Goal: Task Accomplishment & Management: Use online tool/utility

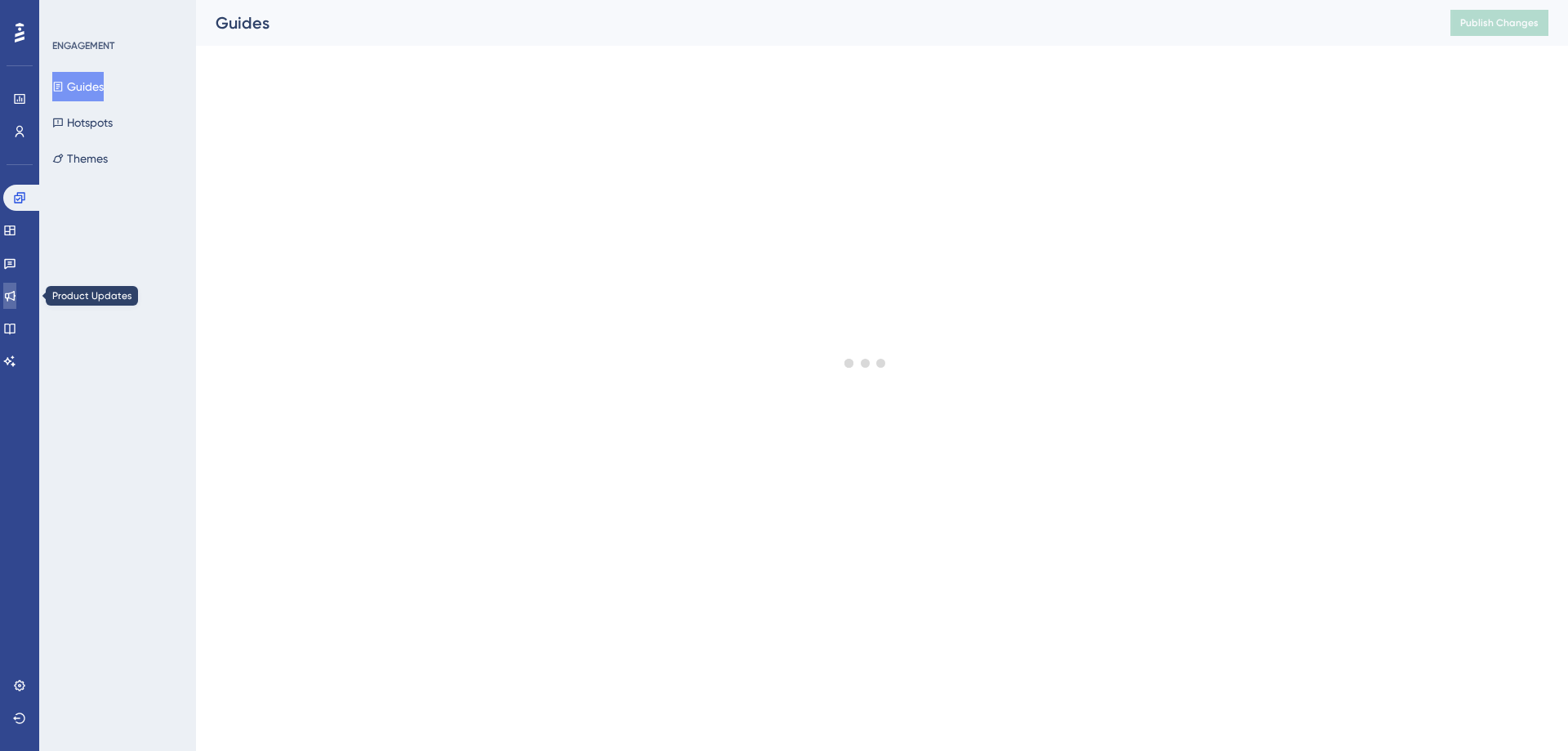
click at [13, 289] on icon at bounding box center [10, 296] width 13 height 13
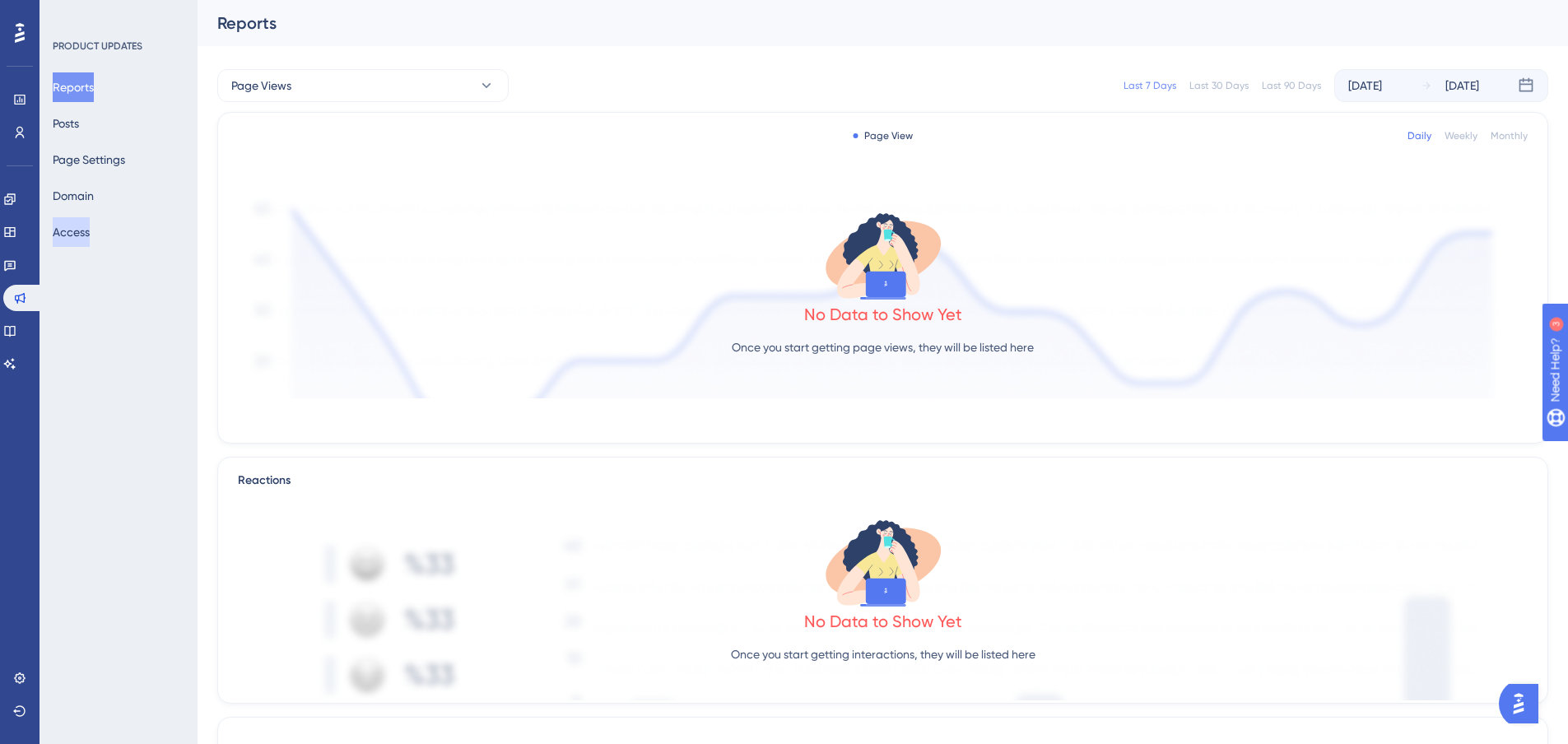
click at [90, 239] on button "Access" at bounding box center [71, 232] width 37 height 30
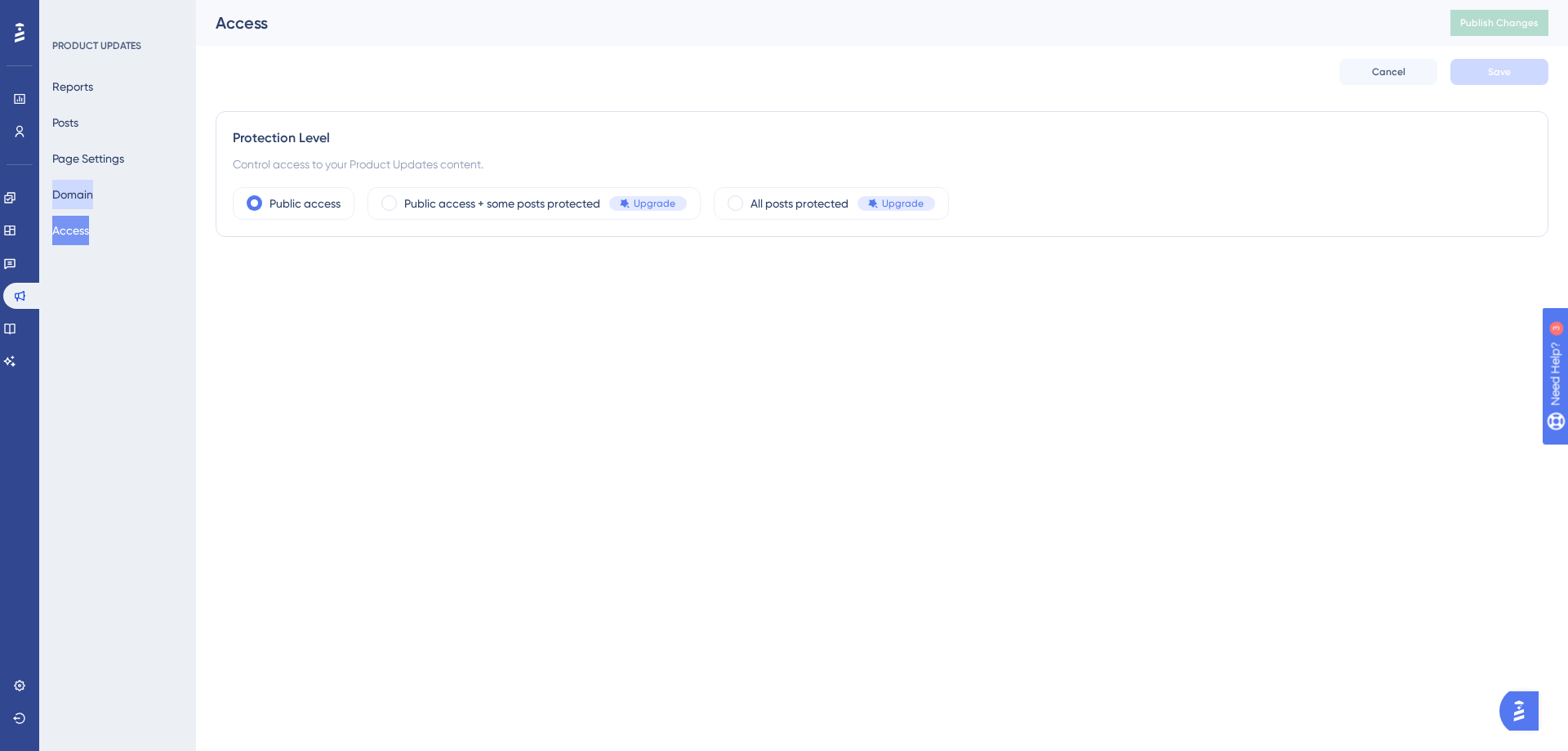
click at [93, 195] on button "Domain" at bounding box center [72, 194] width 40 height 30
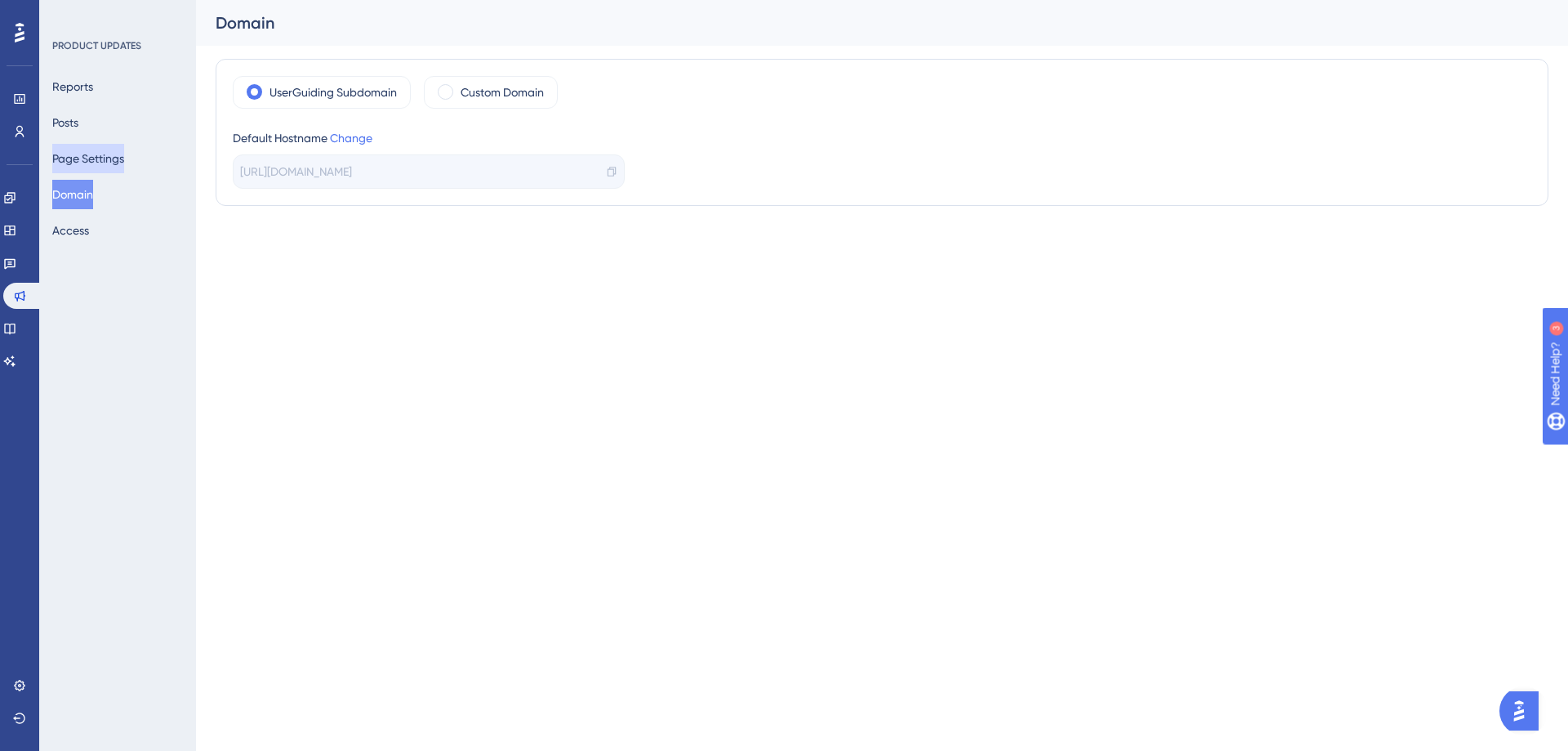
click at [94, 160] on button "Page Settings" at bounding box center [88, 158] width 72 height 30
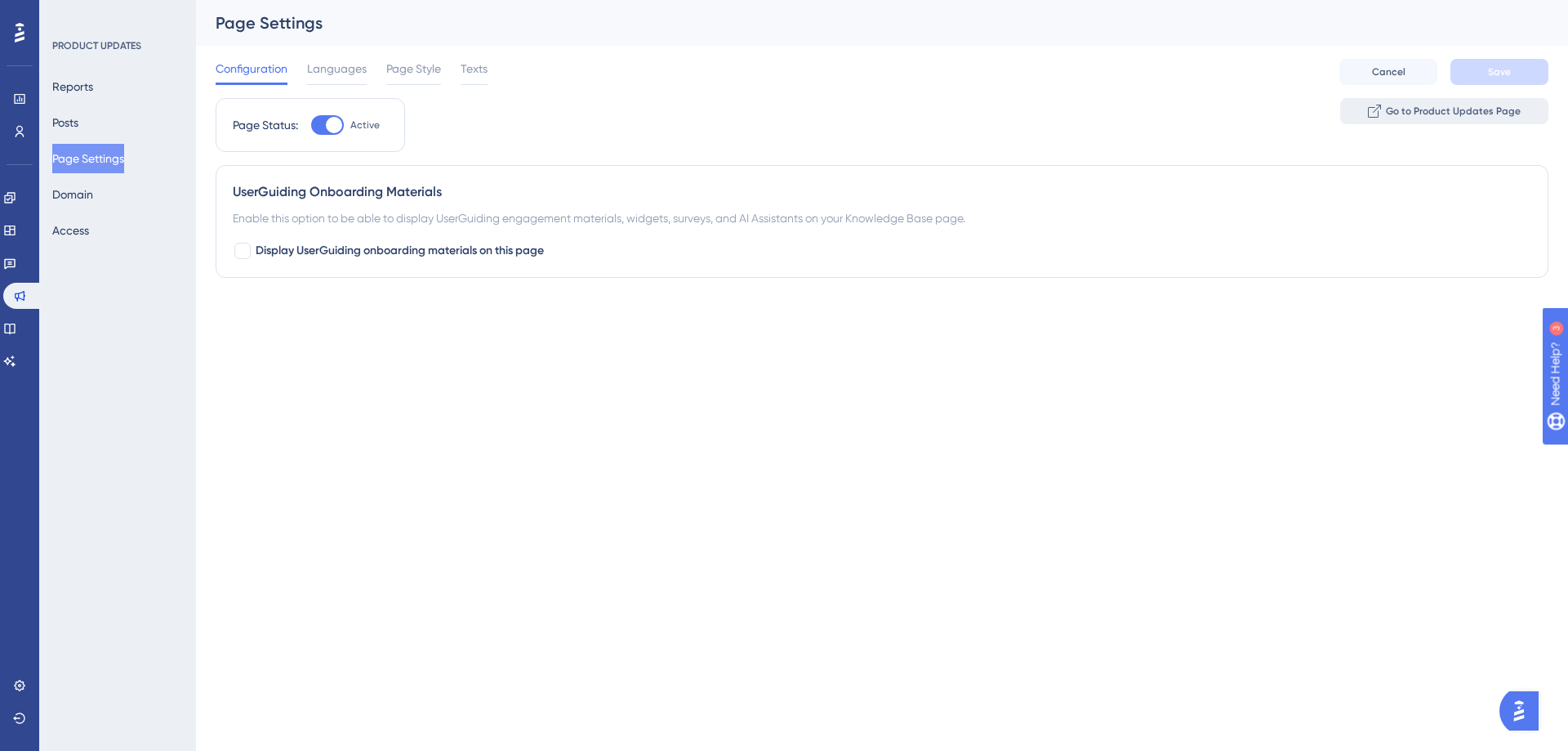
click at [1418, 108] on span "Go to Product Updates Page" at bounding box center [1453, 111] width 135 height 13
click at [78, 131] on button "Posts" at bounding box center [65, 122] width 26 height 30
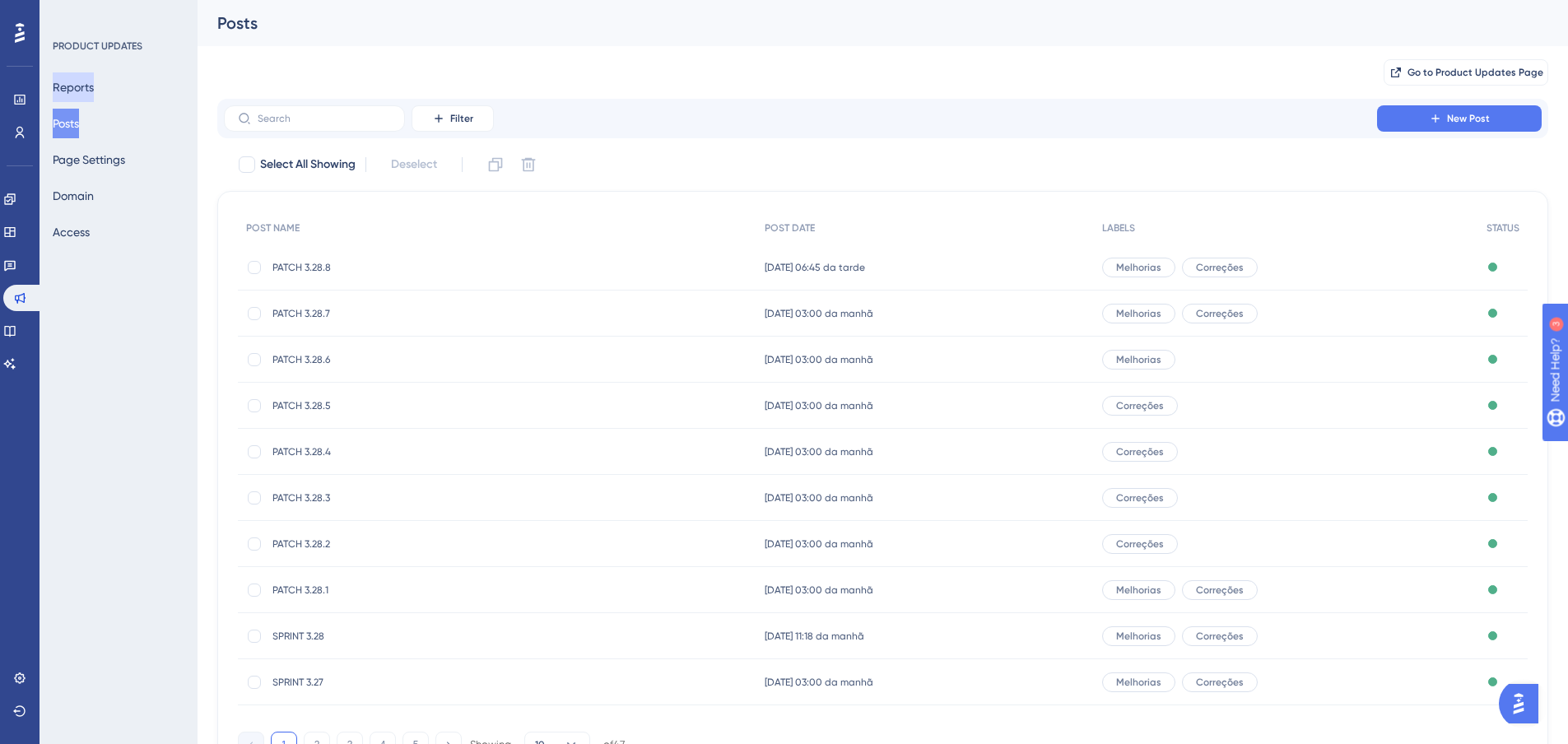
click at [82, 94] on button "Reports" at bounding box center [73, 87] width 41 height 30
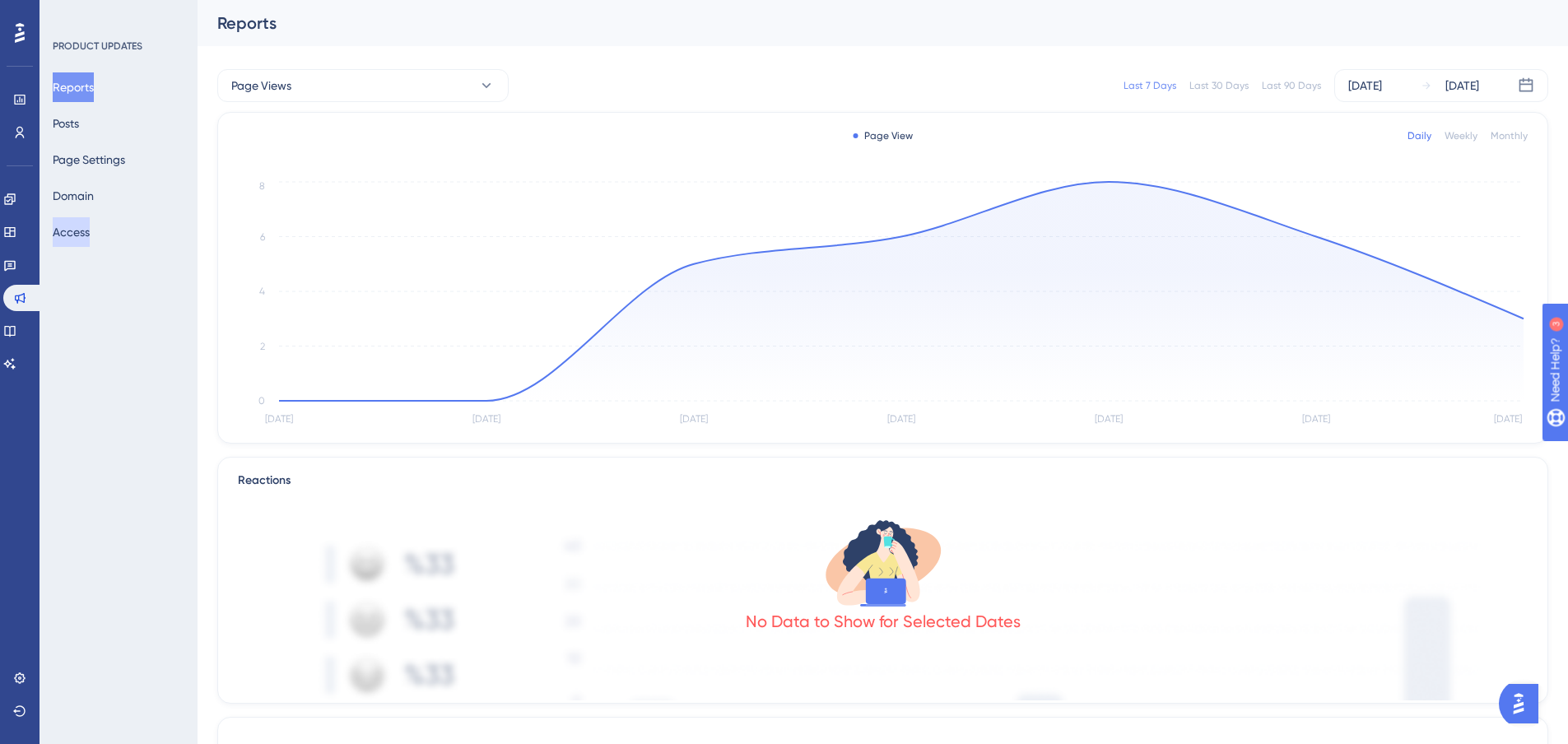
click at [78, 237] on button "Access" at bounding box center [71, 232] width 37 height 30
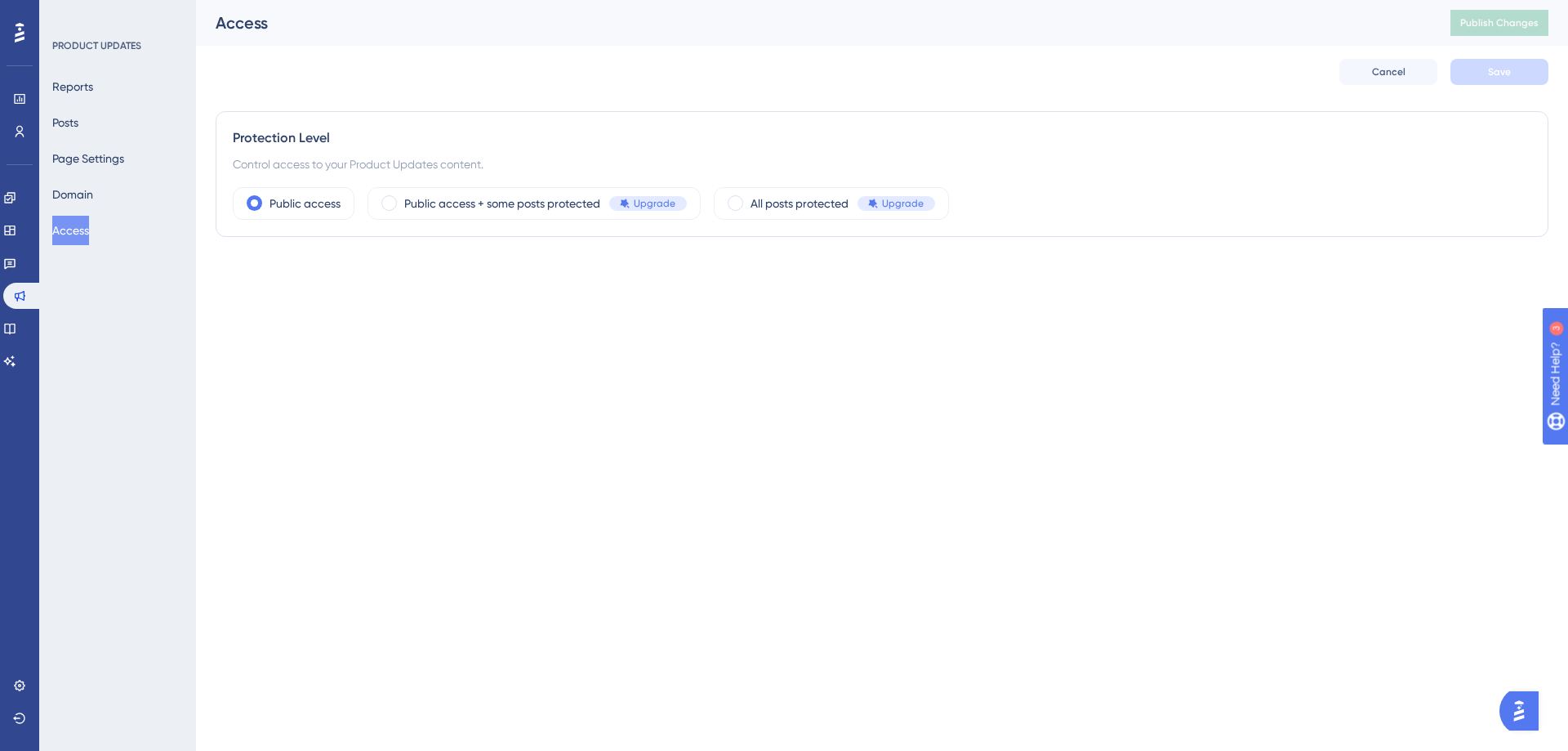
click at [123, 198] on div "Reports Posts Page Settings Domain Access" at bounding box center [118, 158] width 132 height 173
click at [93, 196] on button "Domain" at bounding box center [72, 194] width 40 height 30
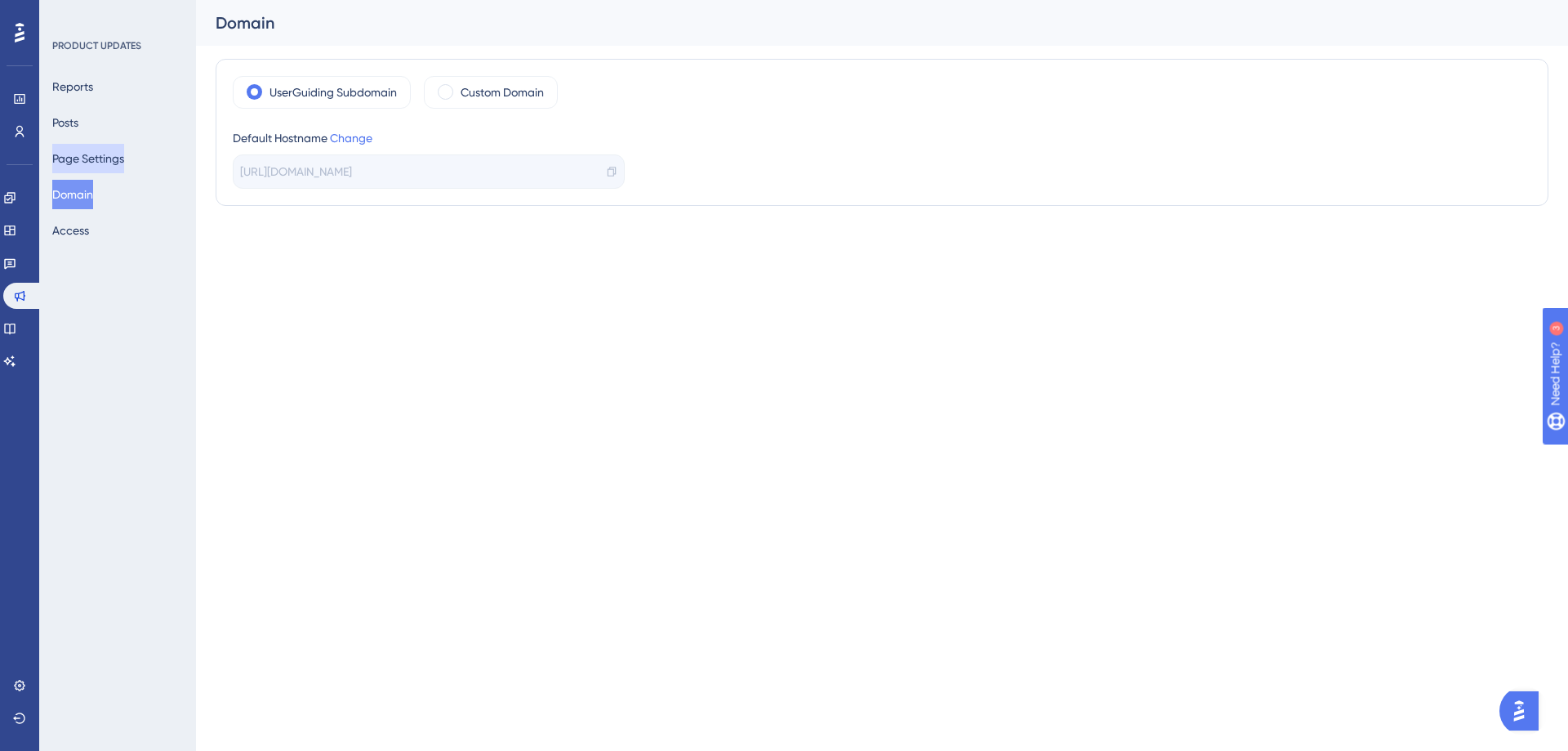
click at [90, 166] on button "Page Settings" at bounding box center [88, 158] width 72 height 30
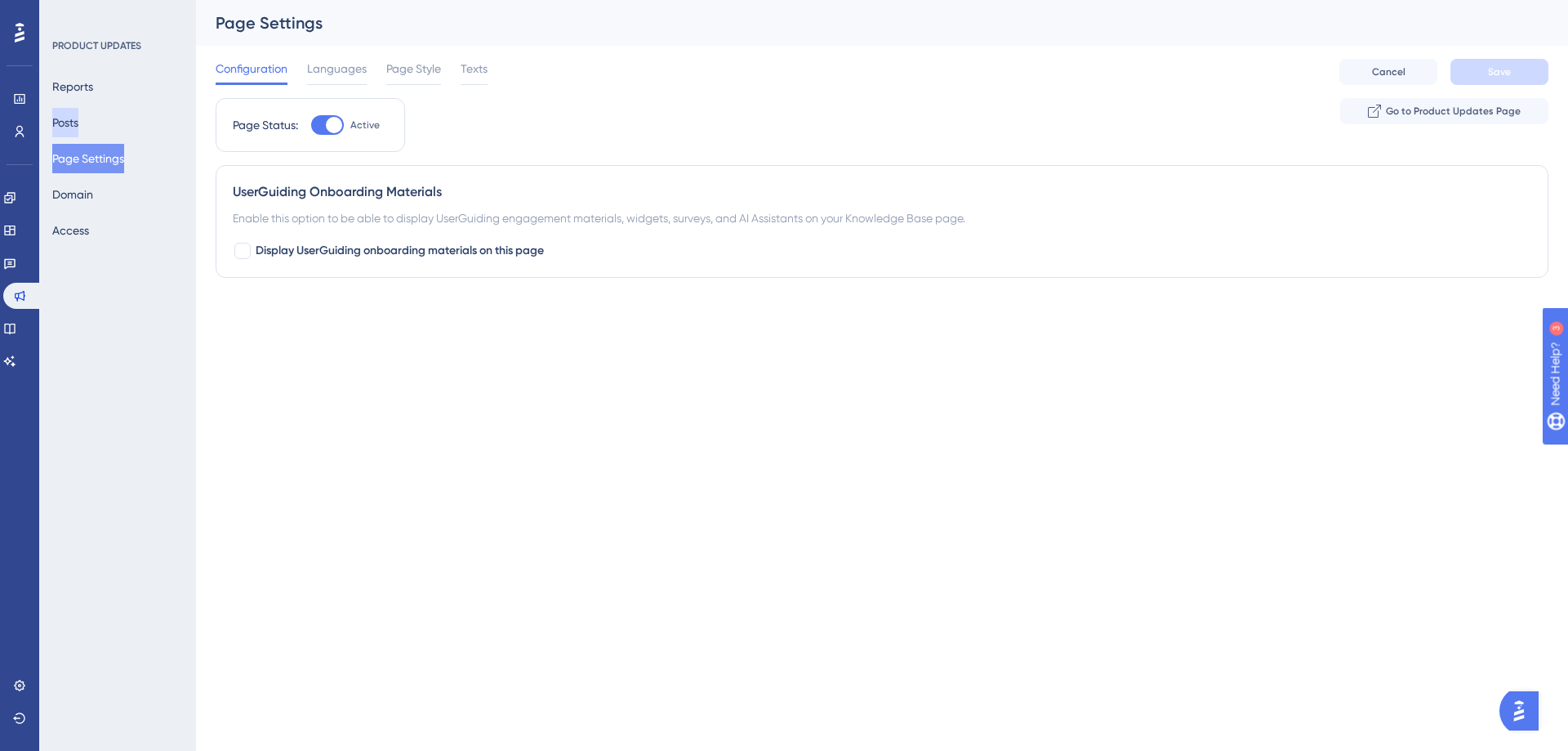
click at [78, 131] on button "Posts" at bounding box center [65, 122] width 26 height 30
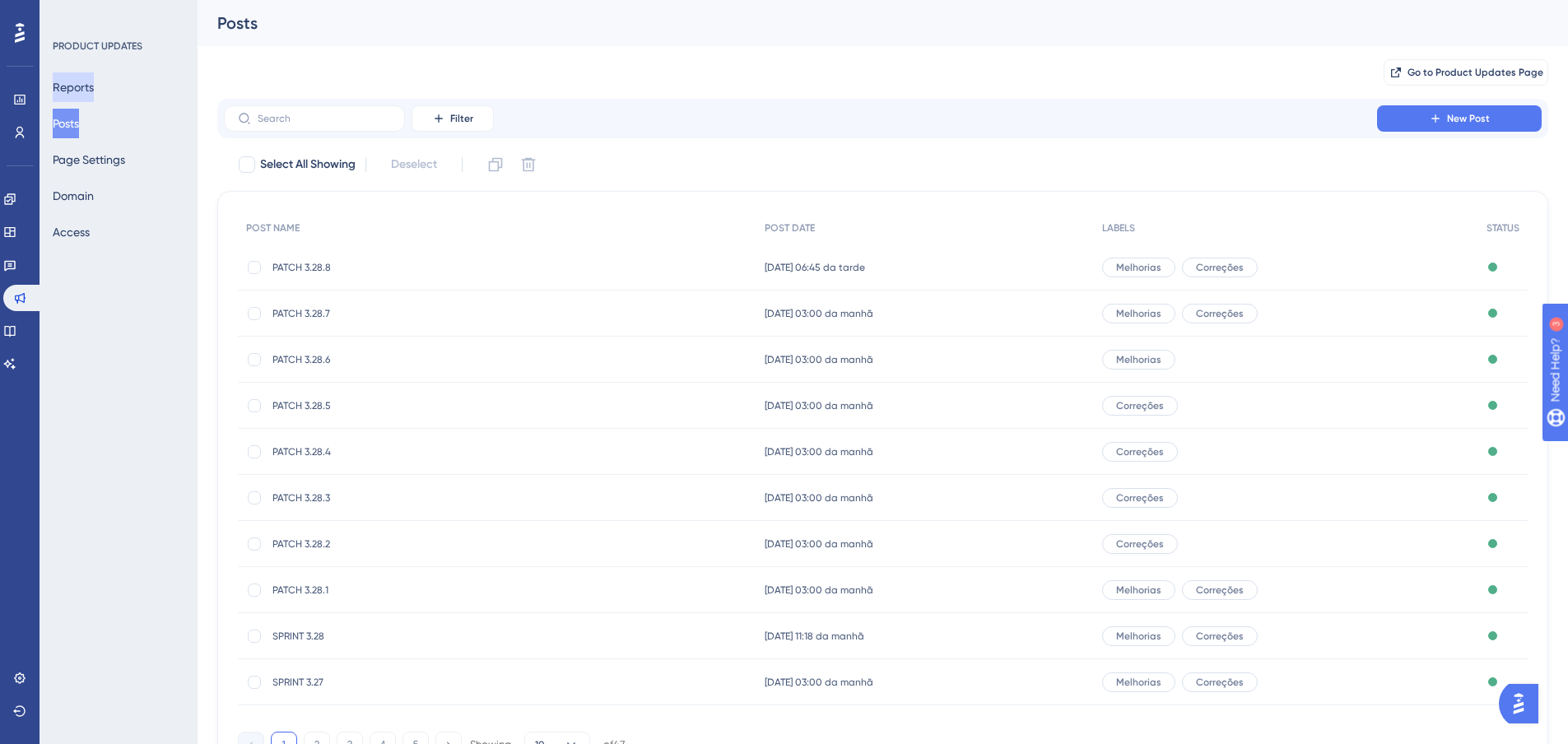
click at [92, 93] on button "Reports" at bounding box center [73, 87] width 41 height 30
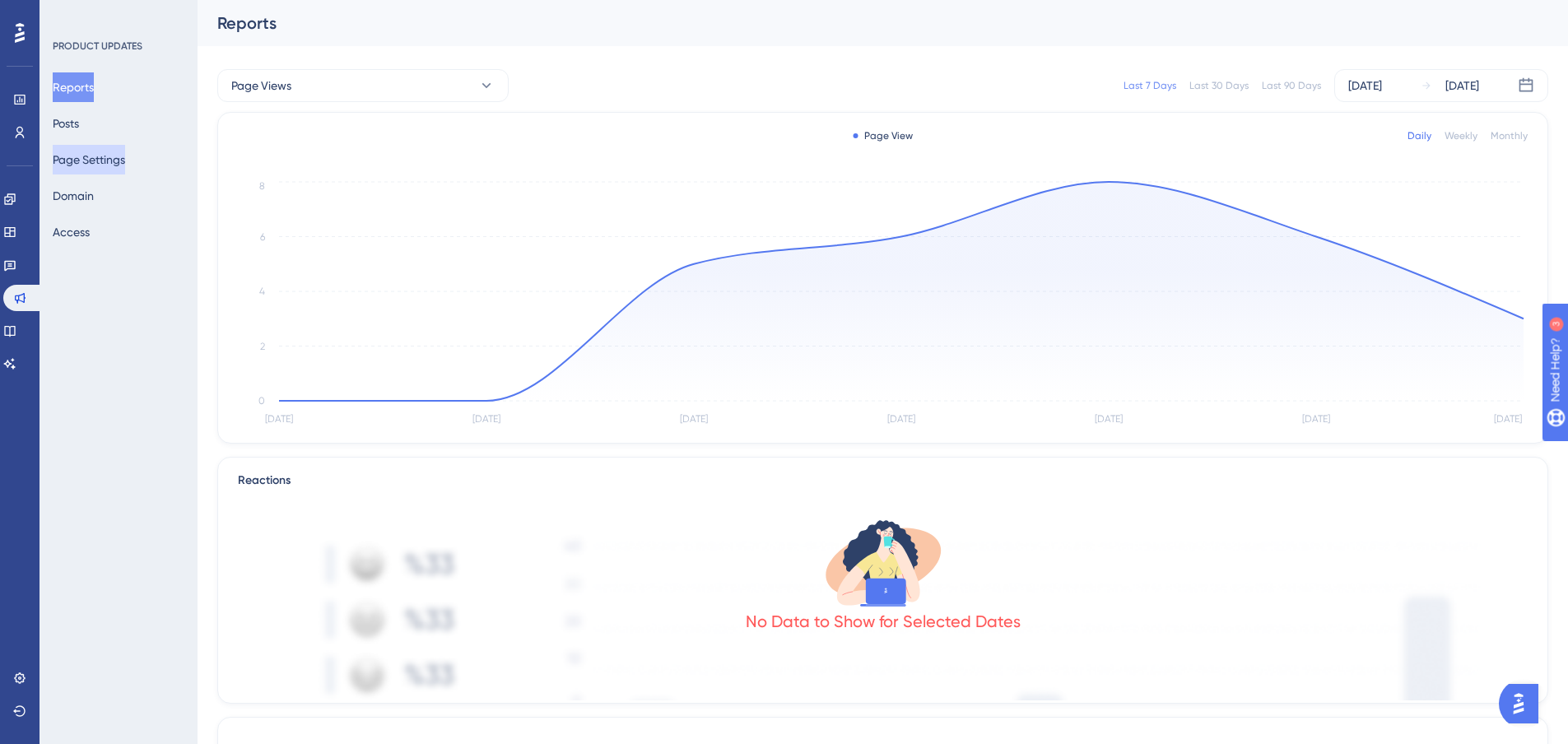
click at [91, 161] on button "Page Settings" at bounding box center [88, 160] width 72 height 30
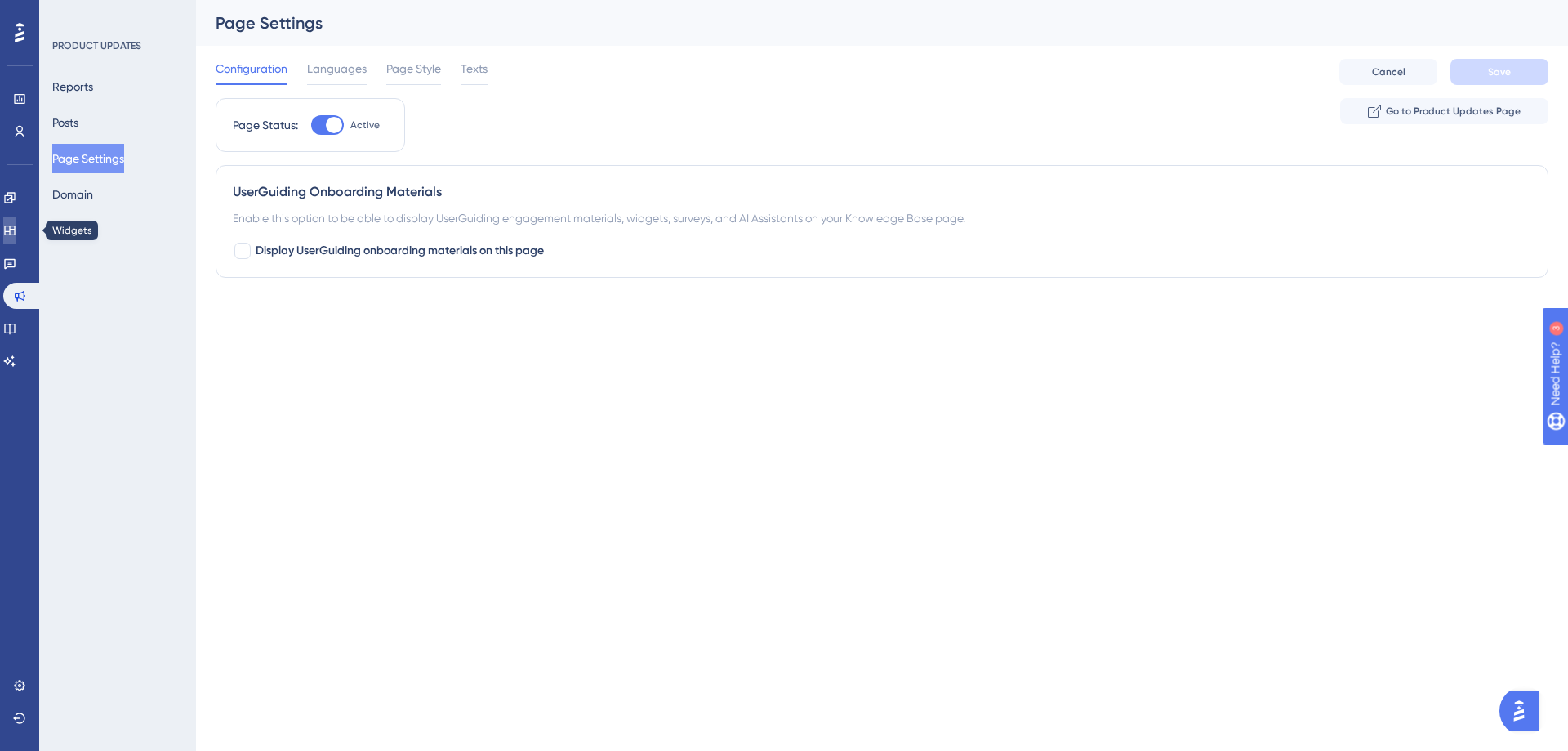
click at [16, 232] on icon at bounding box center [10, 231] width 13 height 13
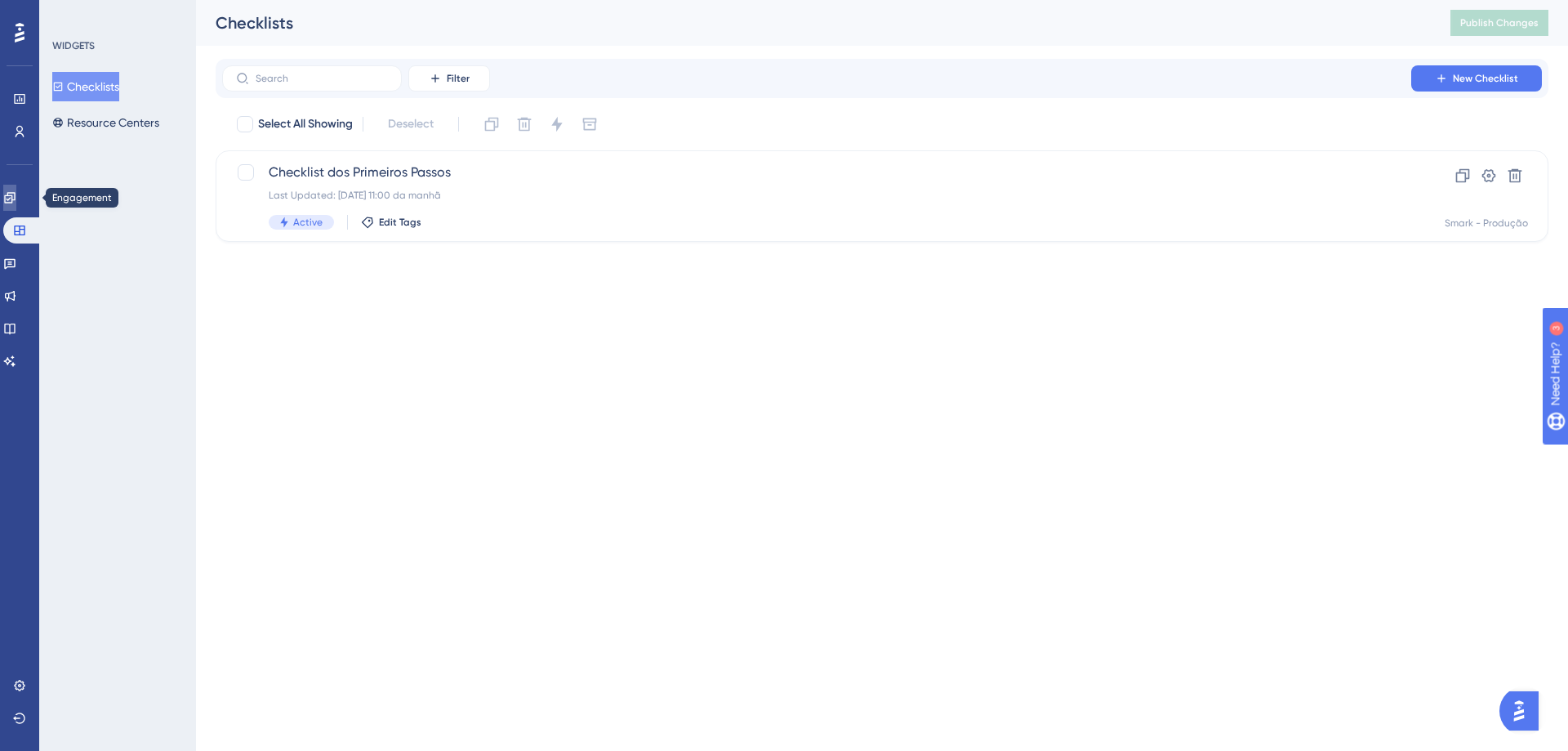
click at [16, 201] on icon at bounding box center [10, 198] width 13 height 13
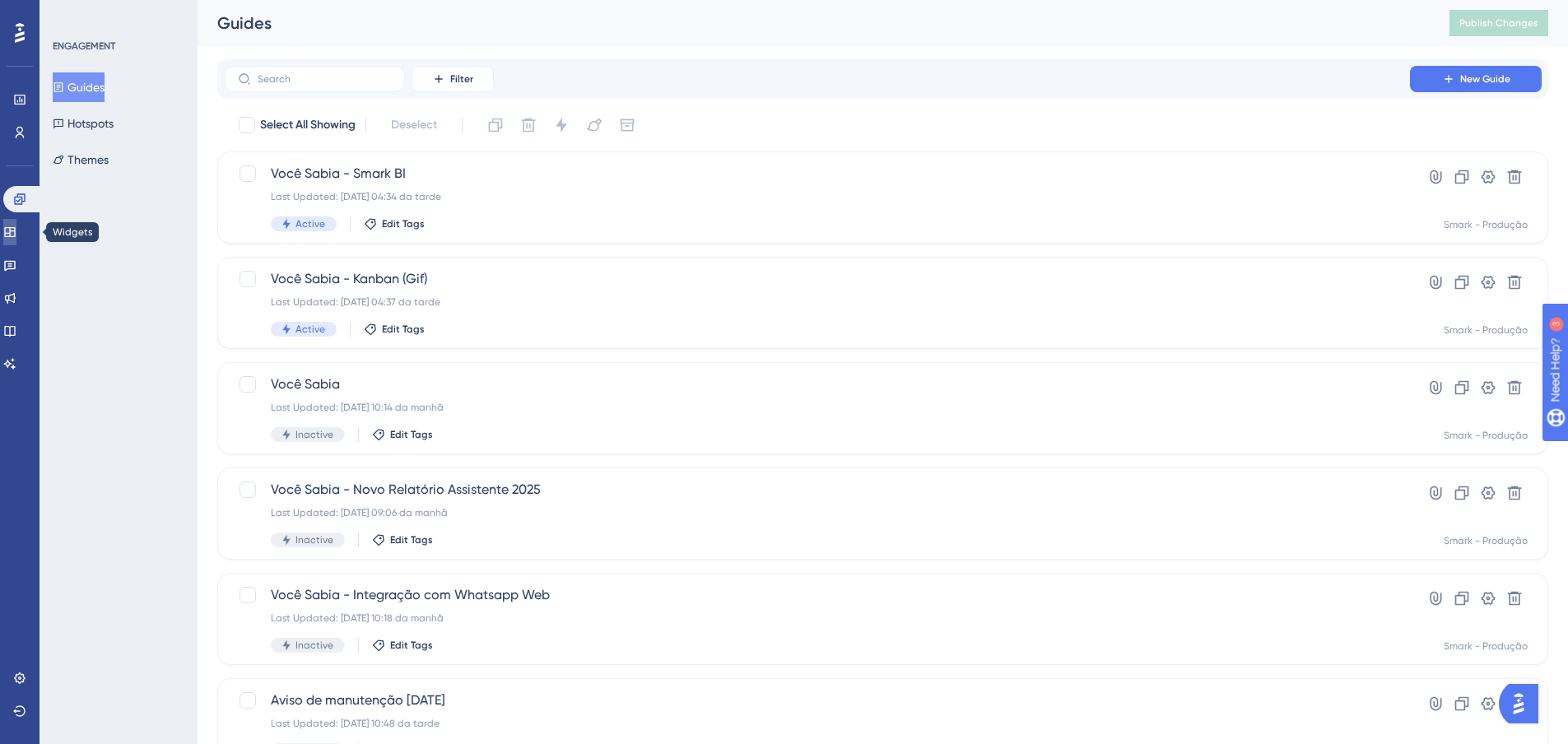
click at [16, 229] on icon at bounding box center [10, 233] width 14 height 14
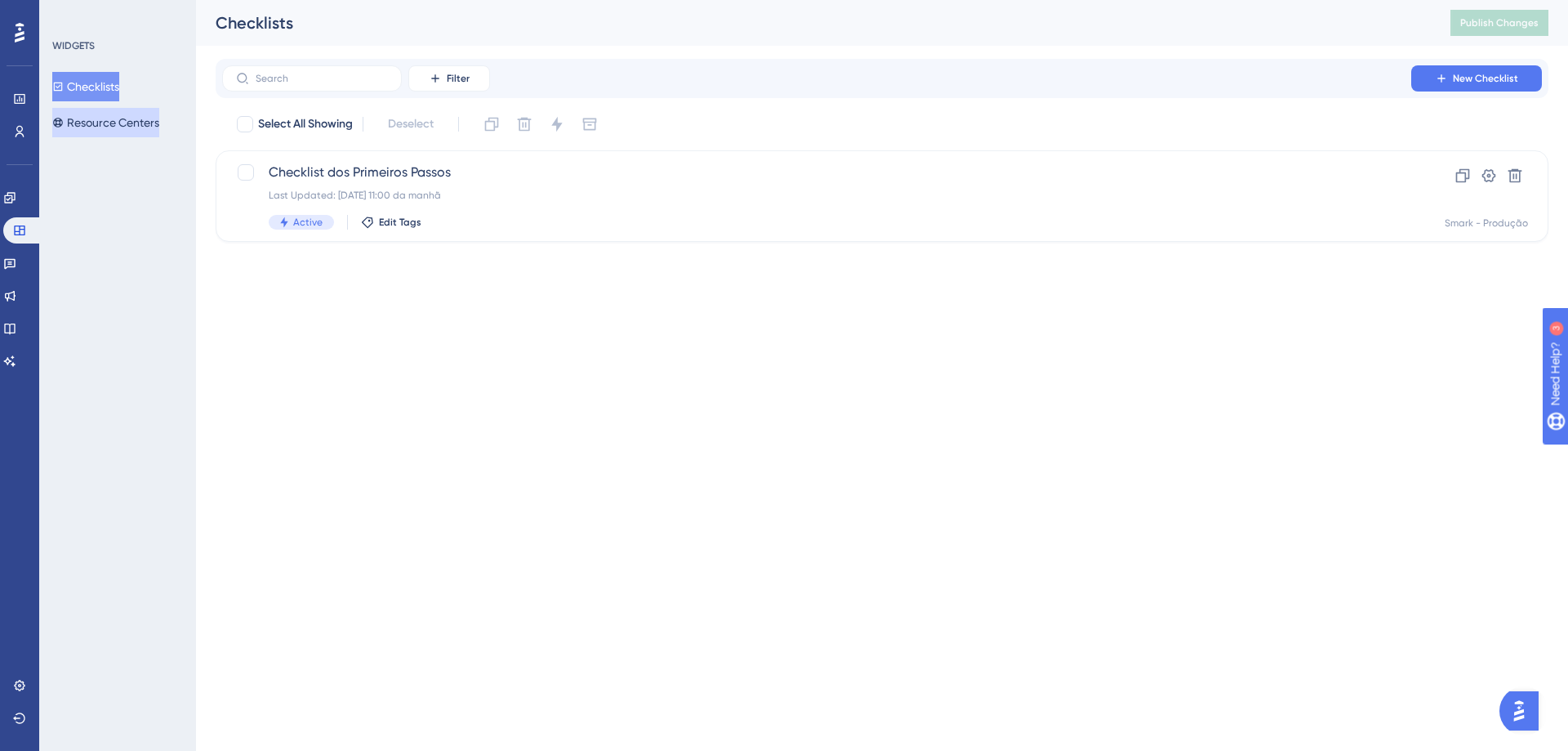
click at [110, 126] on button "Resource Centers" at bounding box center [105, 122] width 107 height 30
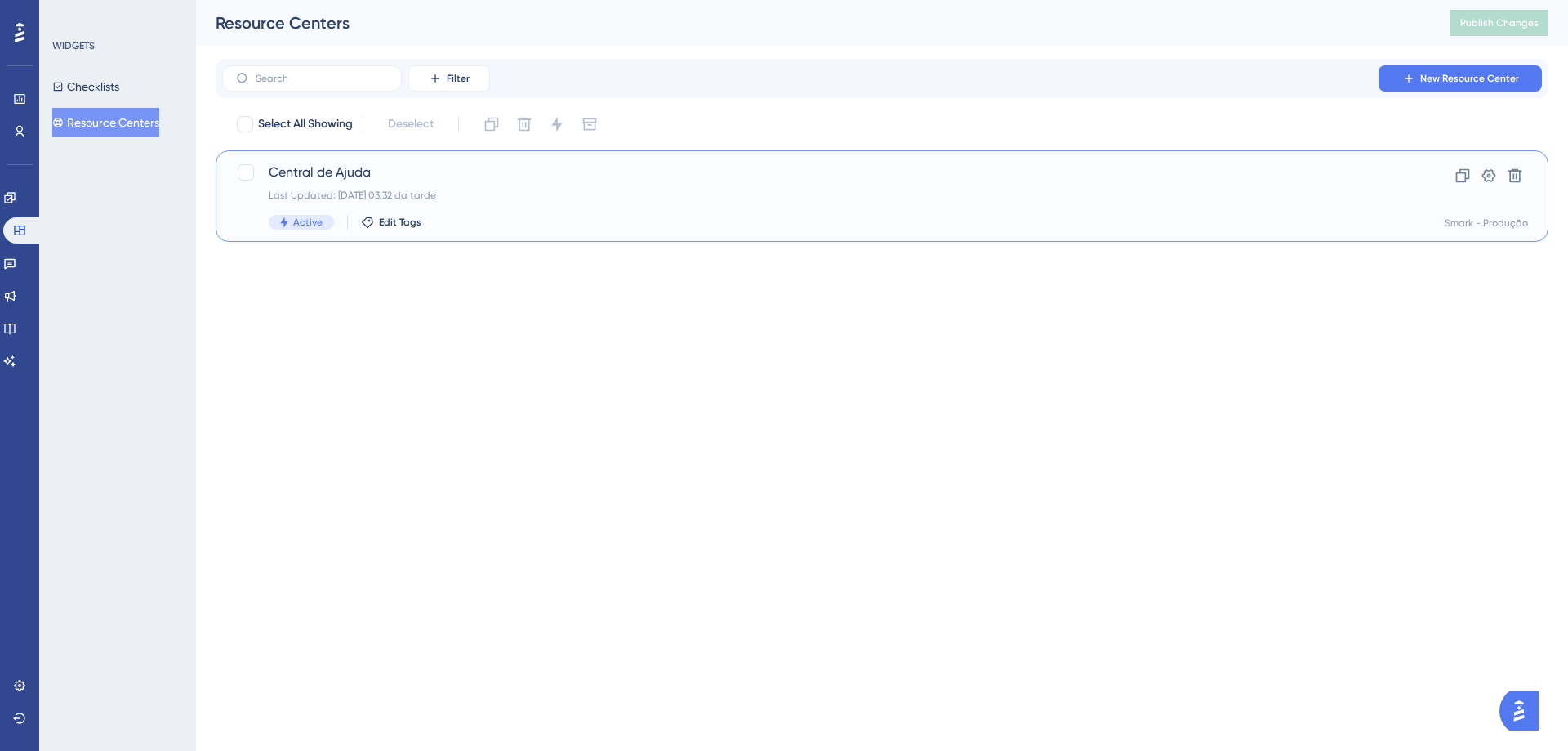
click at [446, 177] on span "Central de Ajuda" at bounding box center [816, 172] width 1096 height 19
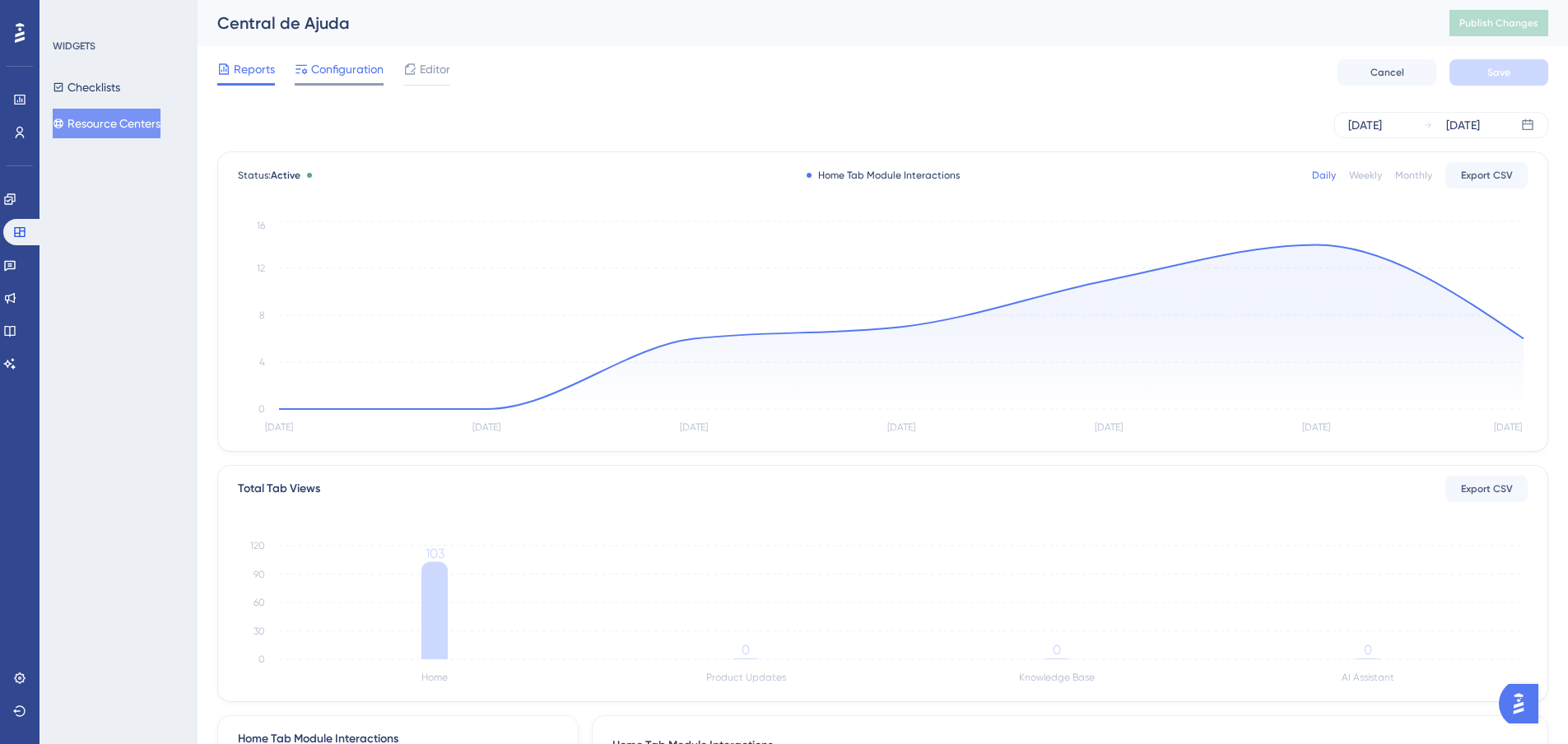
click at [338, 81] on div "Configuration" at bounding box center [339, 72] width 89 height 26
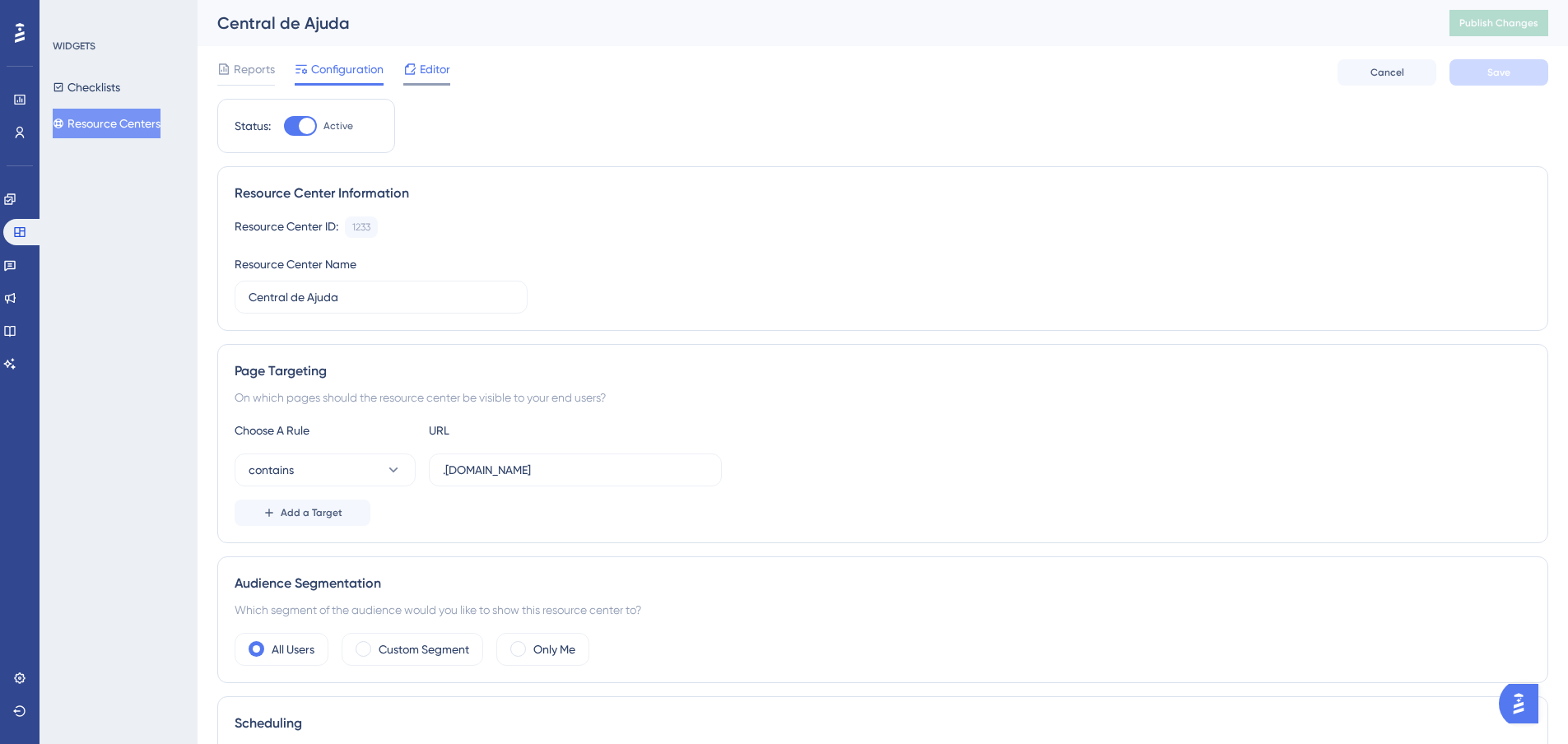
click at [415, 75] on icon at bounding box center [410, 70] width 14 height 14
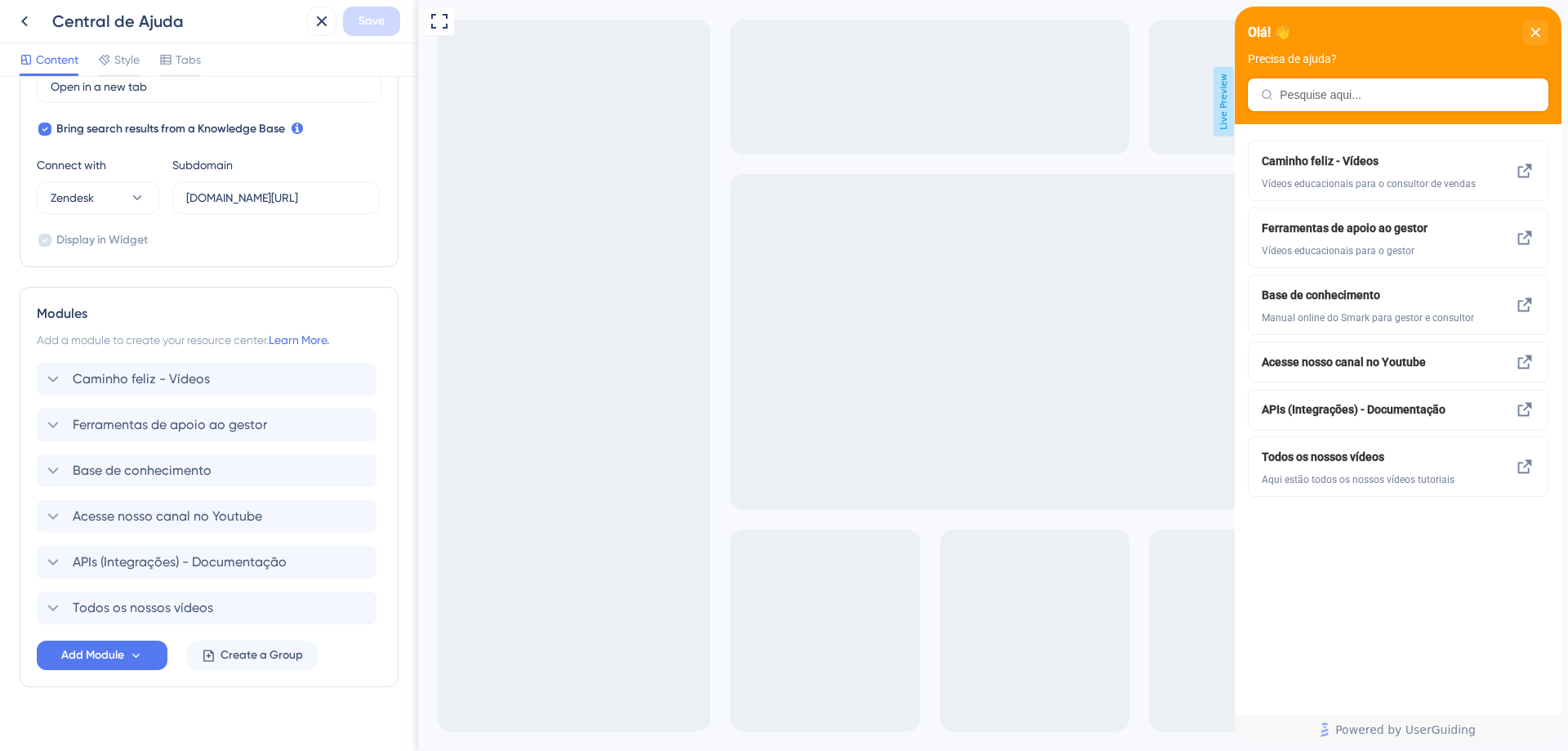
scroll to position [506, 0]
click at [18, 26] on icon at bounding box center [24, 21] width 19 height 19
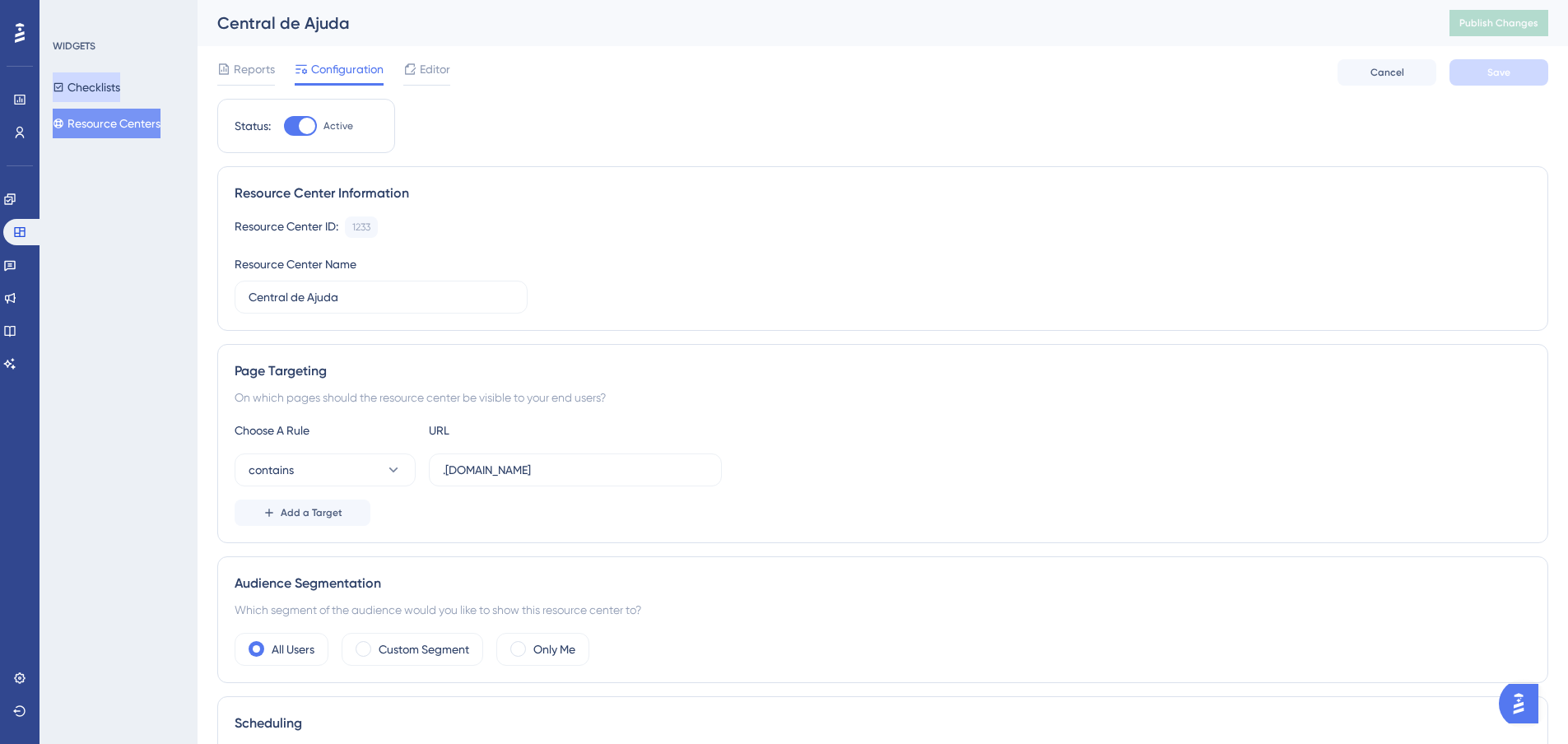
click at [102, 93] on button "Checklists" at bounding box center [86, 87] width 67 height 30
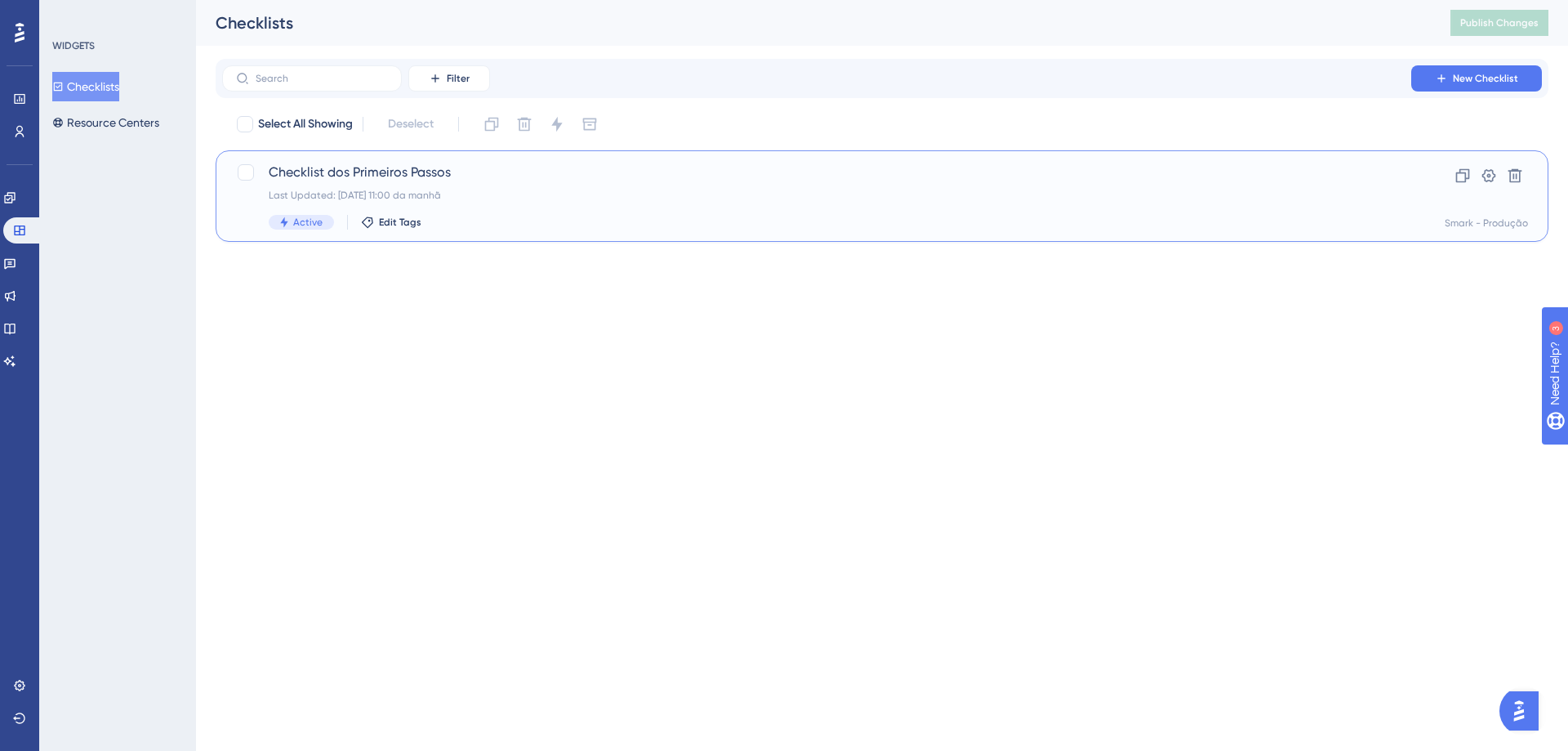
click at [439, 185] on div "Checklist dos Primeiros Passos Last Updated: [DATE] 11:00 da manhã Active Edit …" at bounding box center [816, 196] width 1096 height 67
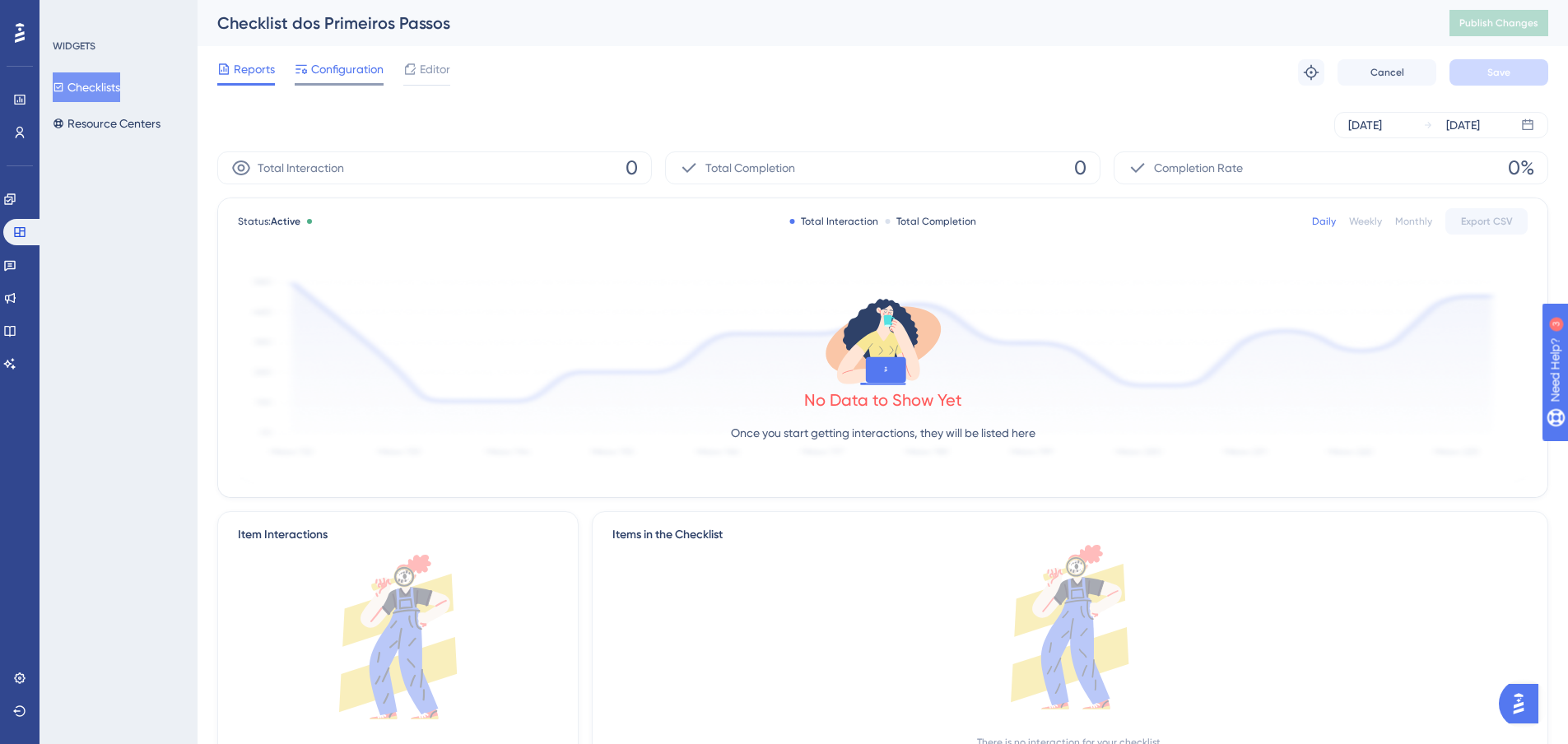
click at [336, 70] on span "Configuration" at bounding box center [347, 69] width 72 height 20
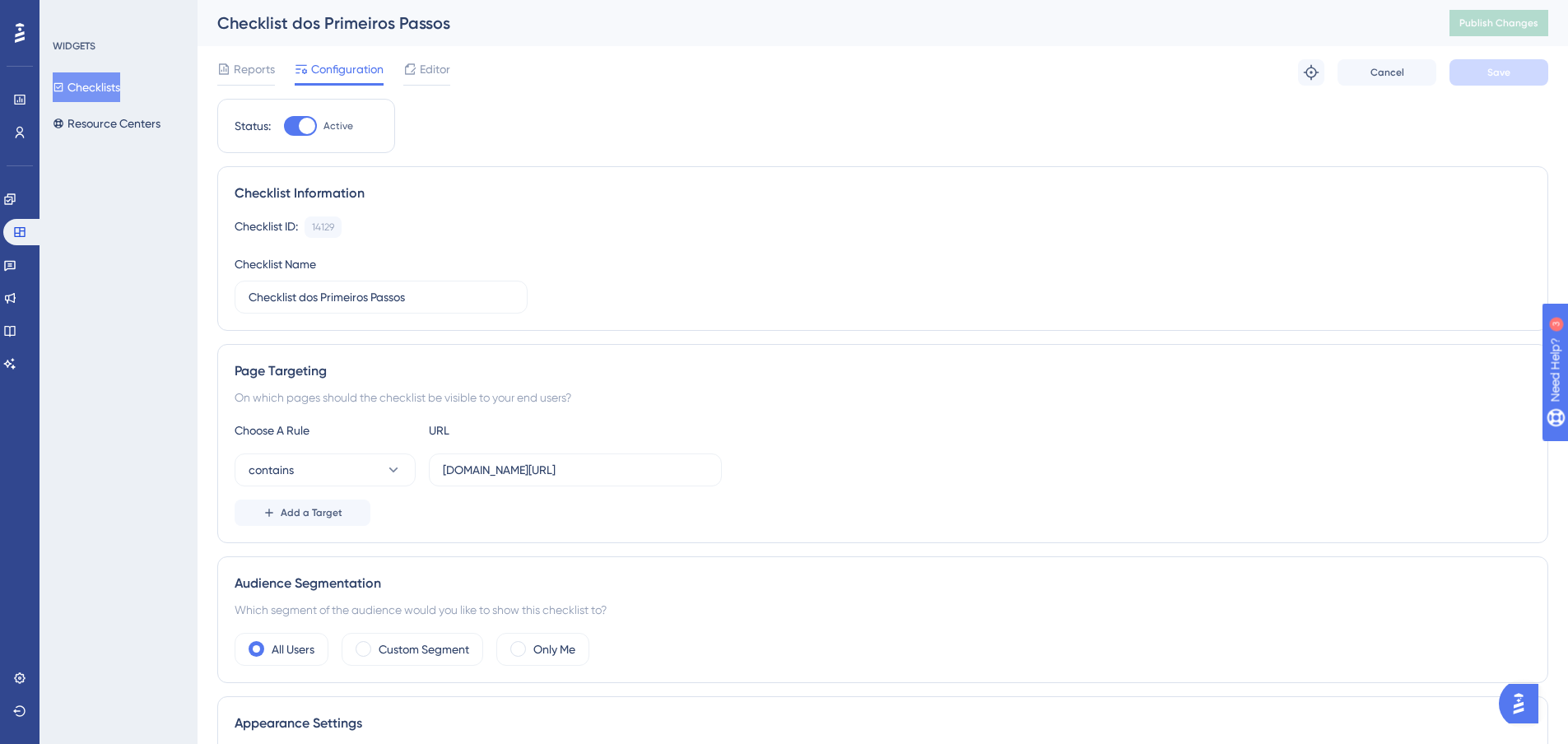
click at [443, 24] on div "Checklist dos Primeiros Passos" at bounding box center [813, 23] width 1191 height 23
click at [444, 59] on div "Reports Configuration Editor Troubleshoot Cancel Save" at bounding box center [883, 72] width 1331 height 53
click at [444, 76] on span "Editor" at bounding box center [435, 69] width 31 height 20
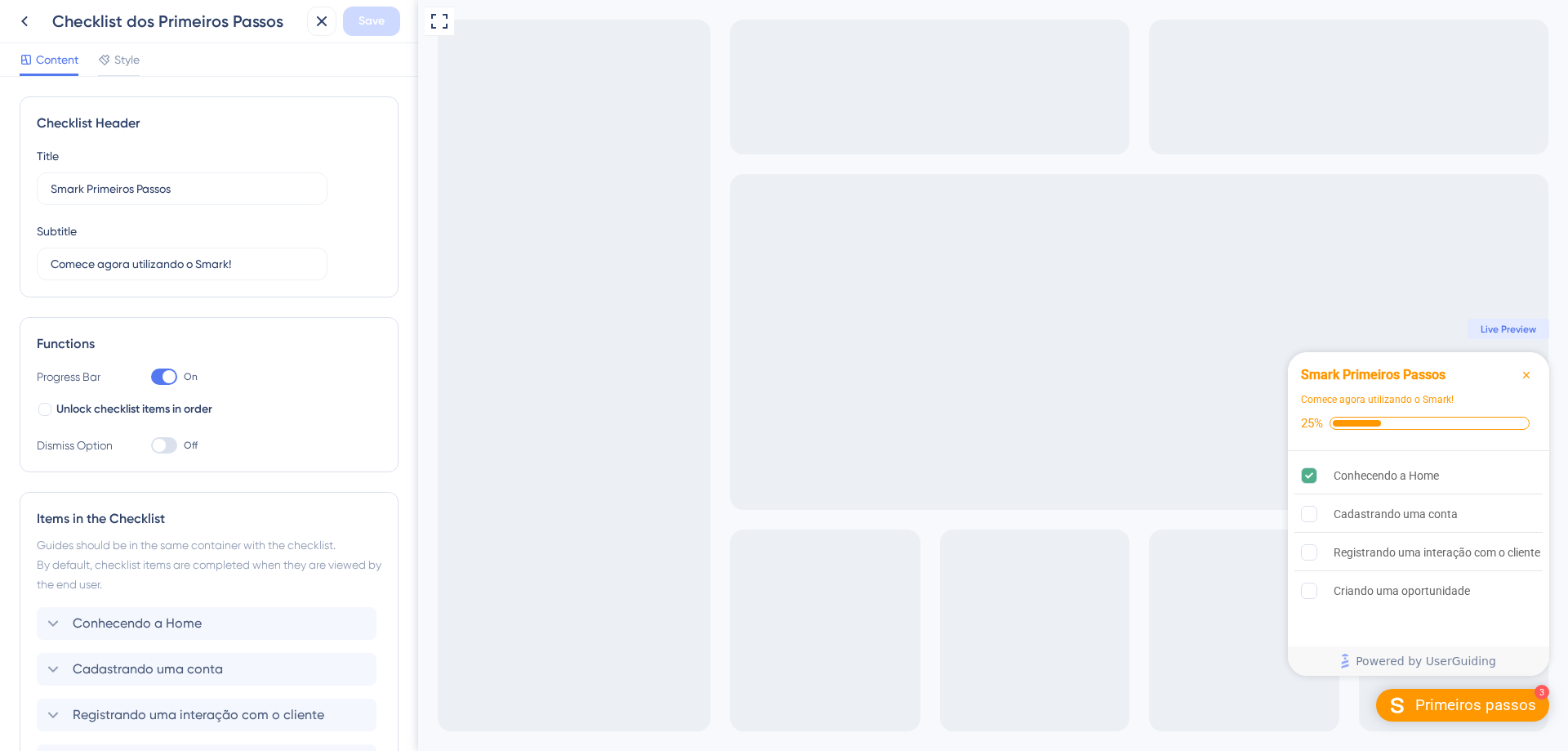
click at [56, 28] on div "Checklist dos Primeiros Passos" at bounding box center [176, 21] width 249 height 23
click at [31, 27] on icon at bounding box center [24, 21] width 19 height 19
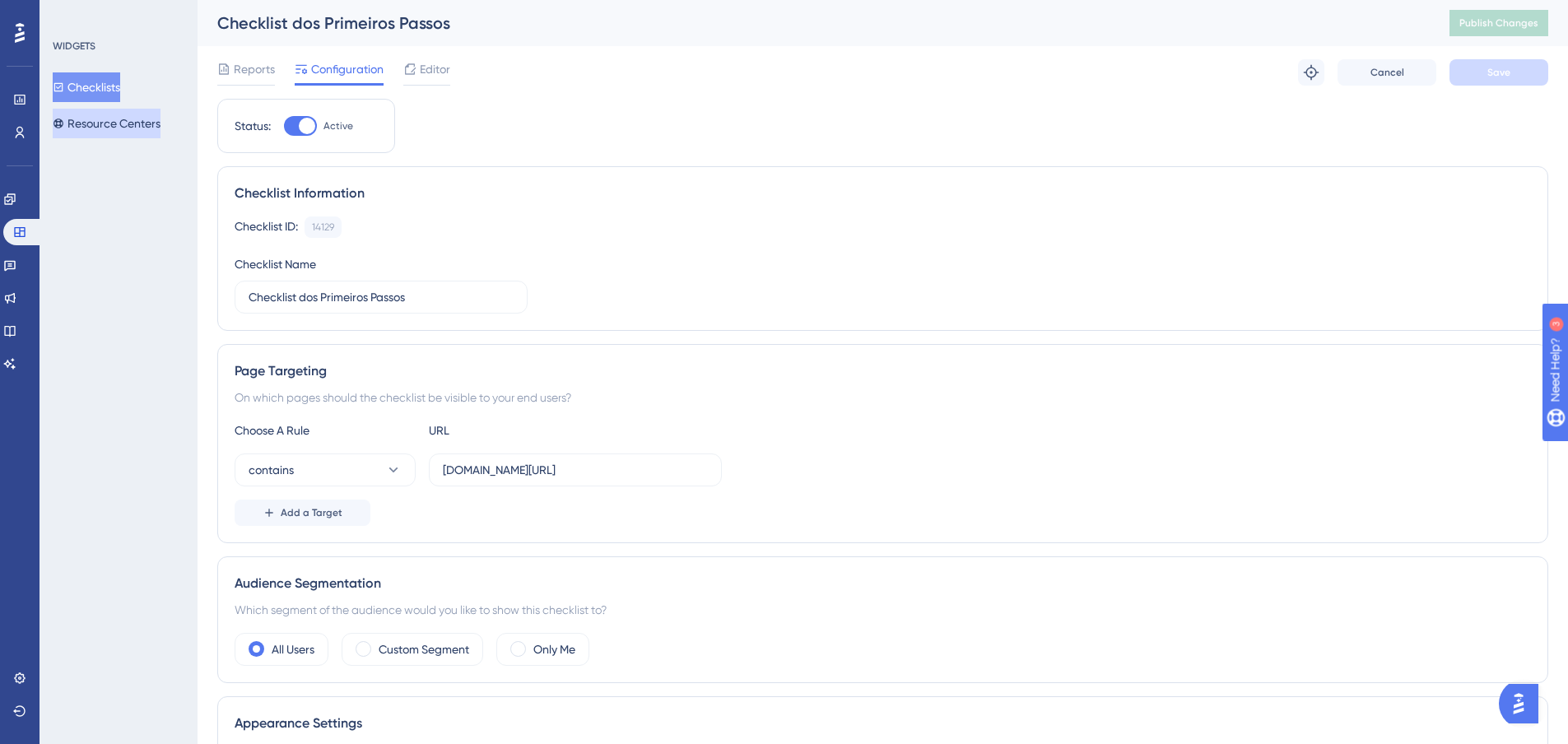
click at [161, 127] on button "Resource Centers" at bounding box center [106, 123] width 108 height 30
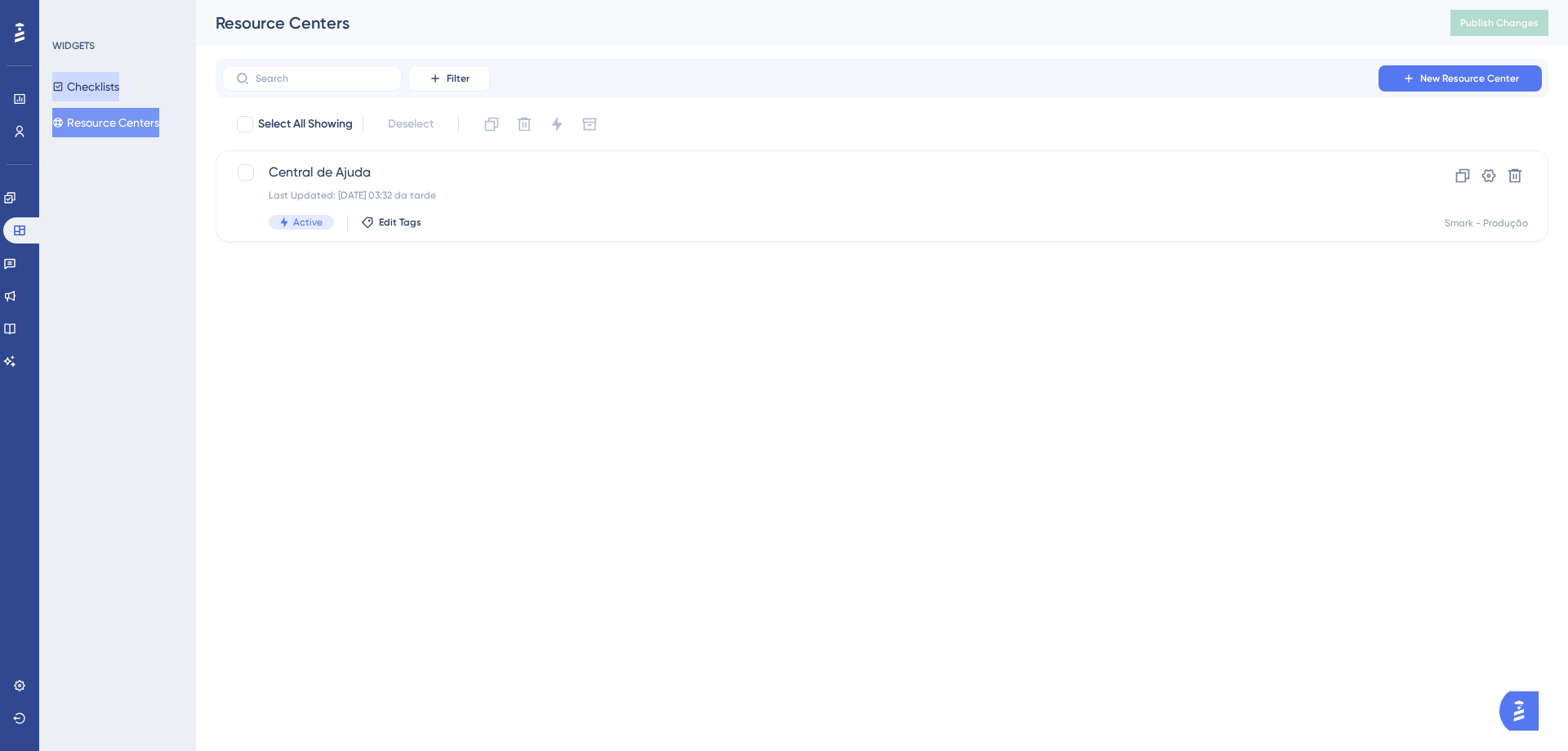
click at [102, 84] on button "Checklists" at bounding box center [85, 86] width 67 height 30
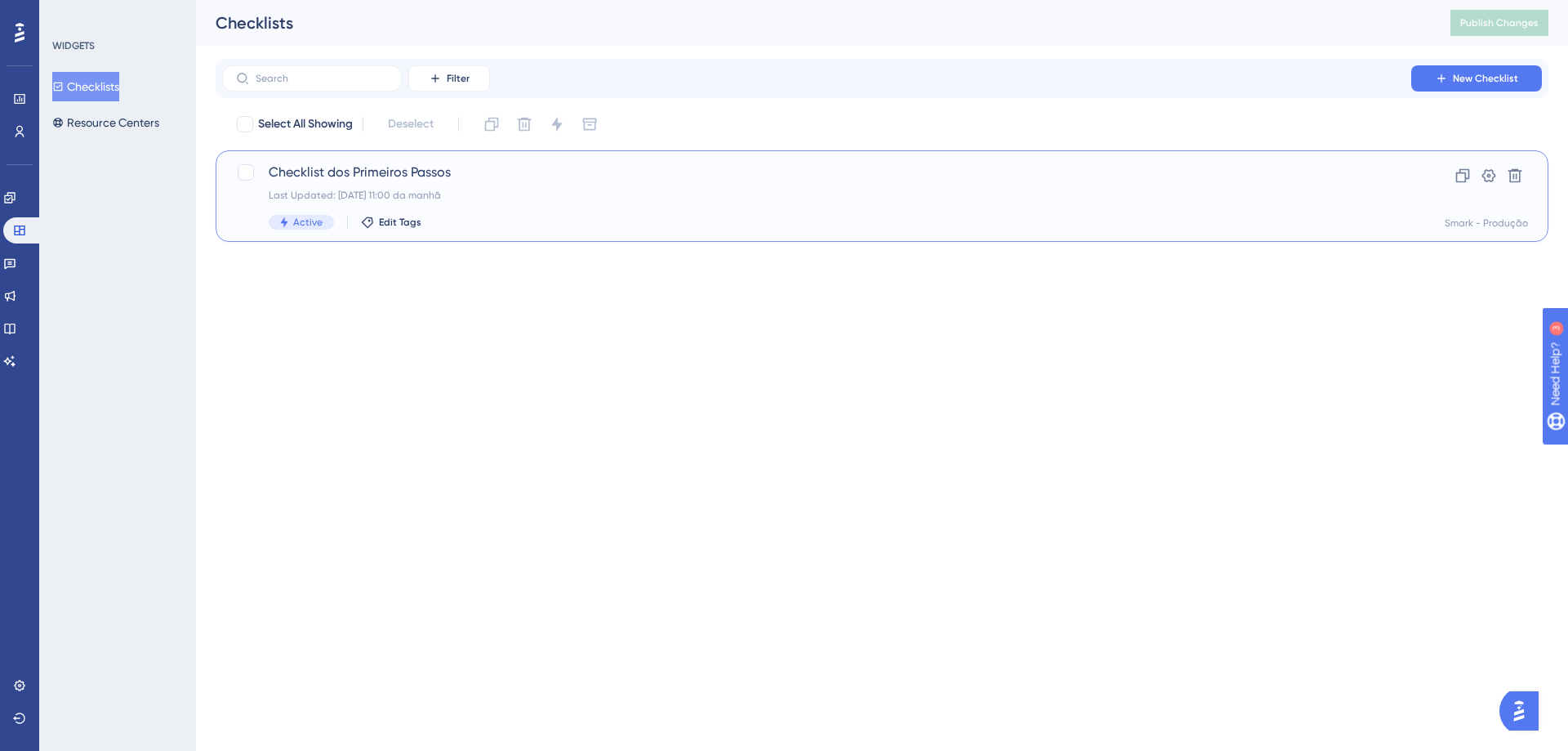
click at [567, 184] on div "Checklist dos Primeiros Passos Last Updated: [DATE] 11:00 da manhã Active Edit …" at bounding box center [816, 196] width 1096 height 67
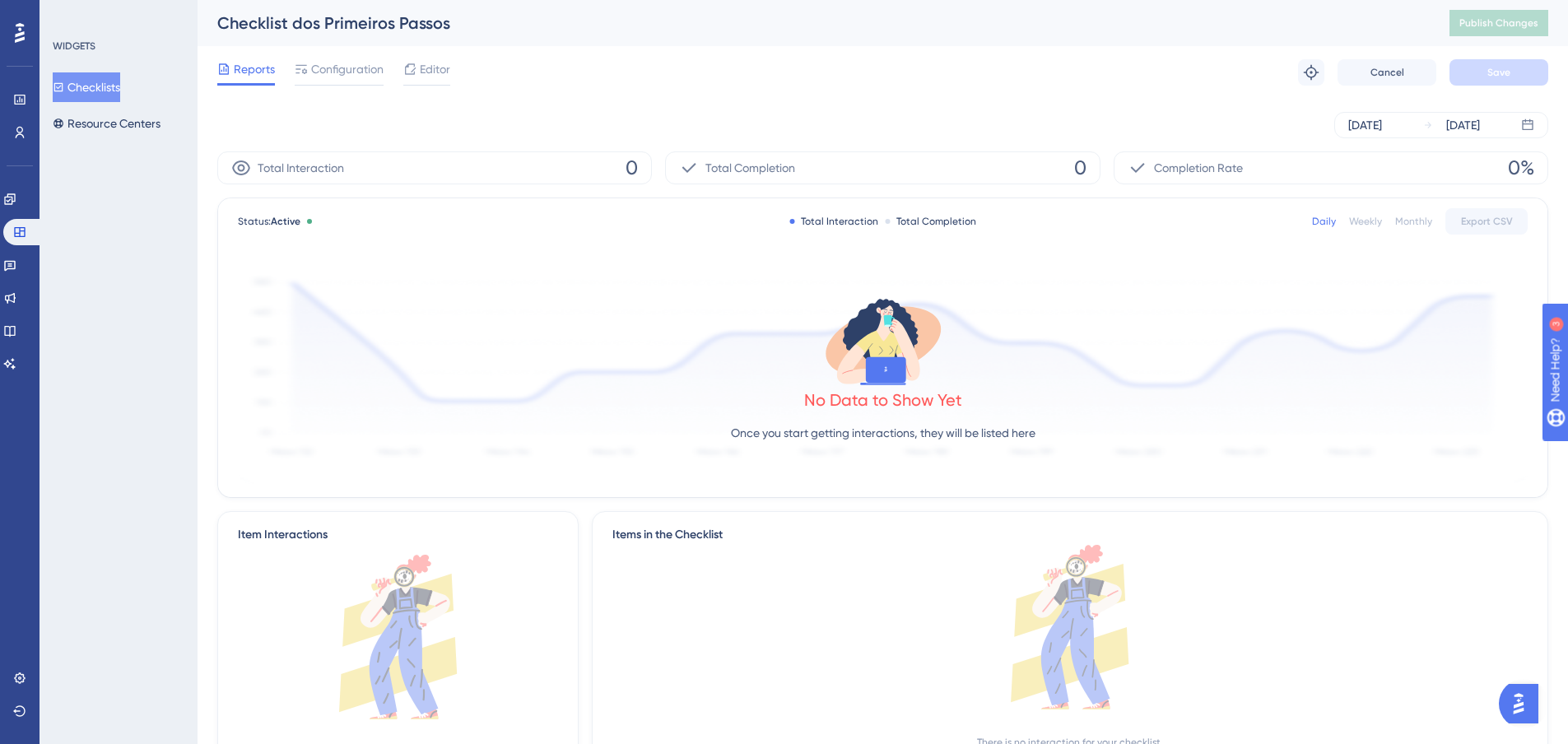
click at [347, 93] on div "Reports Configuration Editor Troubleshoot Cancel Save" at bounding box center [883, 72] width 1331 height 53
click at [343, 81] on div "Configuration" at bounding box center [339, 72] width 89 height 26
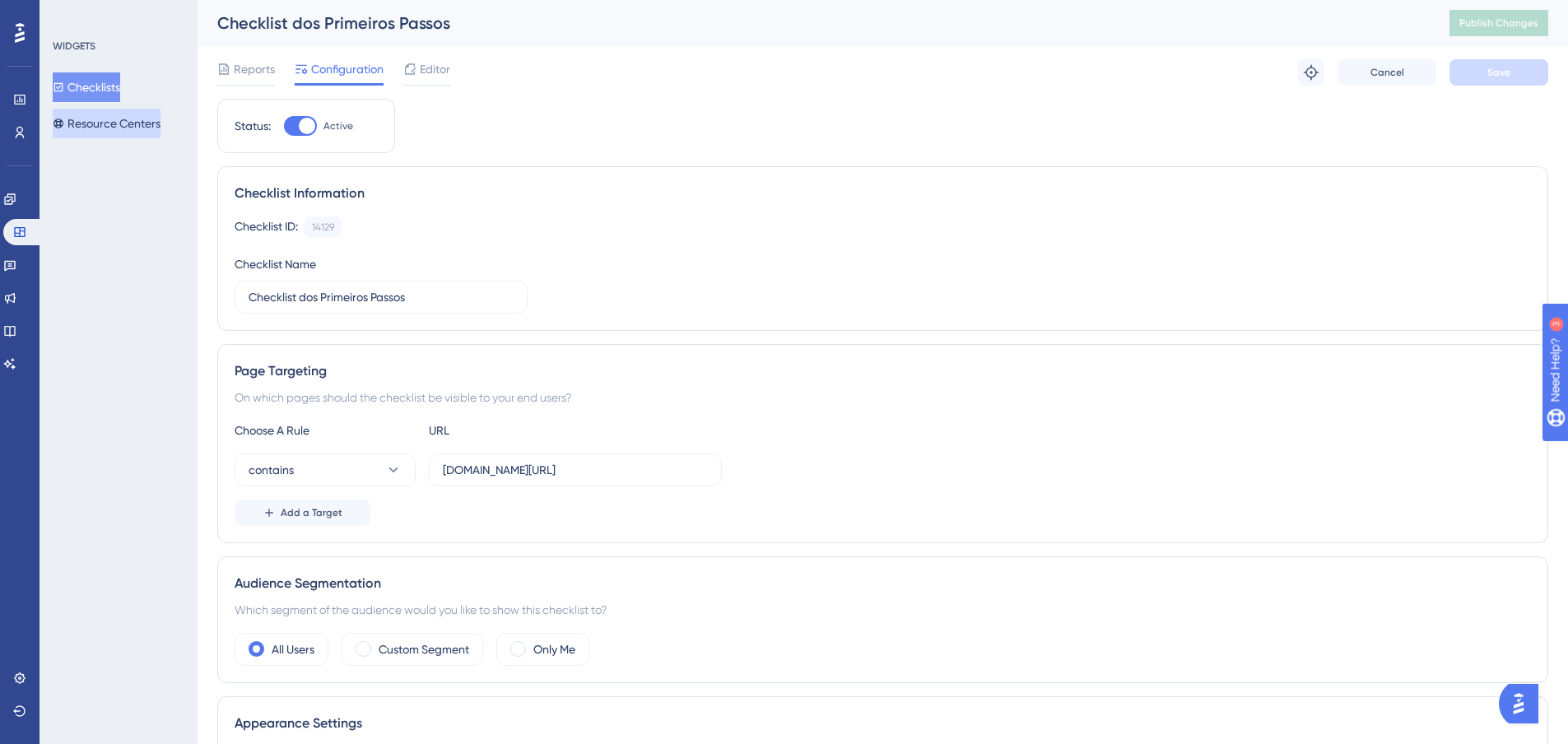
click at [132, 122] on button "Resource Centers" at bounding box center [106, 123] width 108 height 30
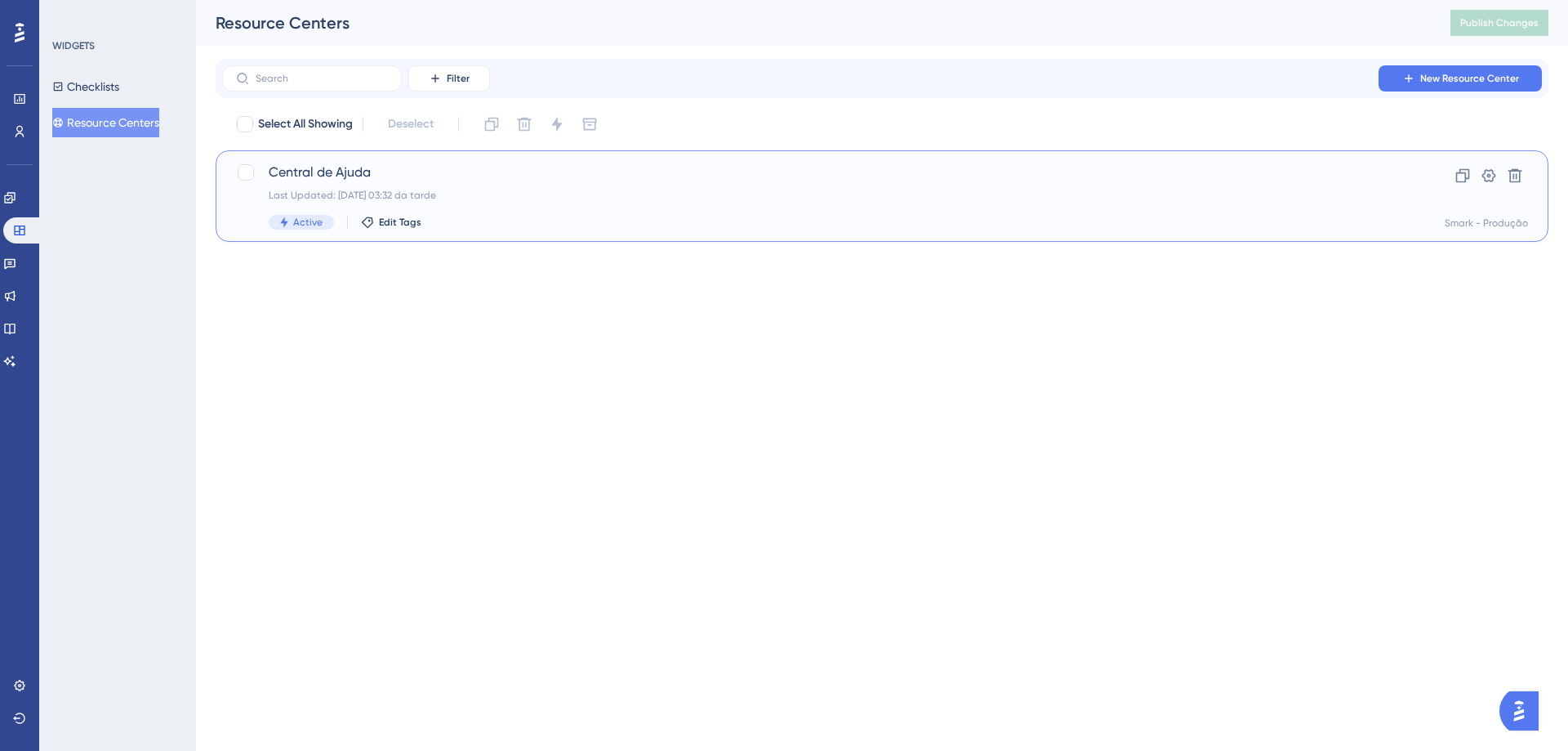
click at [303, 194] on div "Last Updated: [DATE] 03:32 da tarde" at bounding box center [816, 196] width 1096 height 13
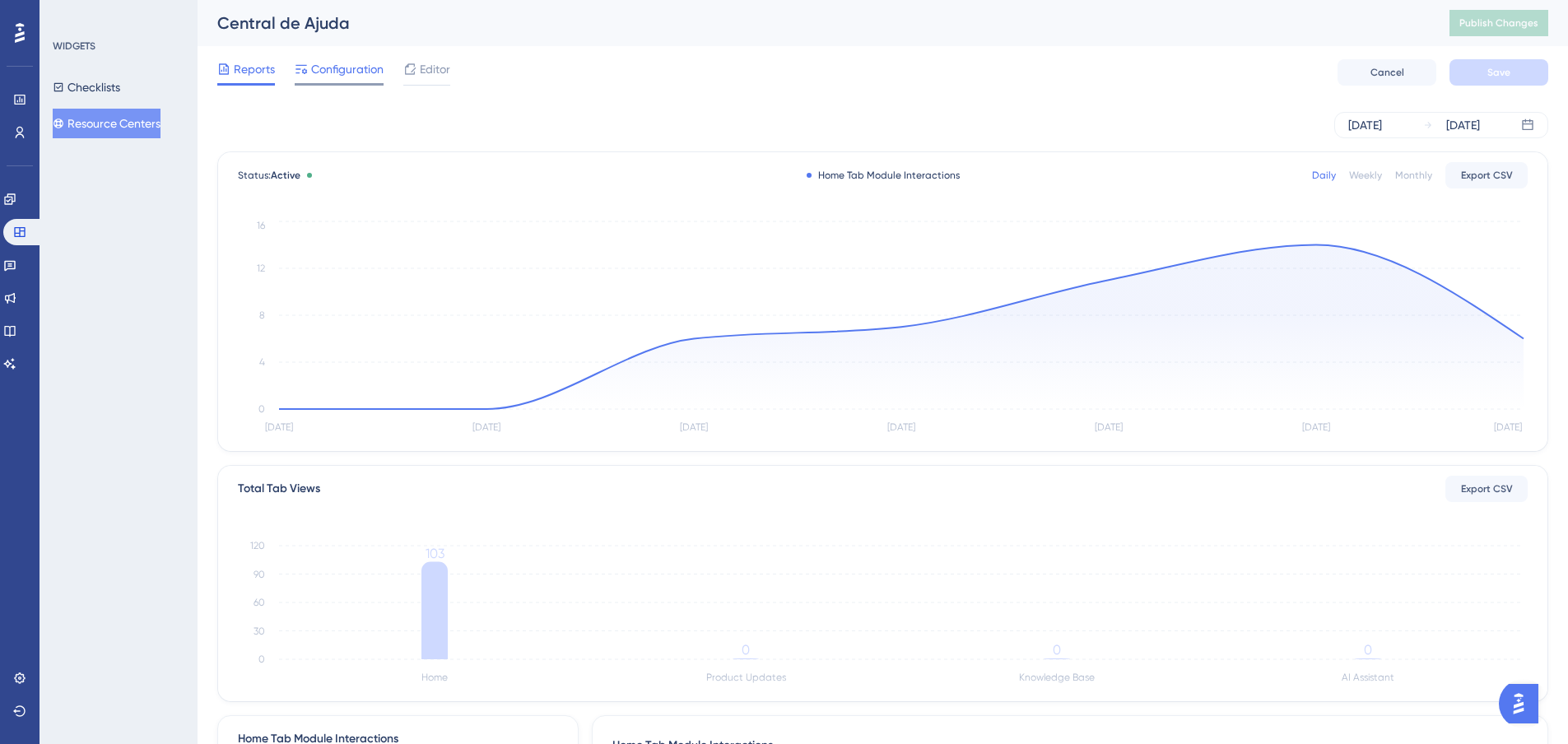
click at [337, 74] on span "Configuration" at bounding box center [347, 69] width 72 height 20
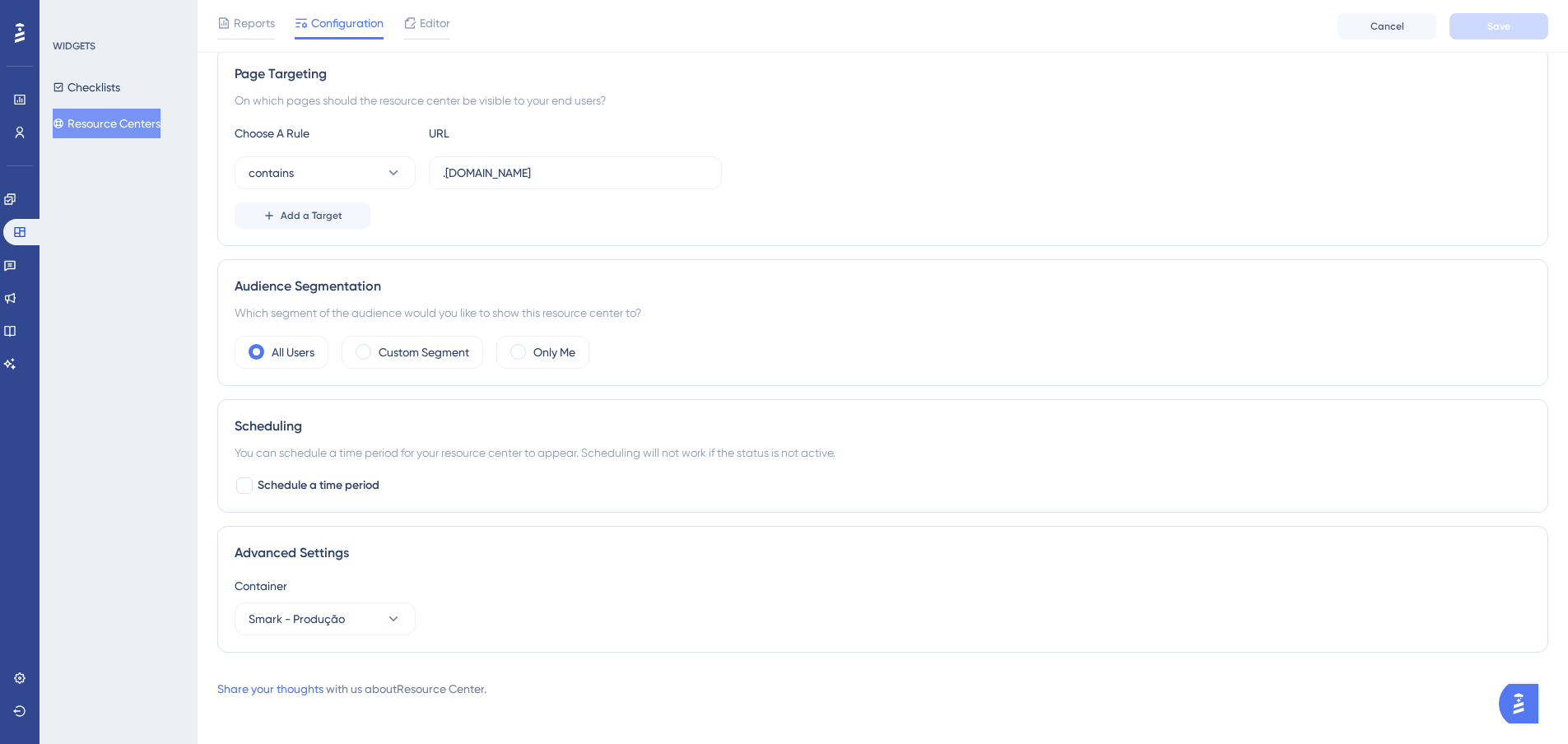
scroll to position [311, 0]
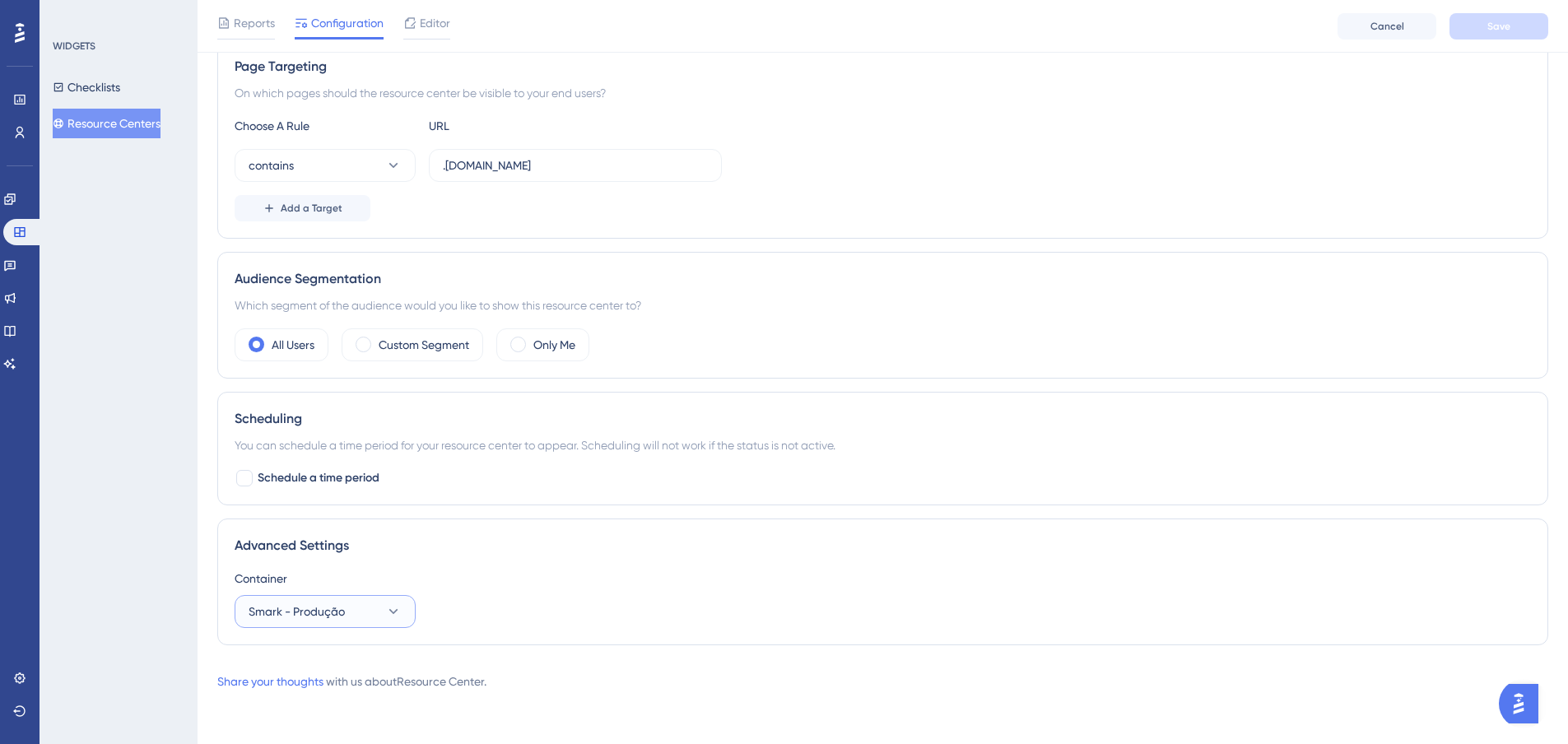
click at [387, 612] on icon at bounding box center [393, 611] width 16 height 16
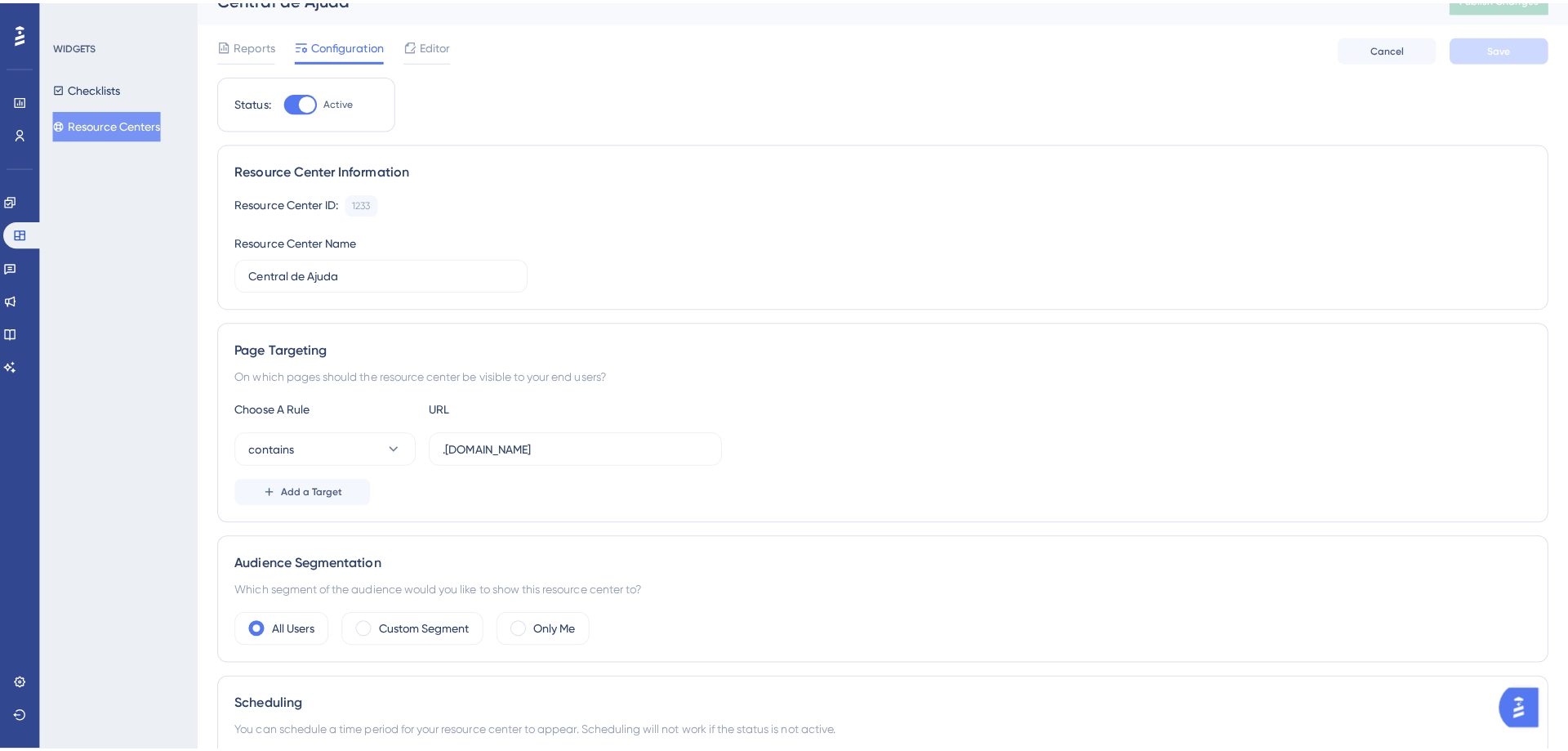
scroll to position [0, 0]
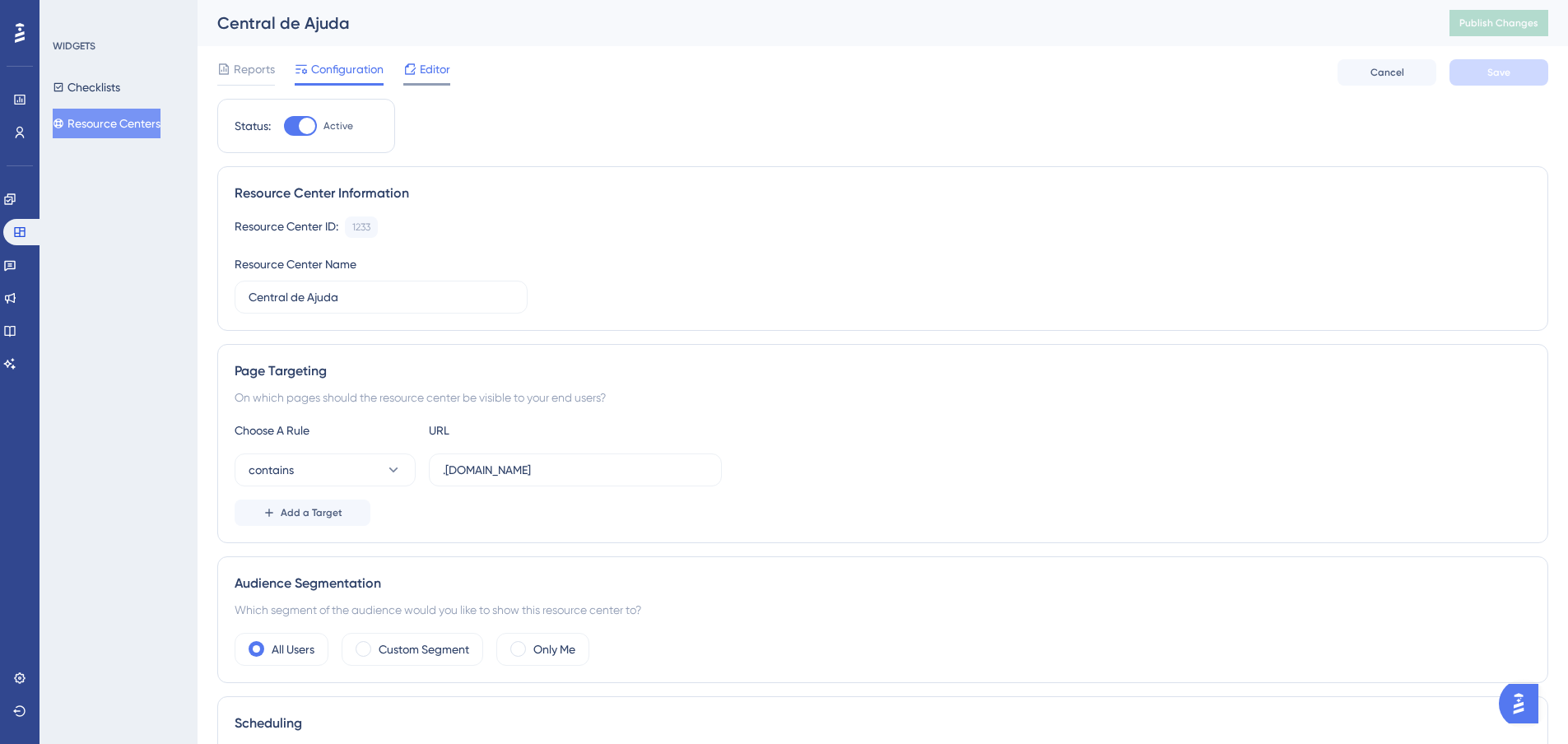
click at [420, 71] on span "Editor" at bounding box center [435, 69] width 31 height 20
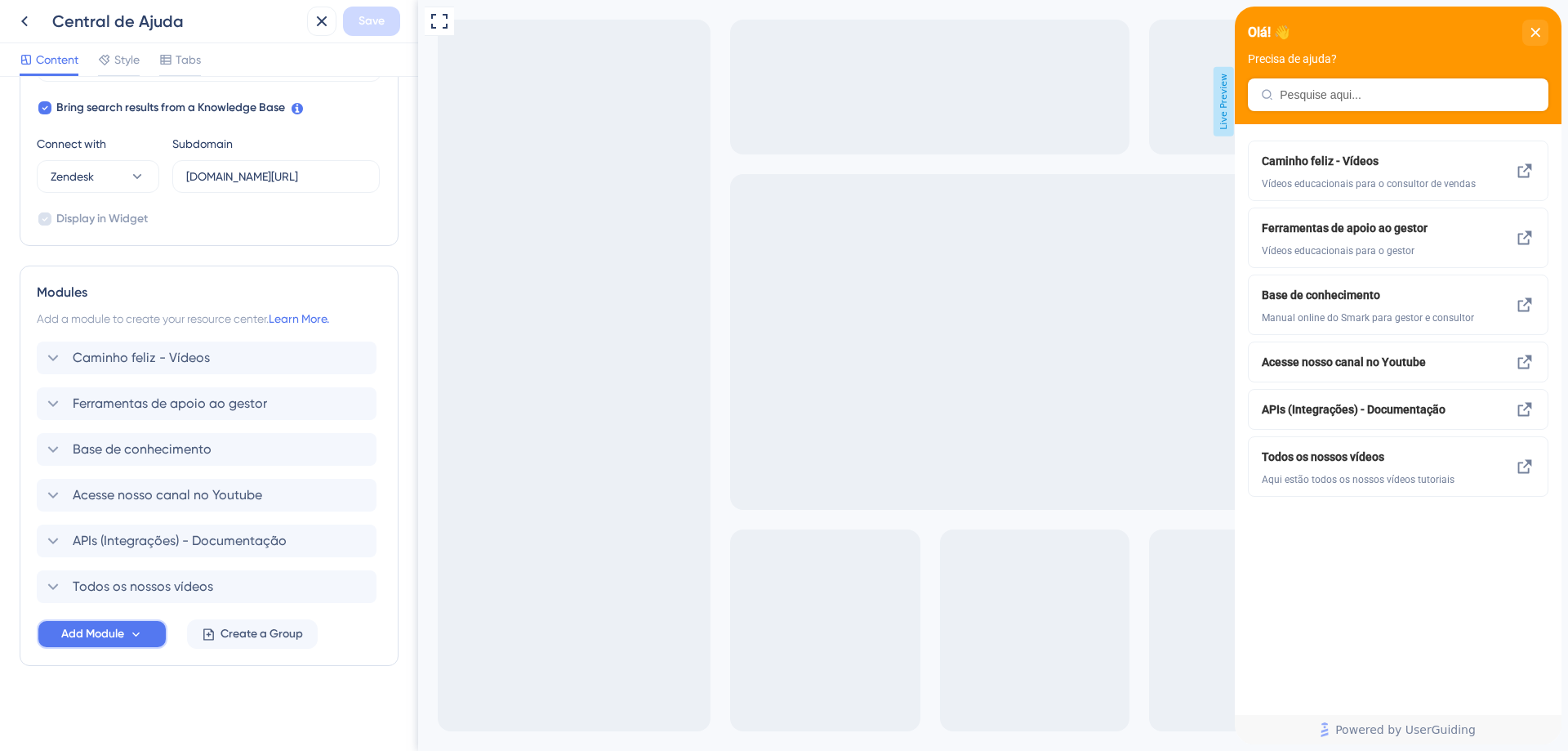
click at [150, 636] on button "Add Module" at bounding box center [102, 634] width 131 height 30
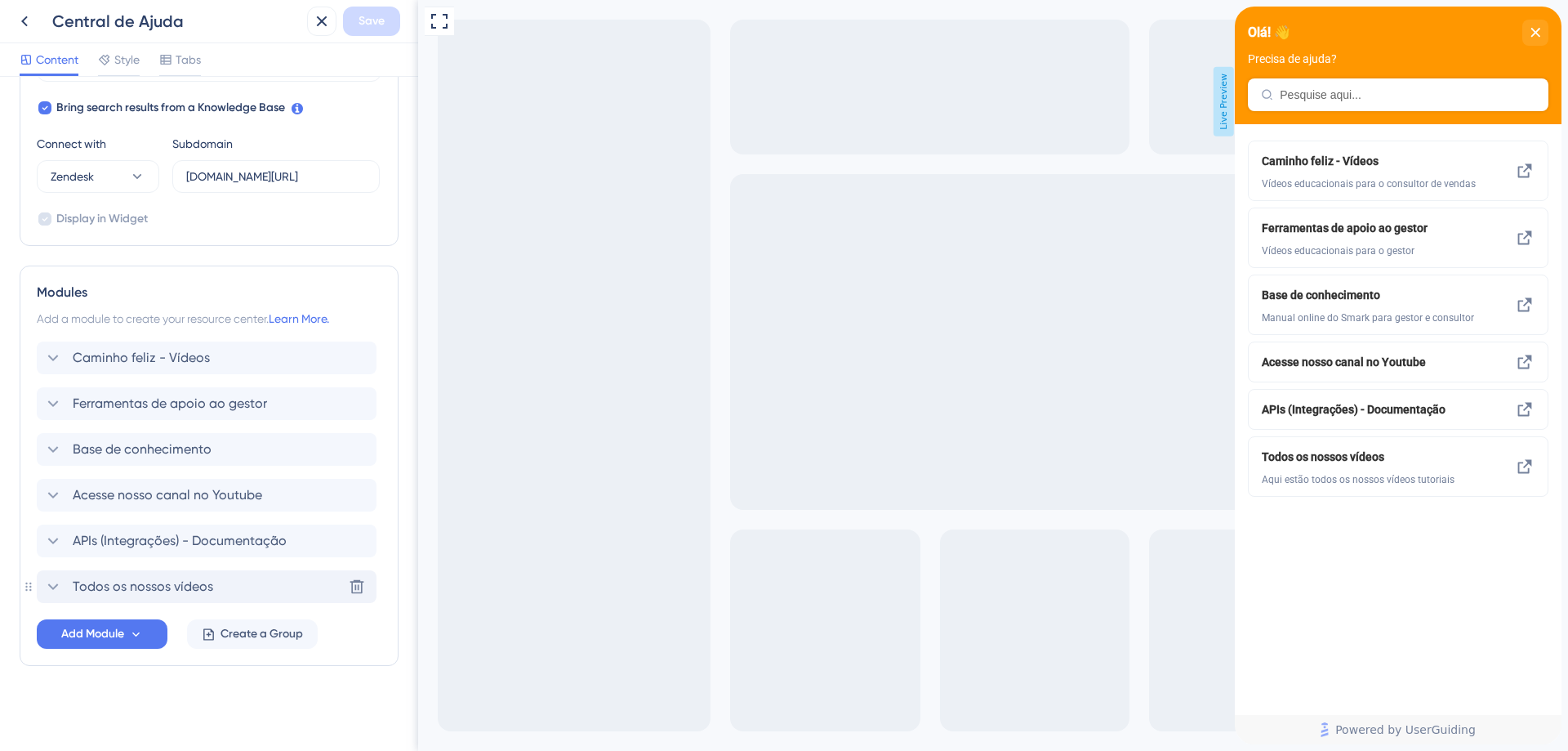
click at [61, 581] on icon at bounding box center [52, 586] width 19 height 19
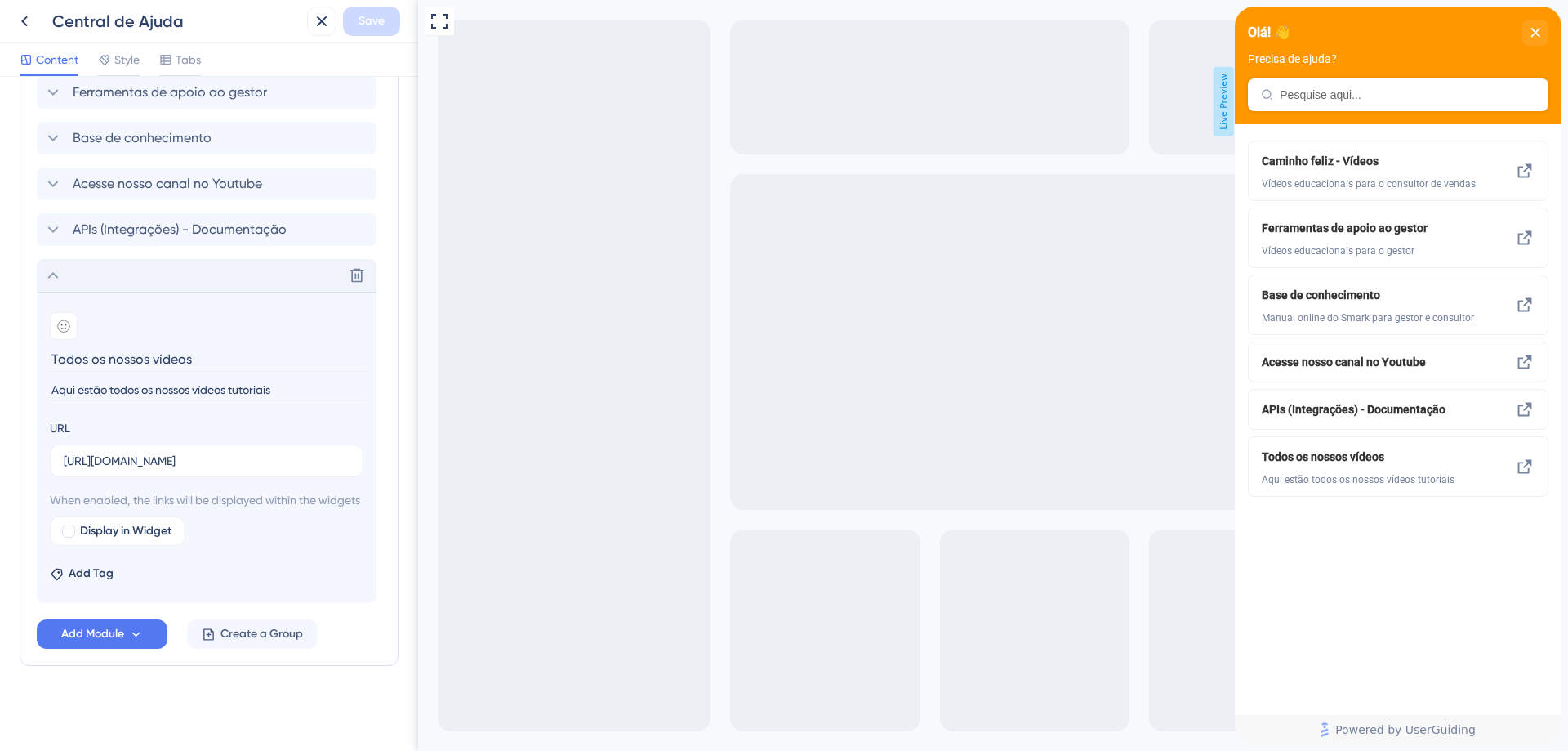
click at [48, 266] on icon at bounding box center [52, 275] width 19 height 19
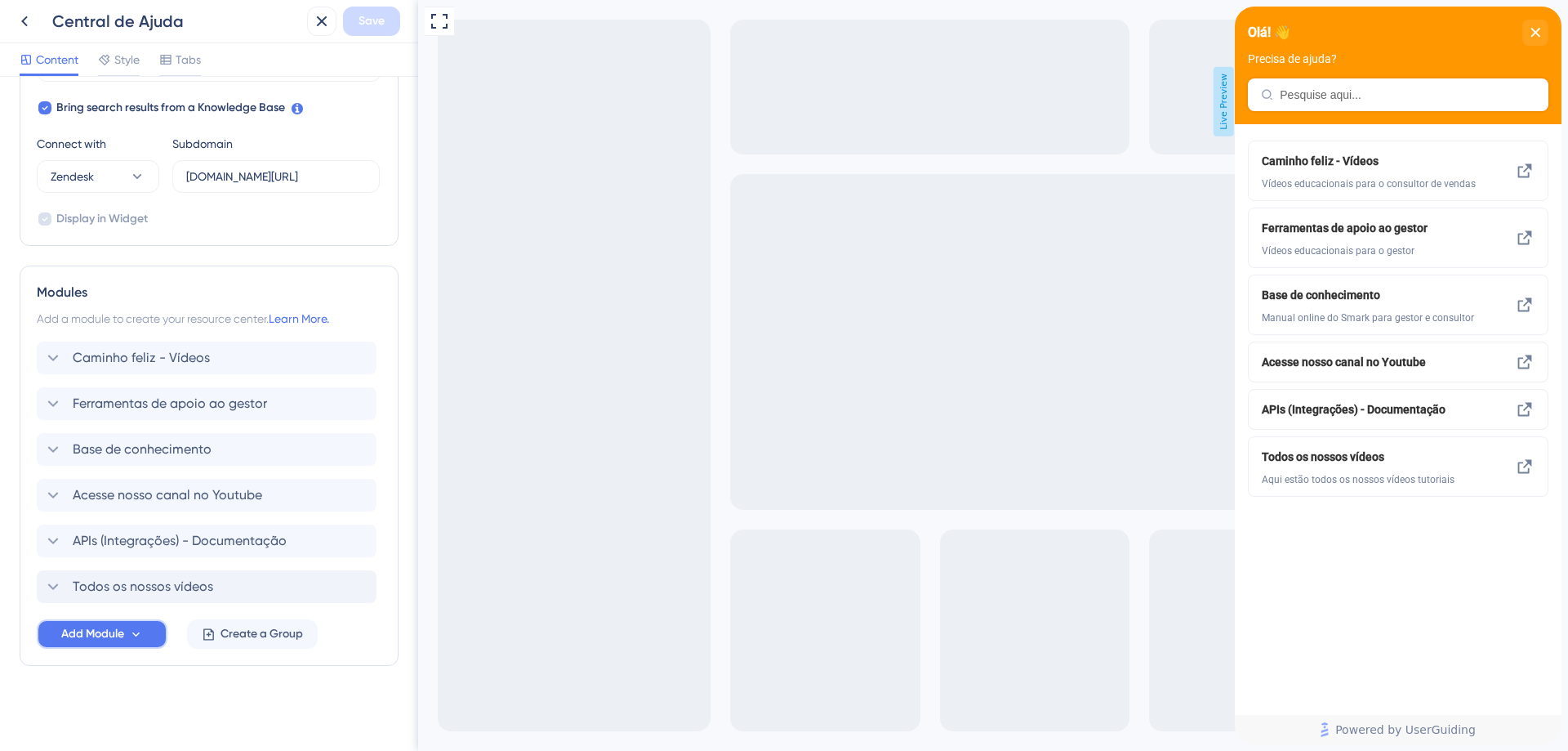
click at [112, 636] on span "Add Module" at bounding box center [93, 633] width 63 height 19
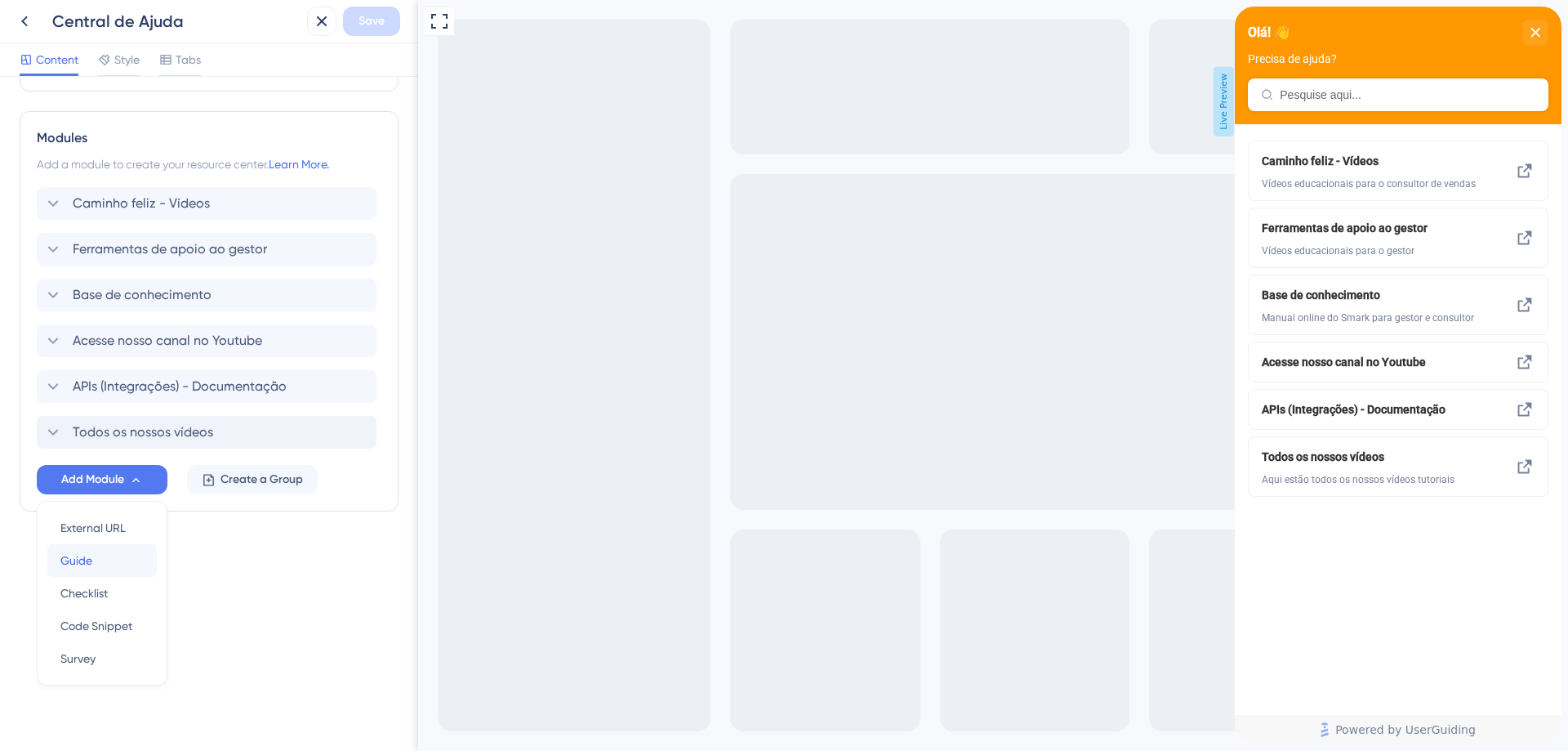
click at [144, 559] on button "Guide Guide" at bounding box center [102, 560] width 110 height 33
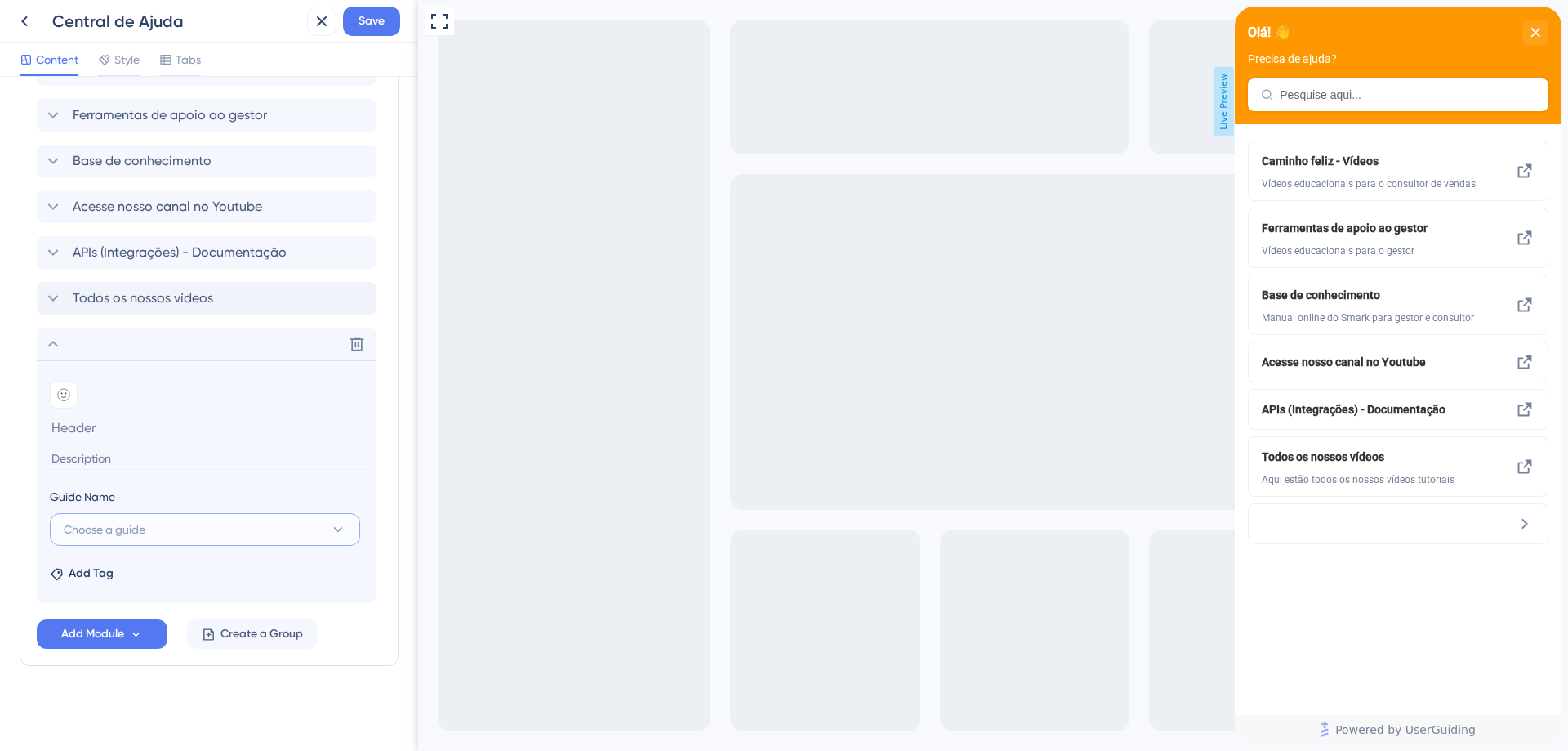
click at [124, 535] on span "Choose a guide" at bounding box center [104, 528] width 82 height 19
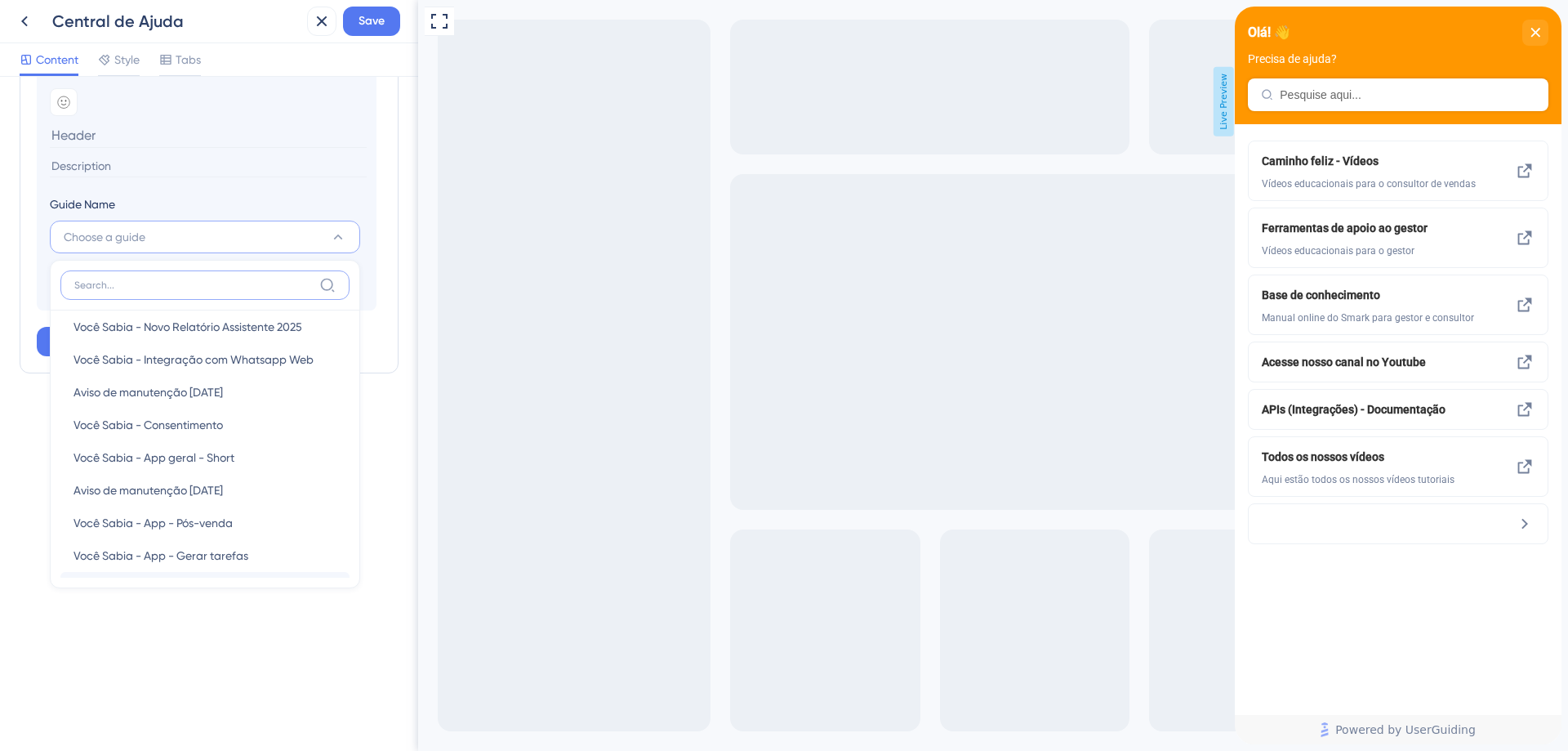
scroll to position [245, 0]
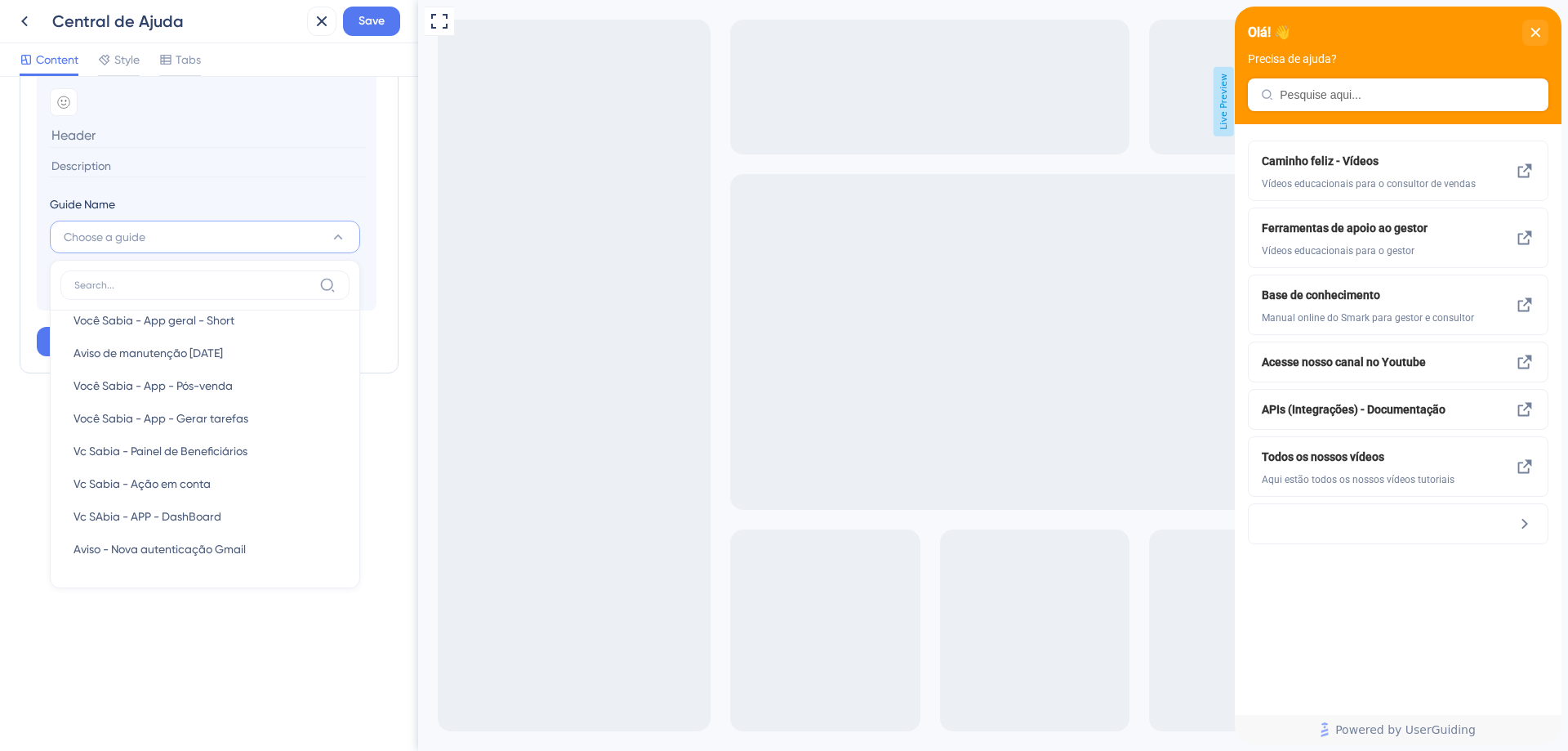
click at [203, 650] on div "Resource Center Header Title Olá! 👋 21 Olá! 👋 Subtitle Precisa de ajuda? 19 Sea…" at bounding box center [209, 414] width 418 height 674
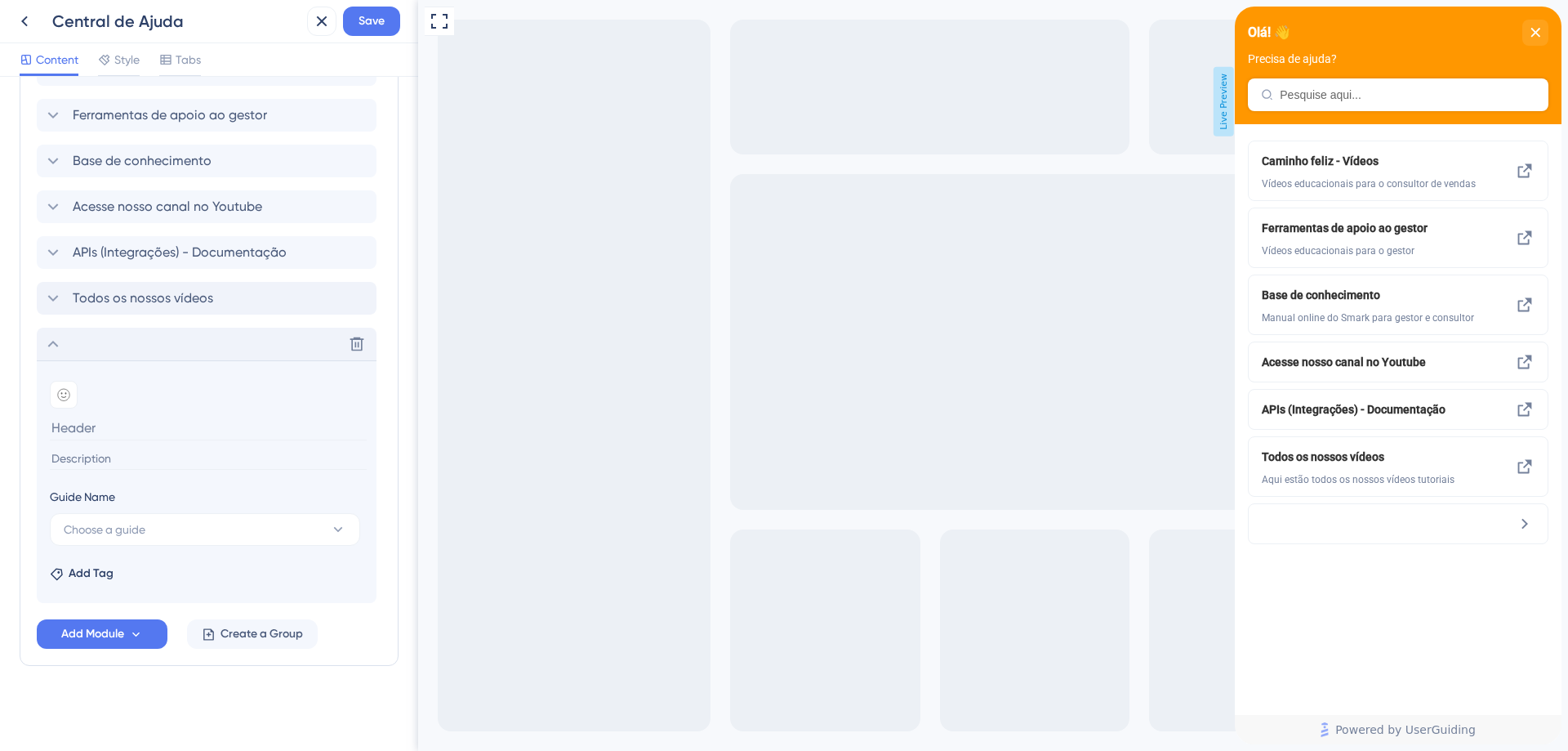
click at [48, 342] on icon at bounding box center [52, 343] width 19 height 19
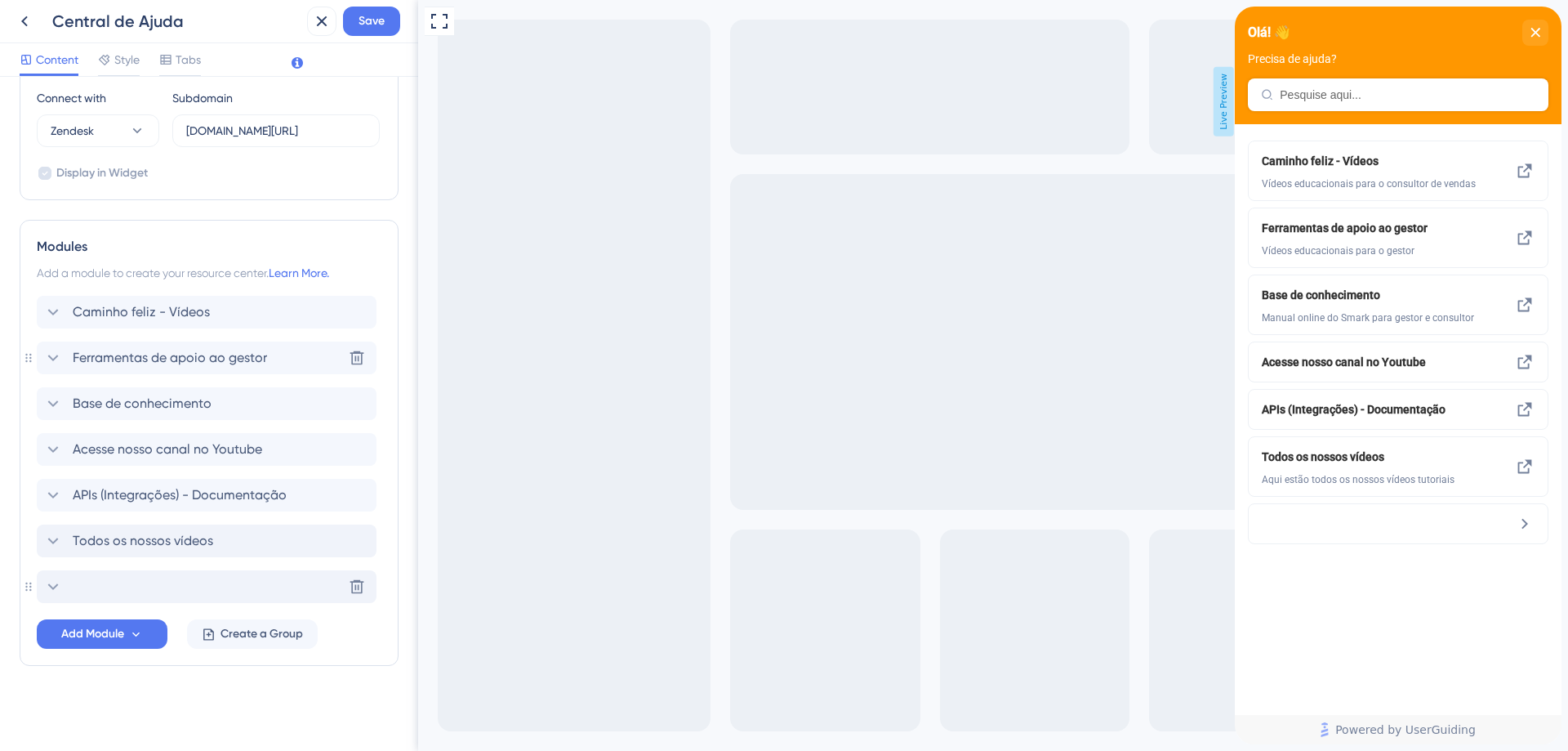
scroll to position [576, 0]
click at [351, 589] on icon at bounding box center [356, 586] width 16 height 16
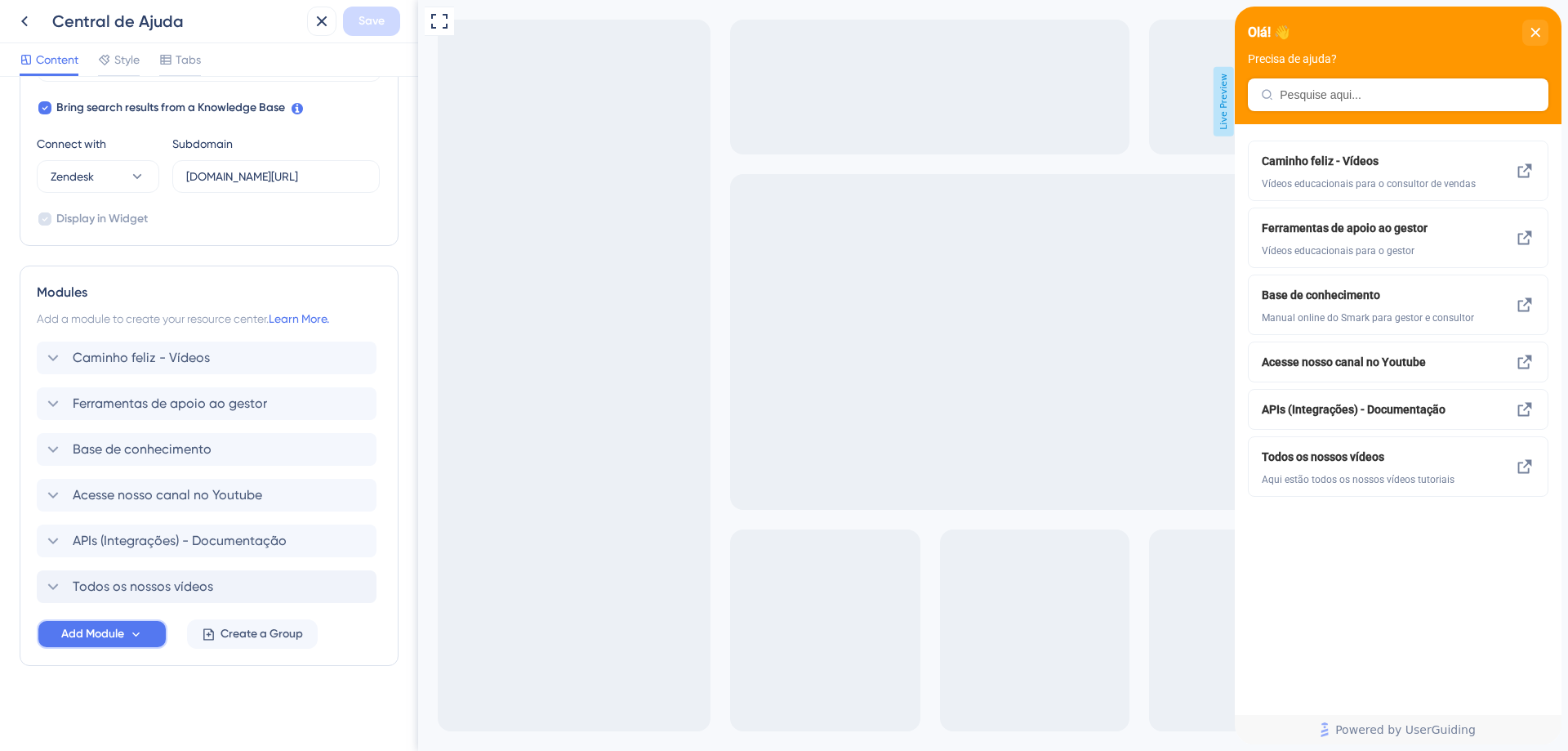
click at [79, 632] on span "Add Module" at bounding box center [93, 633] width 63 height 19
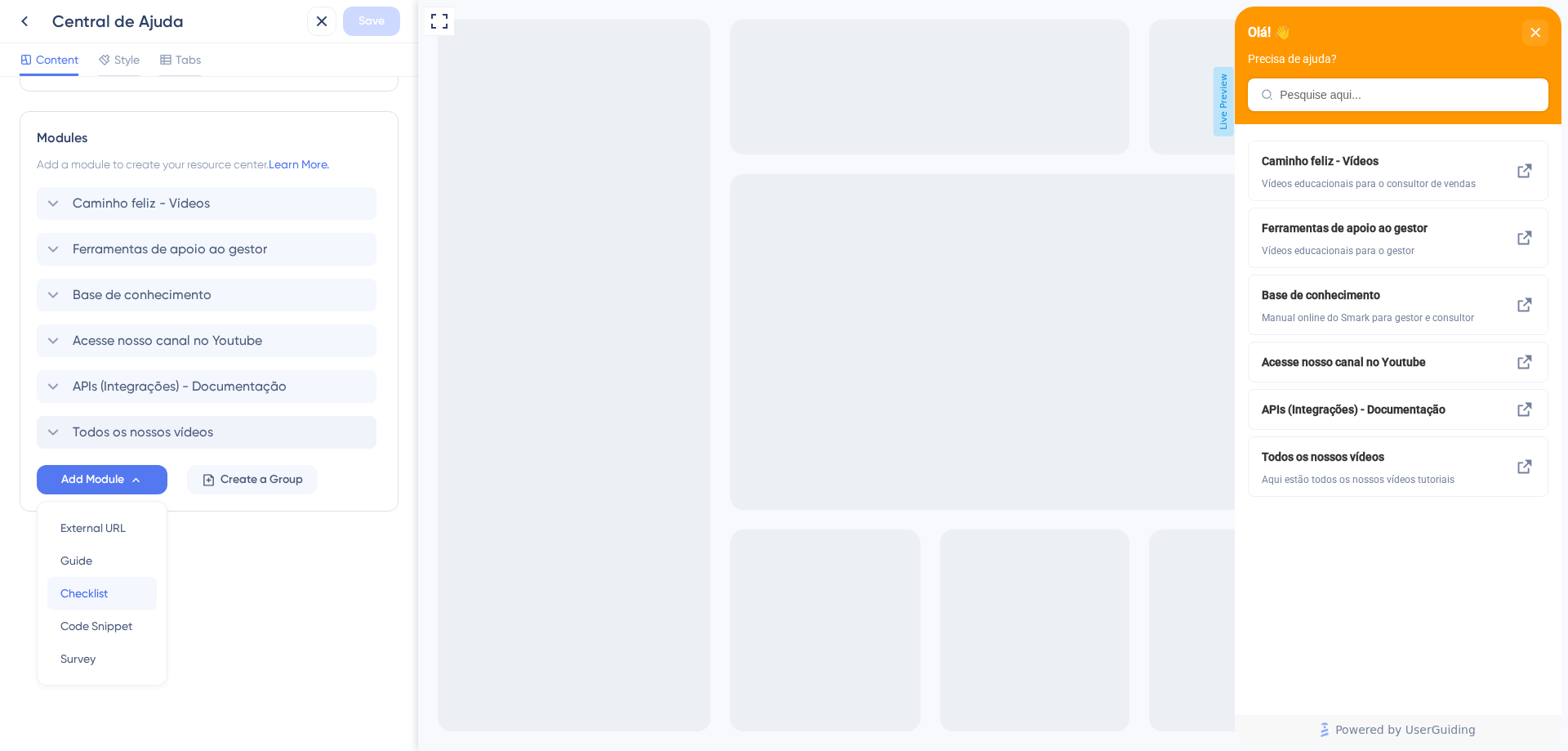
click at [121, 591] on div "Checklist Checklist" at bounding box center [102, 593] width 83 height 33
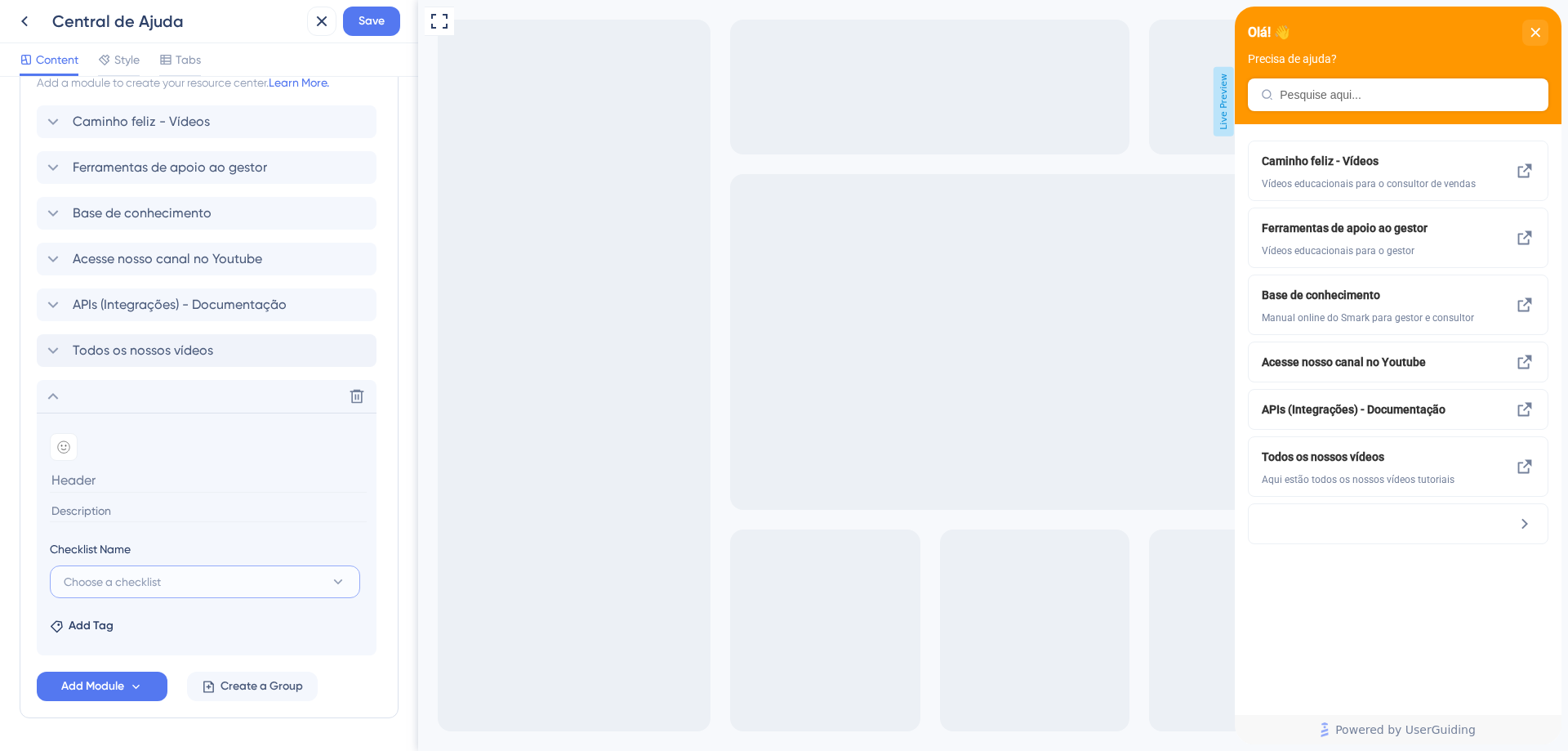
click at [197, 582] on button "Choose a checklist" at bounding box center [205, 582] width 310 height 33
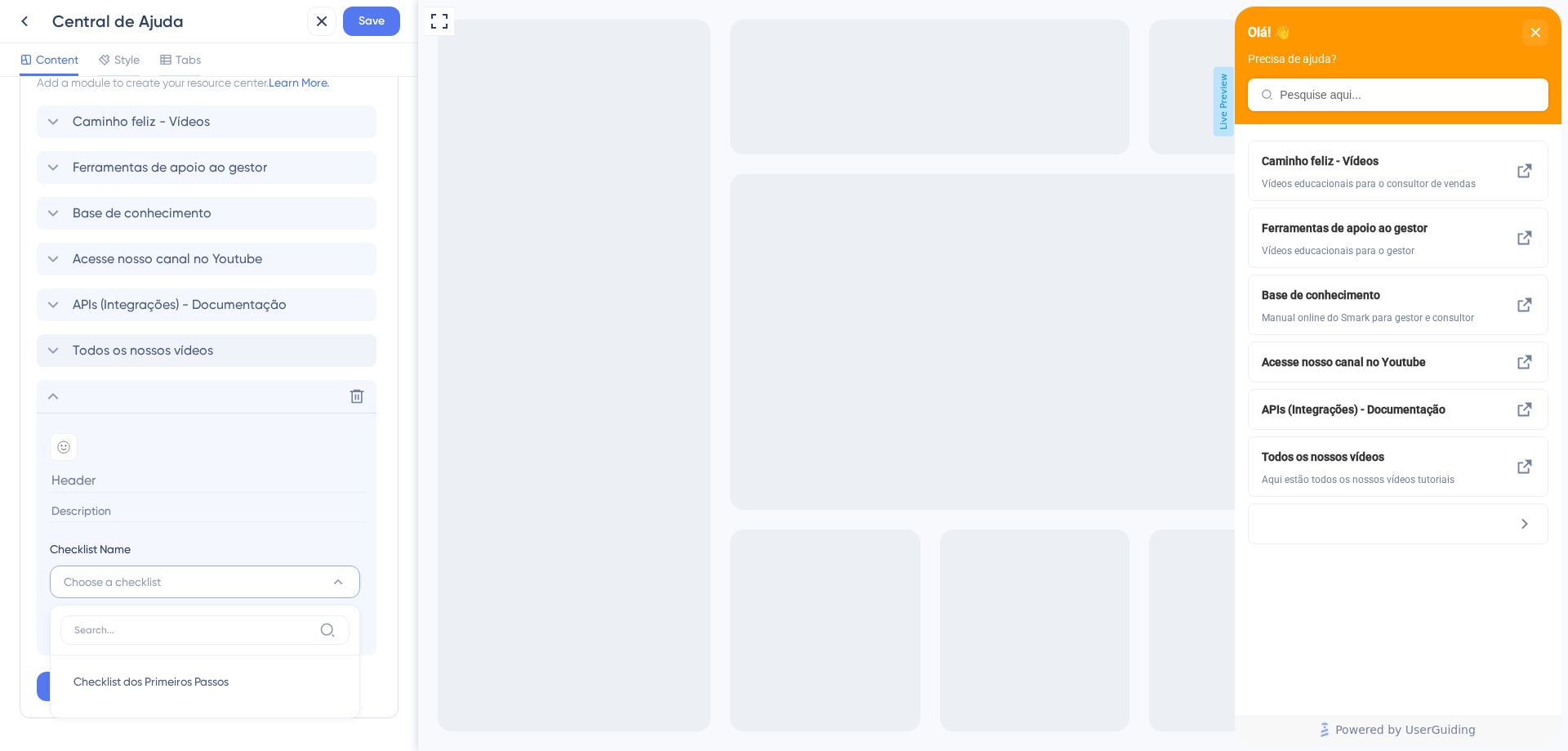
scroll to position [818, 0]
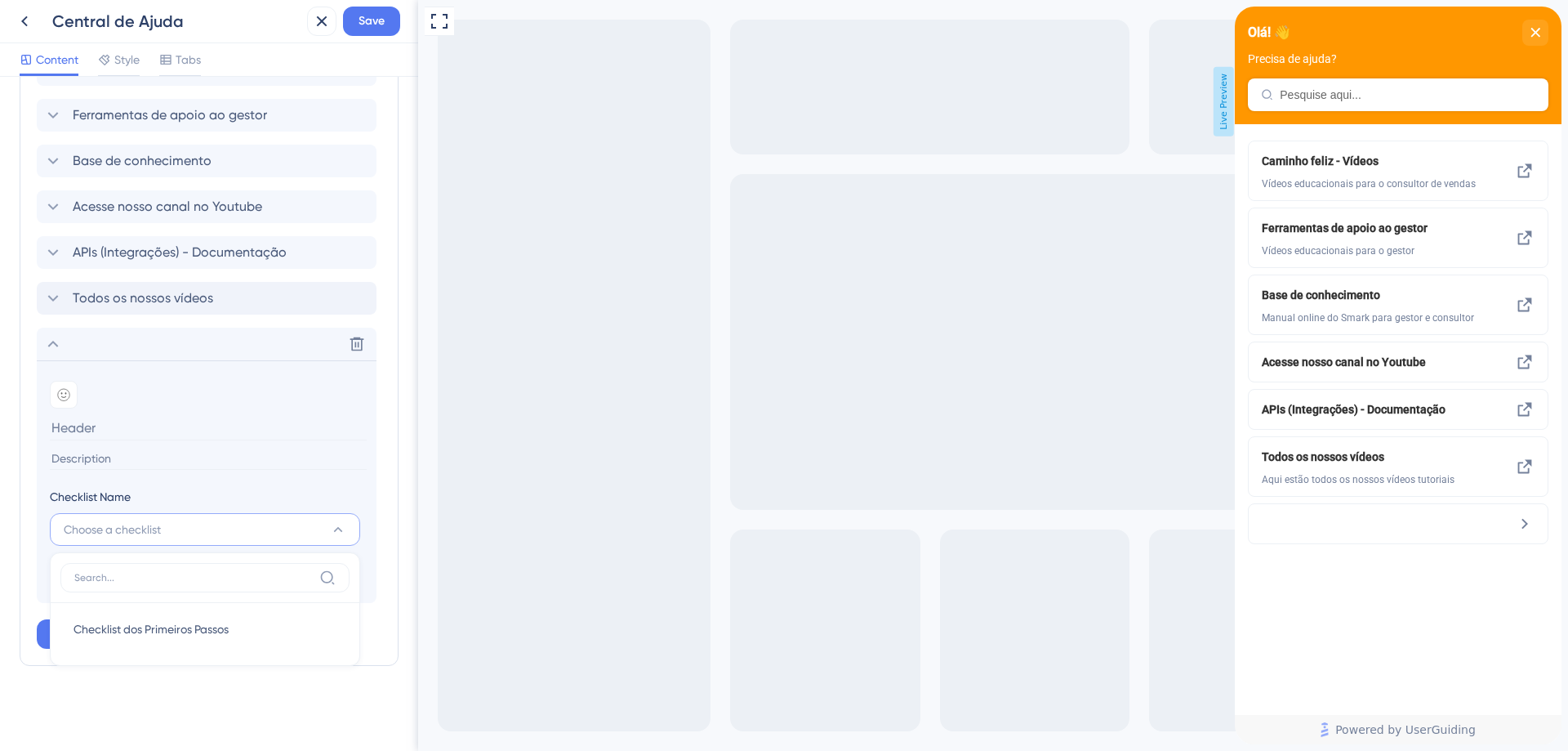
click at [184, 711] on div "Resource Center Header Title Olá! 👋 21 Olá! 👋 Subtitle Precisa de ajuda? 19 Sea…" at bounding box center [209, 4] width 379 height 1453
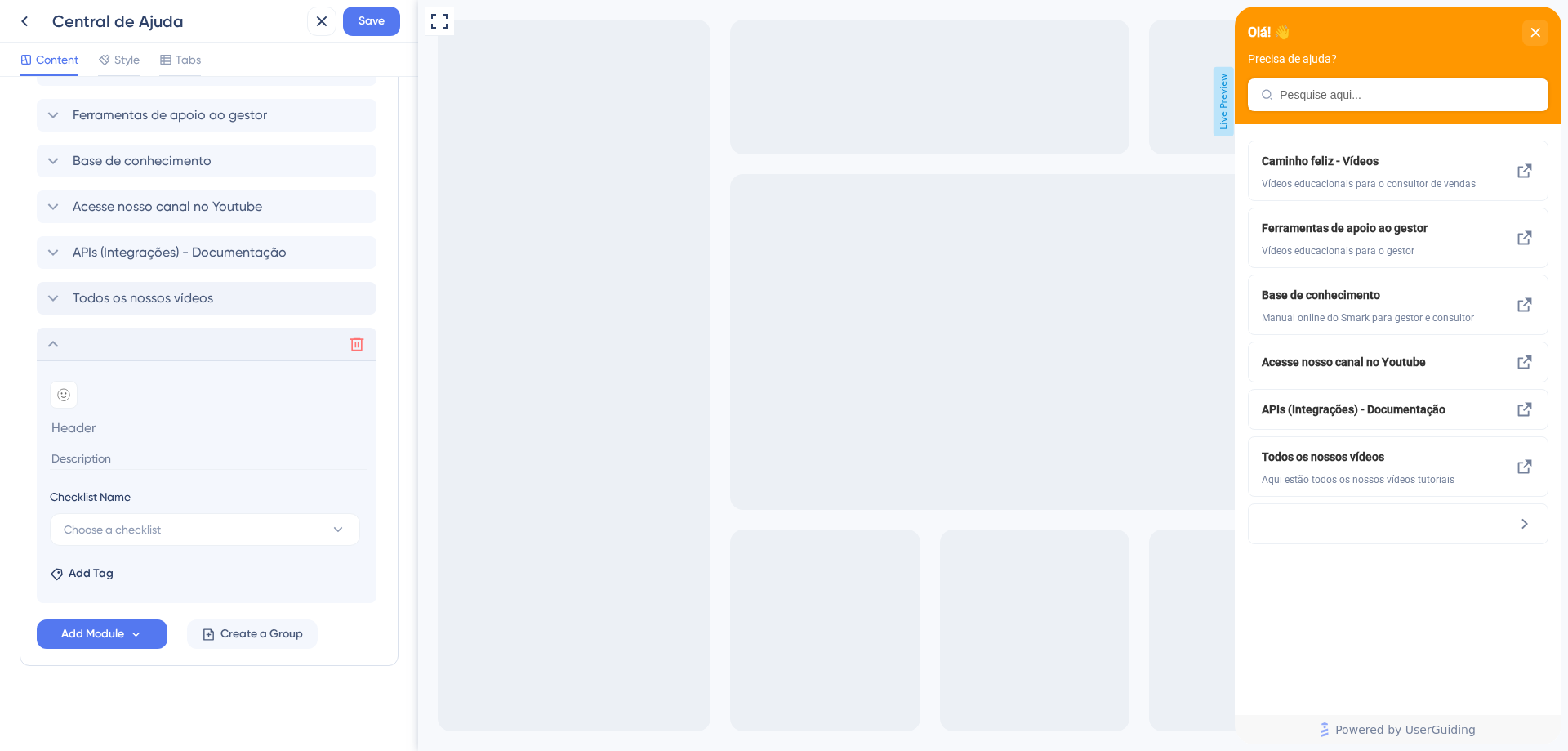
click at [363, 357] on button at bounding box center [356, 344] width 26 height 26
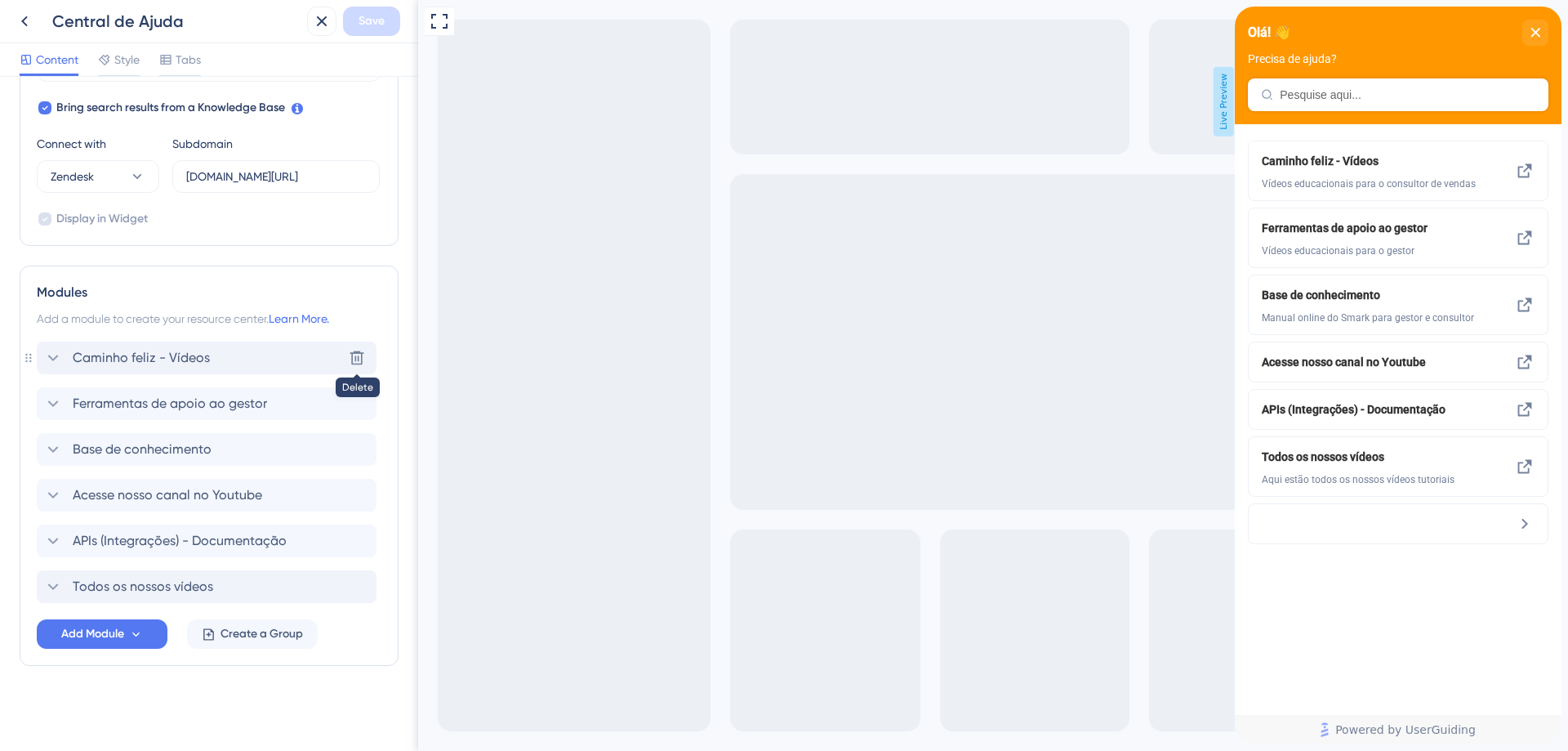
scroll to position [530, 0]
click at [123, 630] on span "Add Module" at bounding box center [93, 633] width 63 height 19
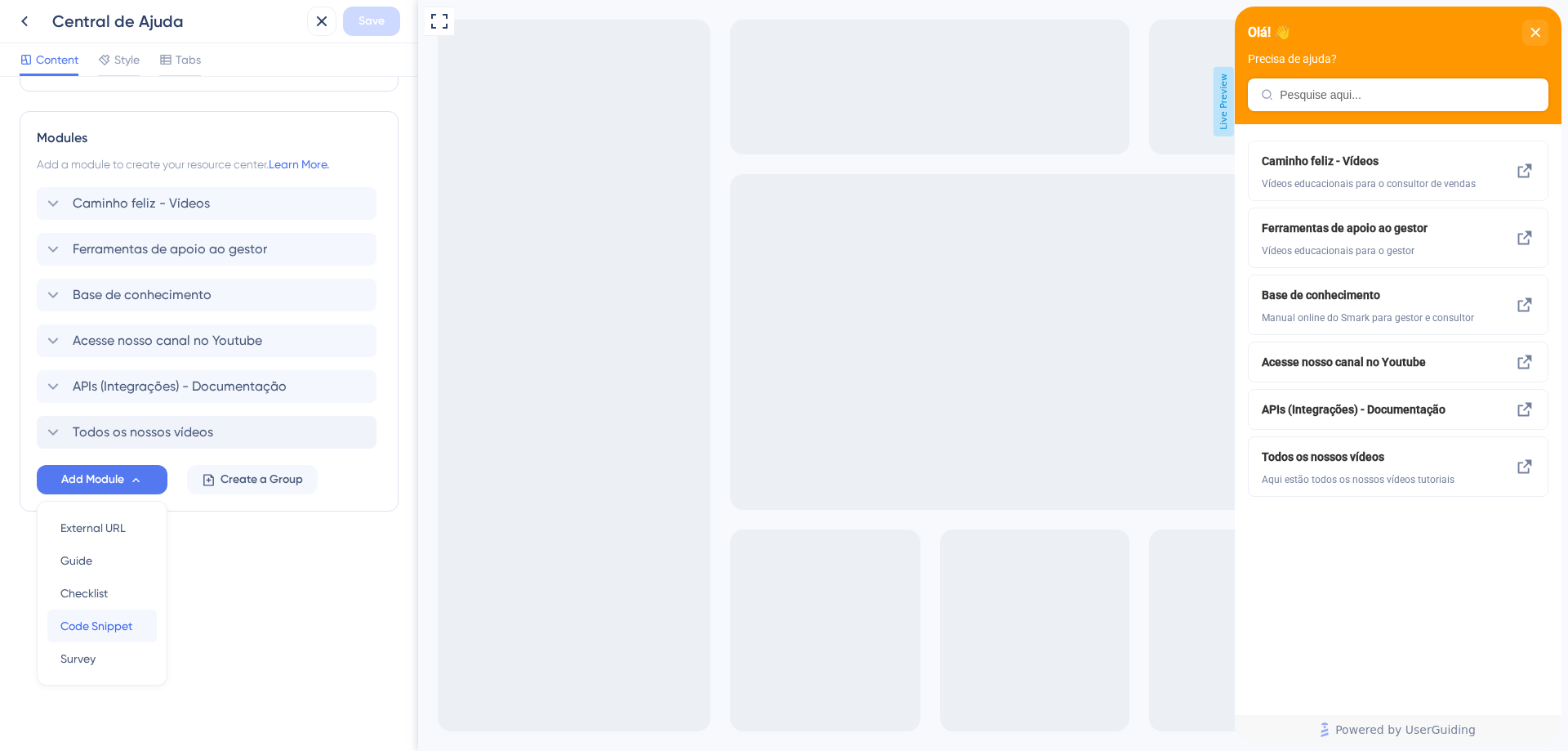
click at [118, 623] on span "Code Snippet" at bounding box center [96, 625] width 72 height 19
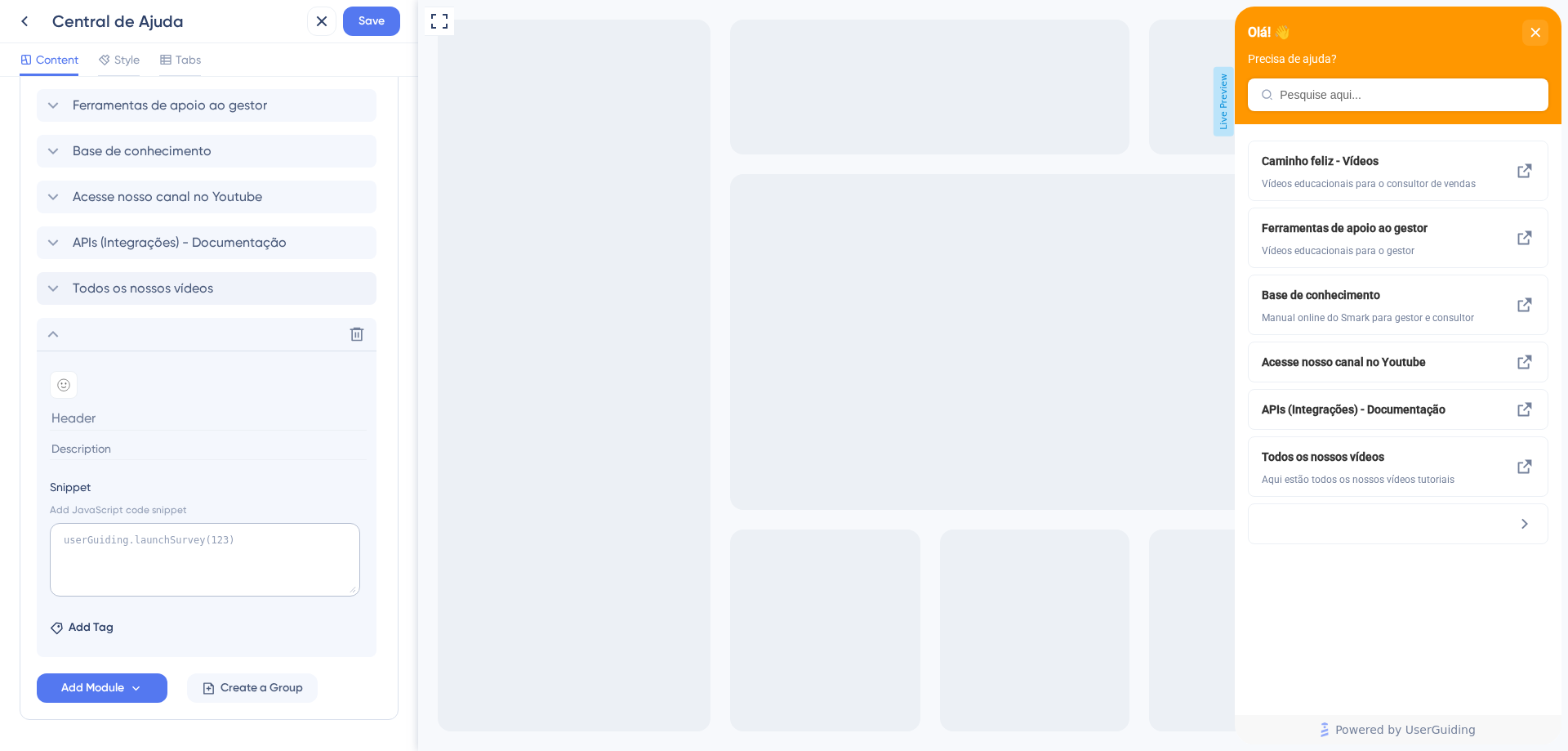
scroll to position [848, 0]
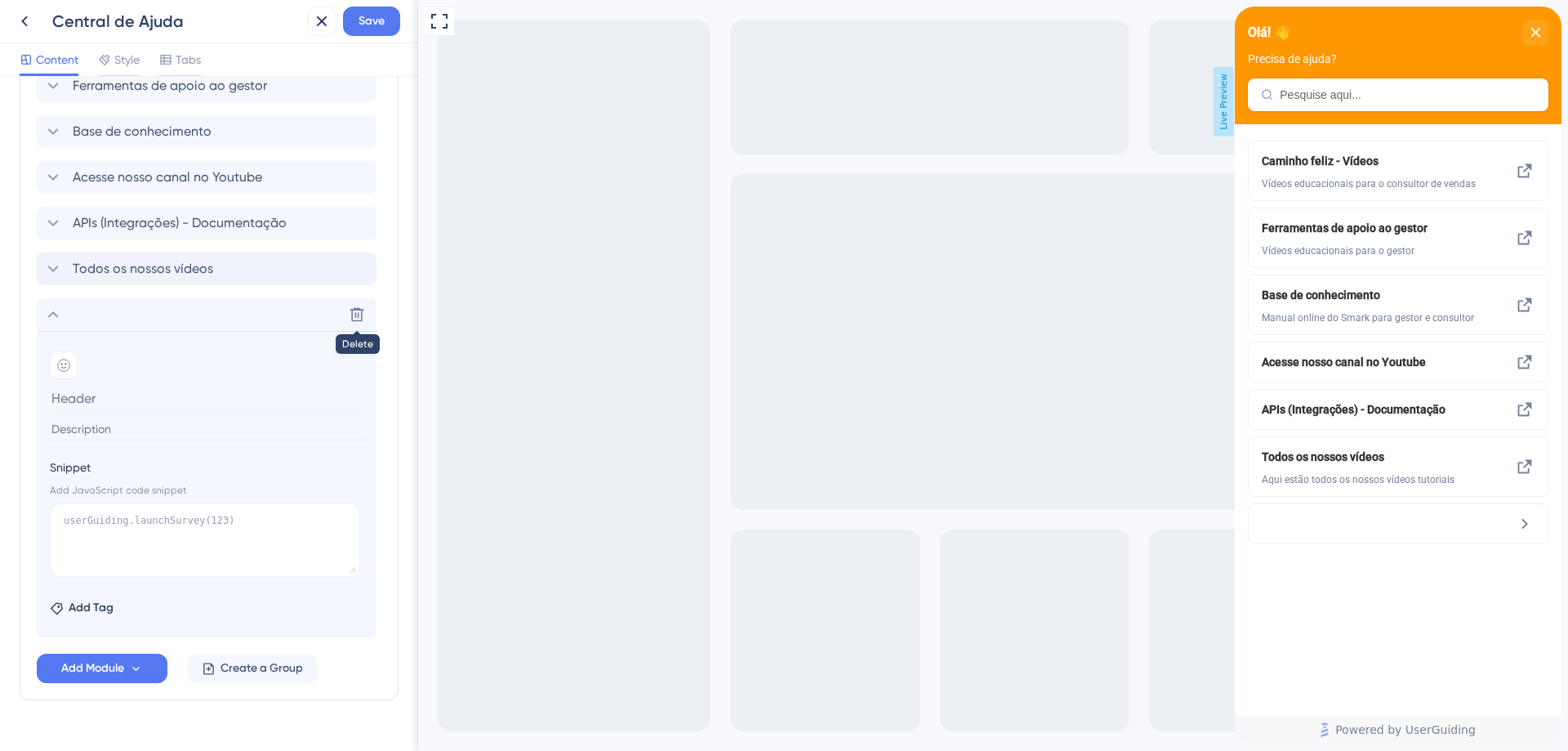
click at [357, 312] on icon at bounding box center [356, 314] width 16 height 16
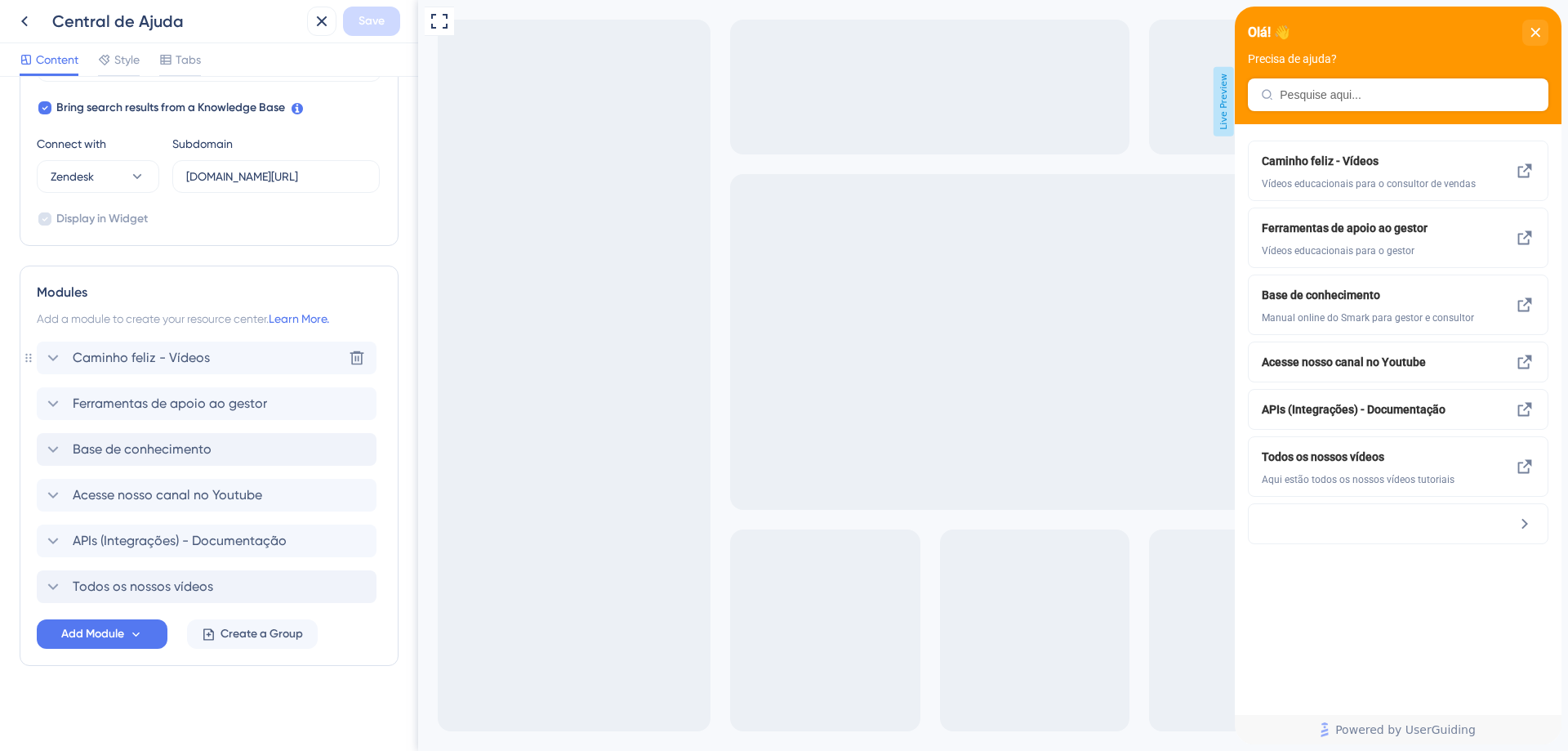
scroll to position [530, 0]
click at [90, 631] on span "Add Module" at bounding box center [93, 633] width 63 height 19
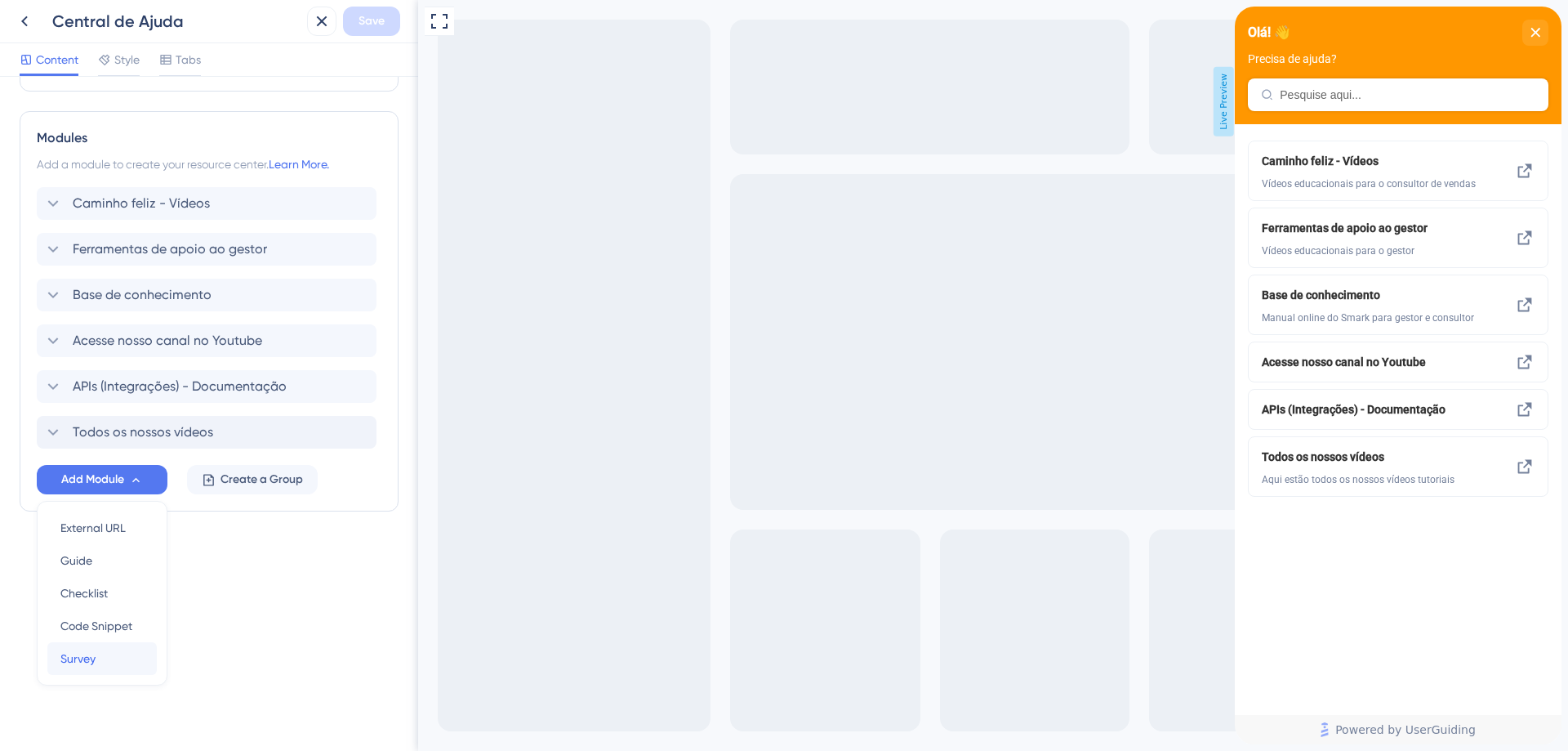
click at [104, 653] on div "Survey Survey" at bounding box center [102, 658] width 83 height 33
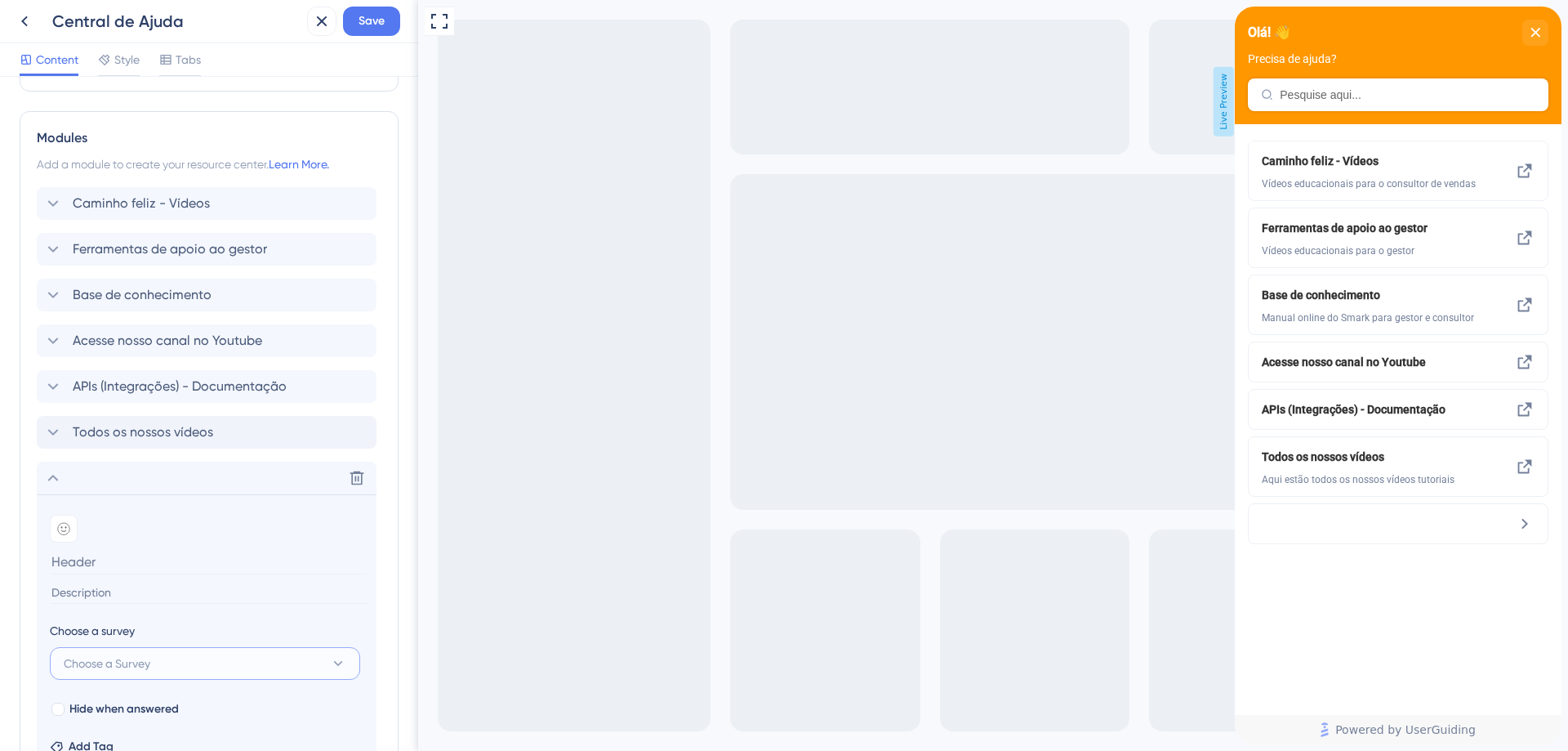
click at [120, 656] on span "Choose a Survey" at bounding box center [107, 662] width 87 height 19
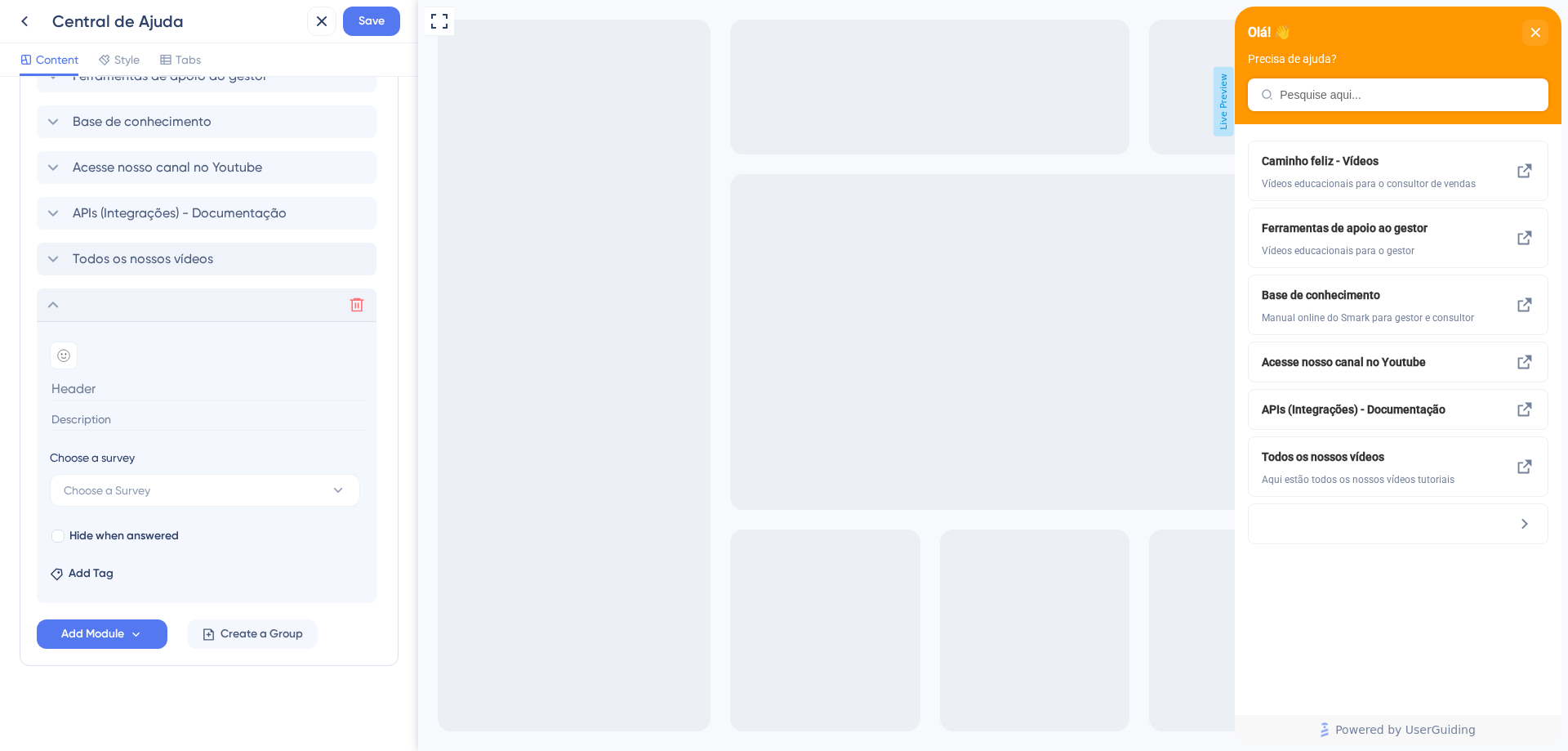
click at [345, 305] on button at bounding box center [356, 304] width 26 height 26
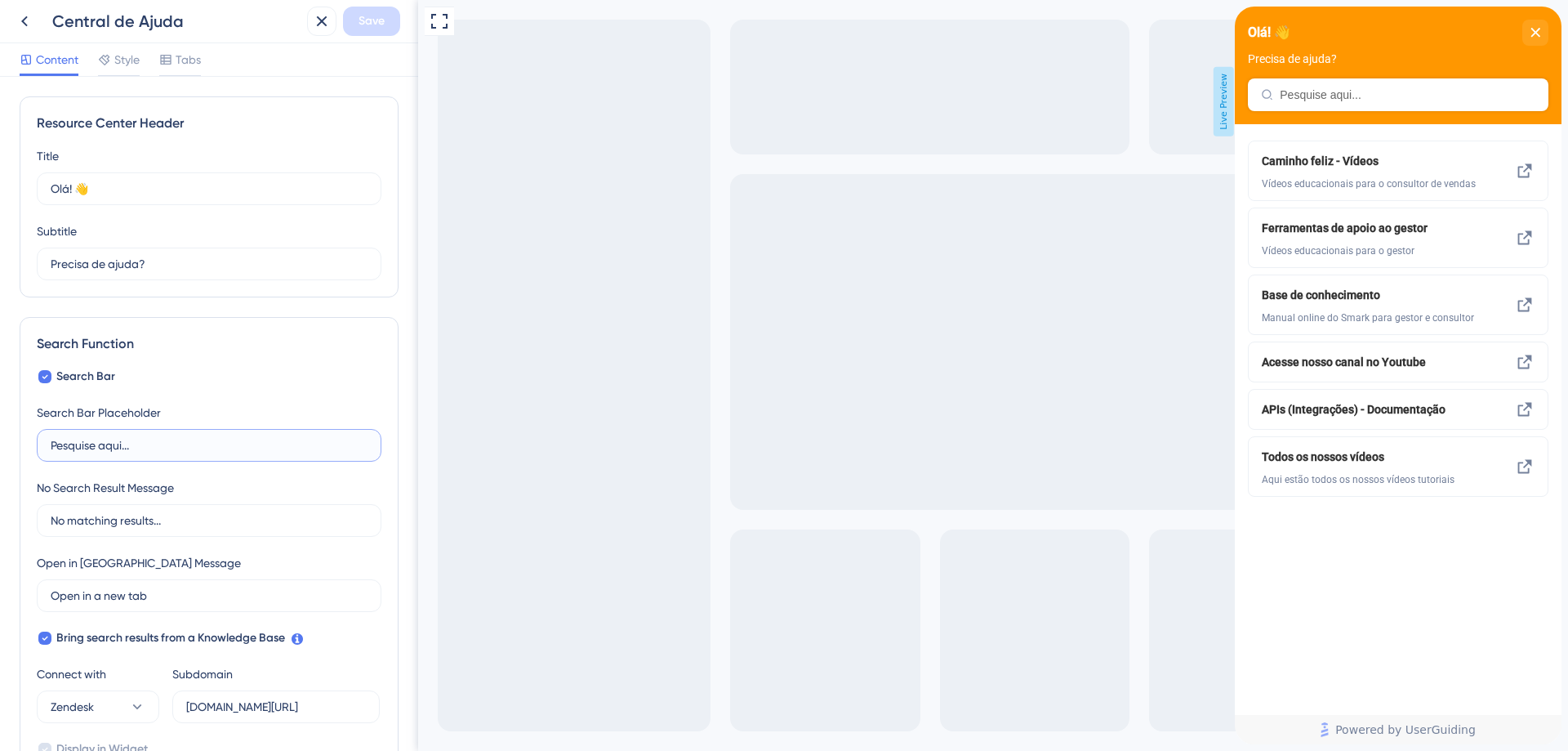
click at [52, 444] on input "Pesquise aqui..." at bounding box center [209, 445] width 317 height 18
click at [109, 446] on input "Pesquise aqui..." at bounding box center [209, 445] width 317 height 18
click at [201, 523] on input "No matching results..." at bounding box center [209, 520] width 317 height 18
click at [184, 585] on label "Open in a new tab 3" at bounding box center [209, 595] width 345 height 33
click at [184, 587] on input "Open in a new tab" at bounding box center [203, 595] width 305 height 18
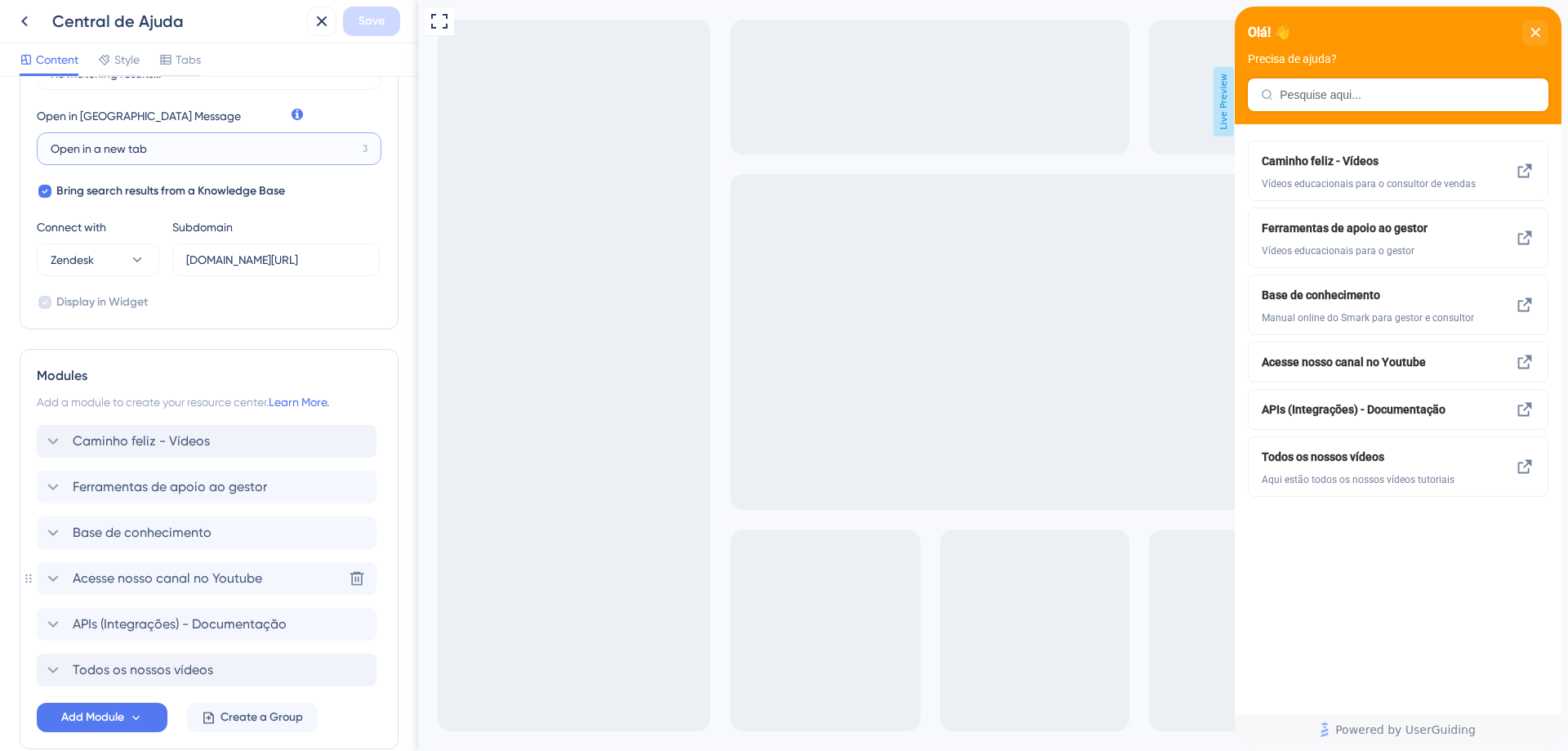
scroll to position [530, 0]
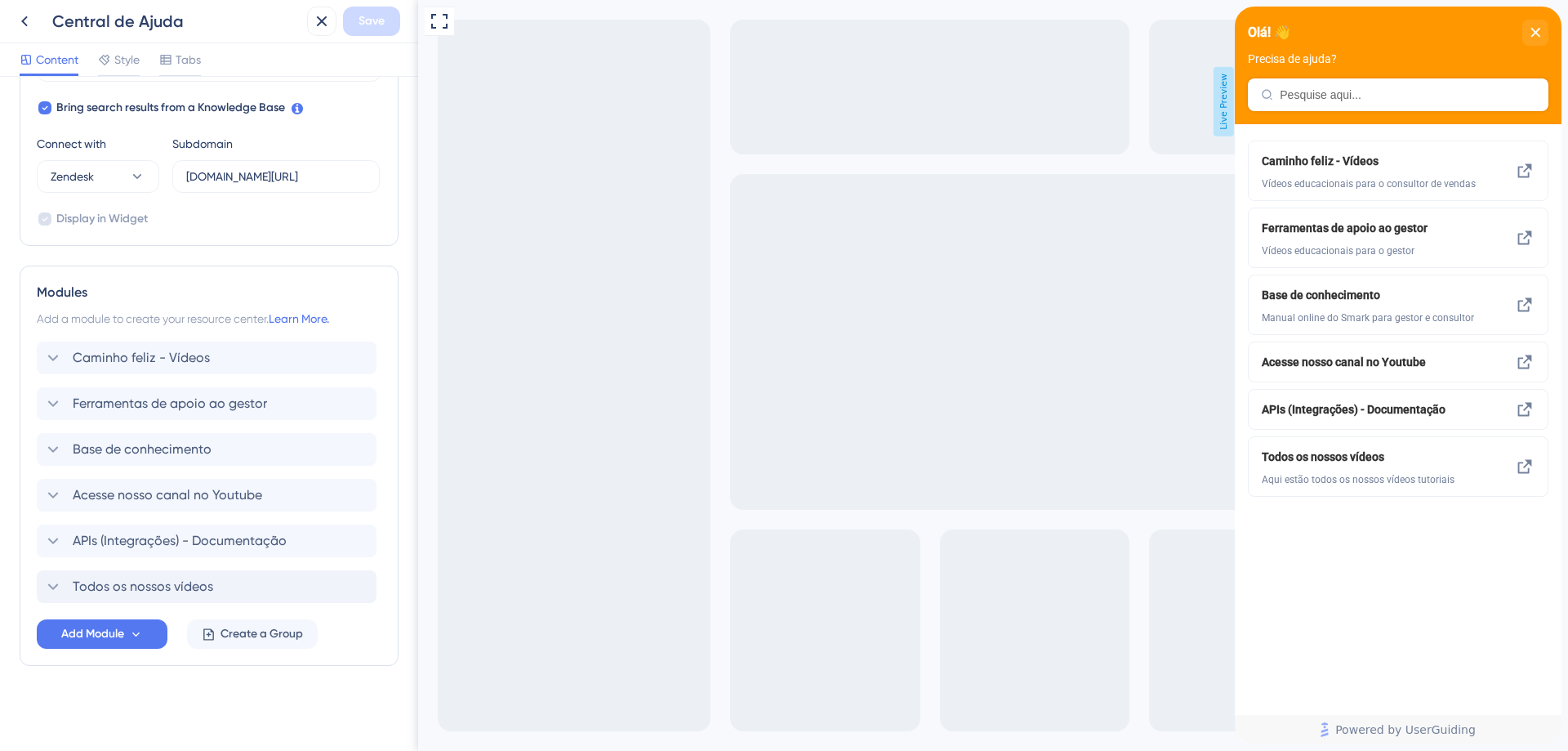
click at [215, 689] on div "Resource Center Header Title Olá! 👋 21 Olá! 👋 Subtitle Precisa de ajuda? 19 Sea…" at bounding box center [209, 148] width 379 height 1165
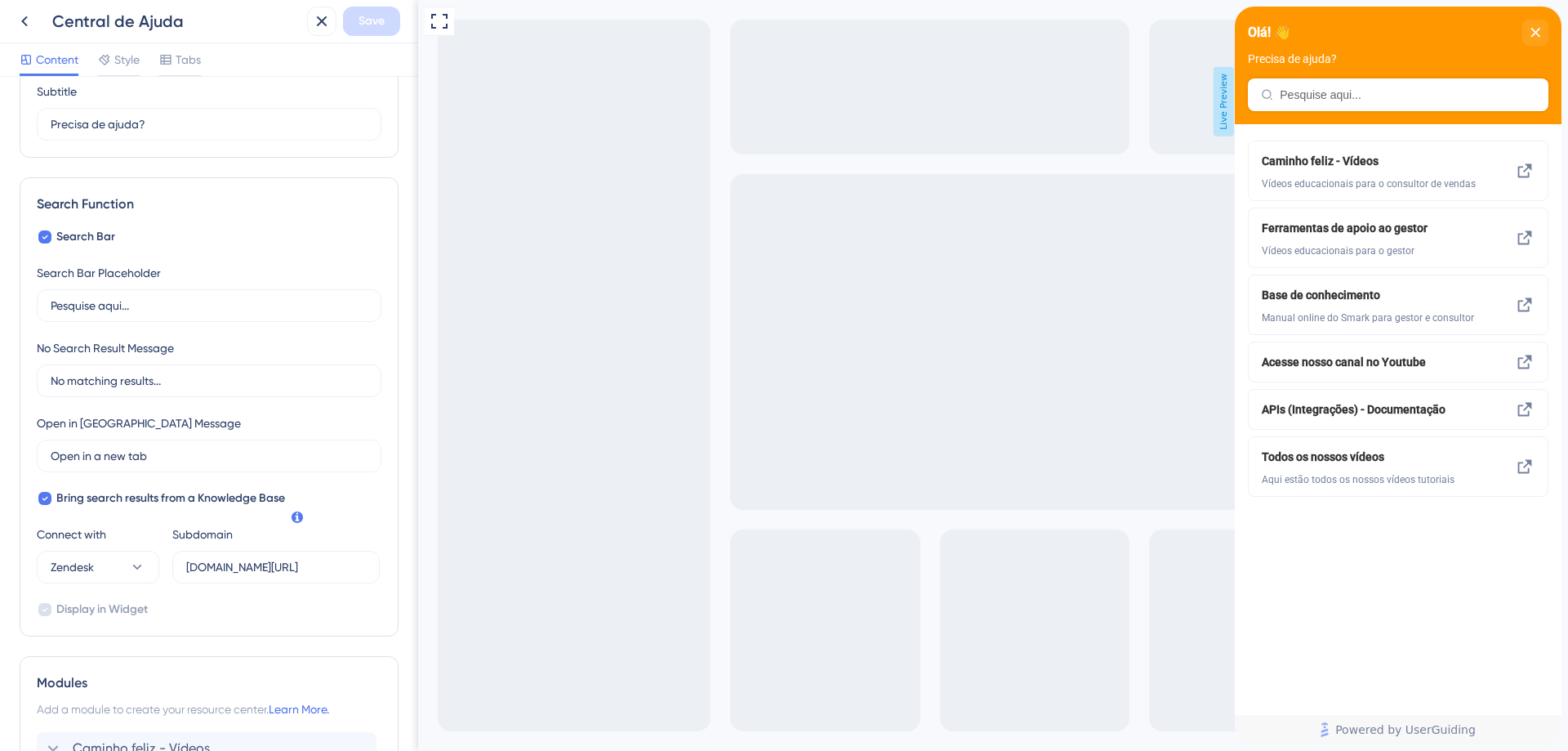
scroll to position [121, 0]
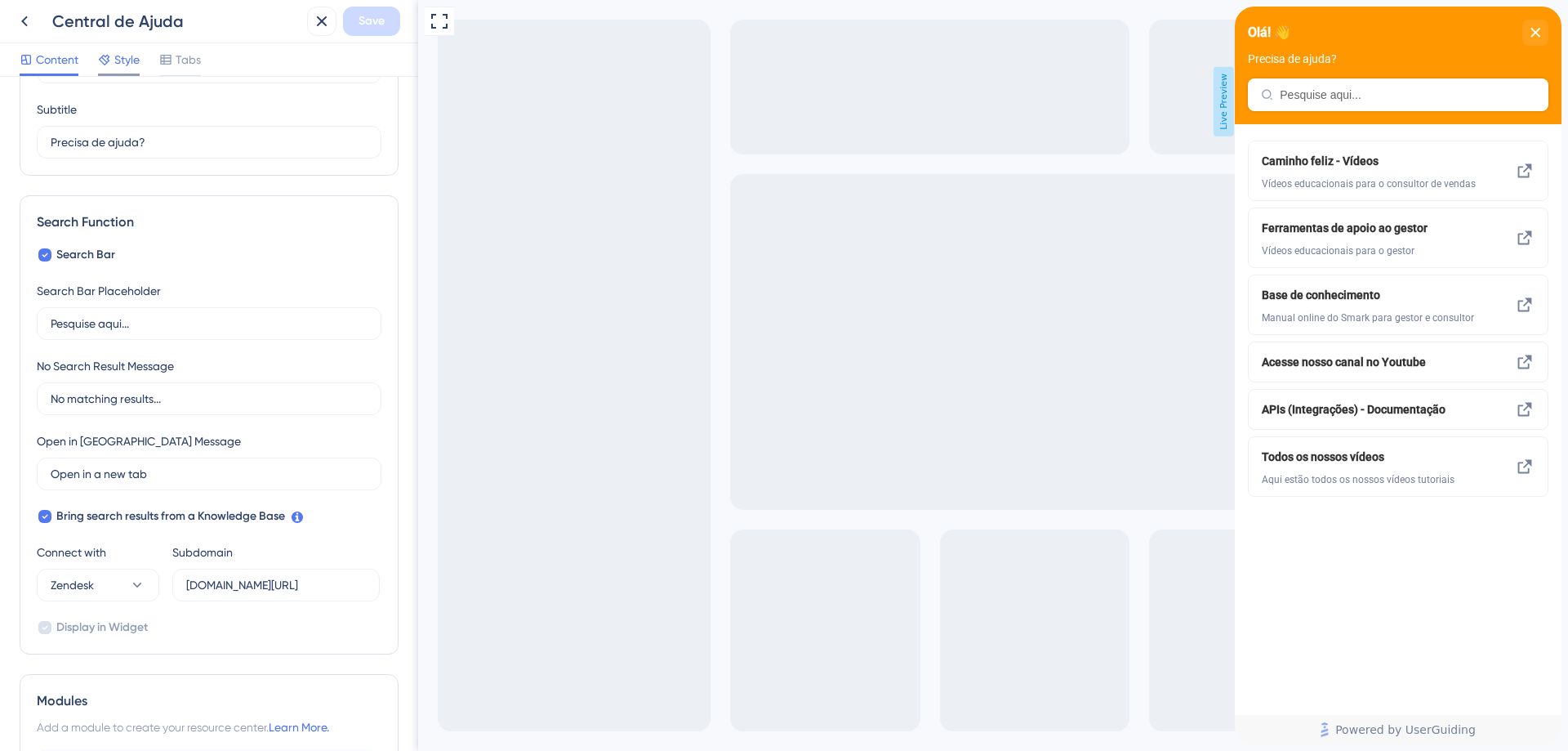
click at [129, 67] on span "Style" at bounding box center [127, 59] width 25 height 19
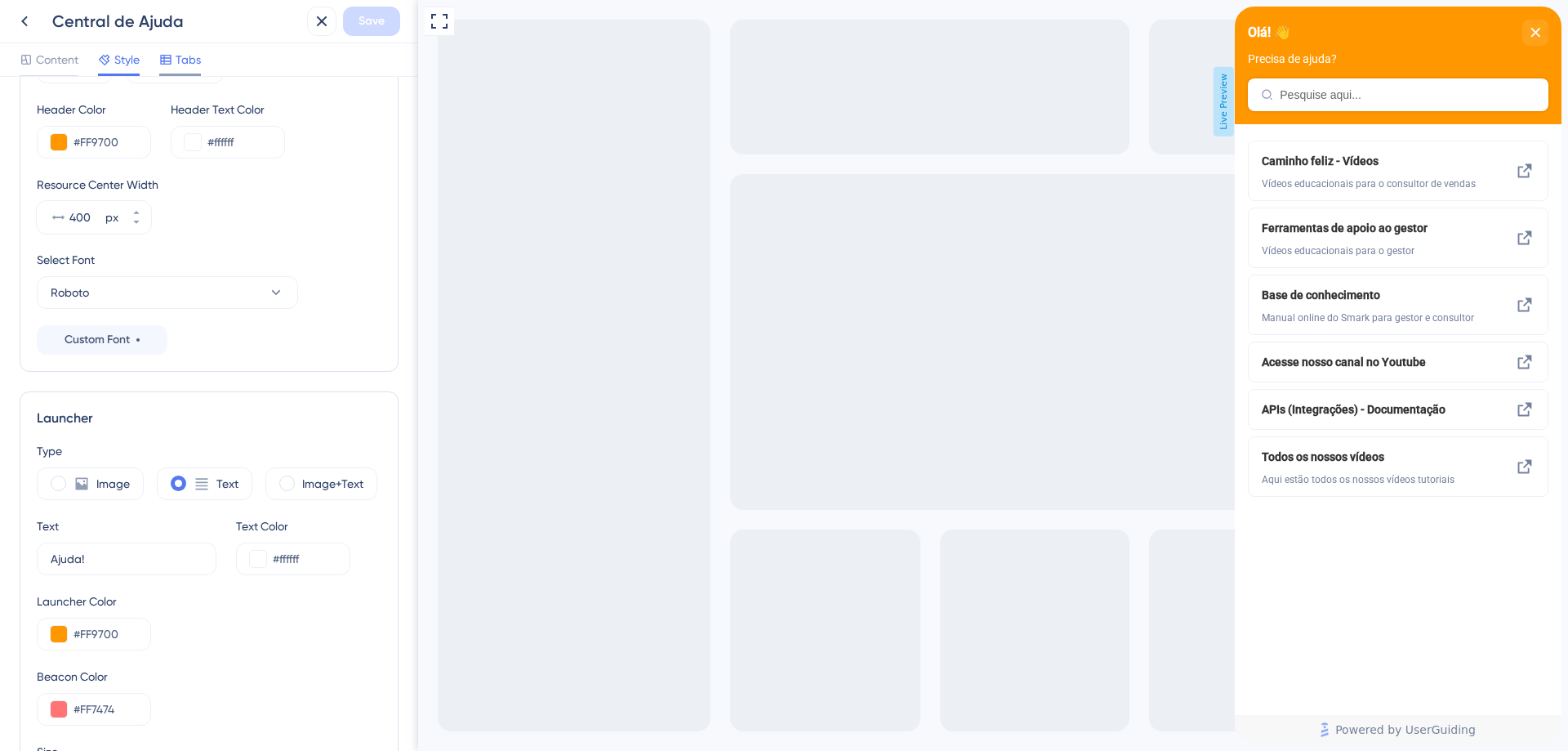
click at [183, 53] on span "Tabs" at bounding box center [188, 59] width 25 height 19
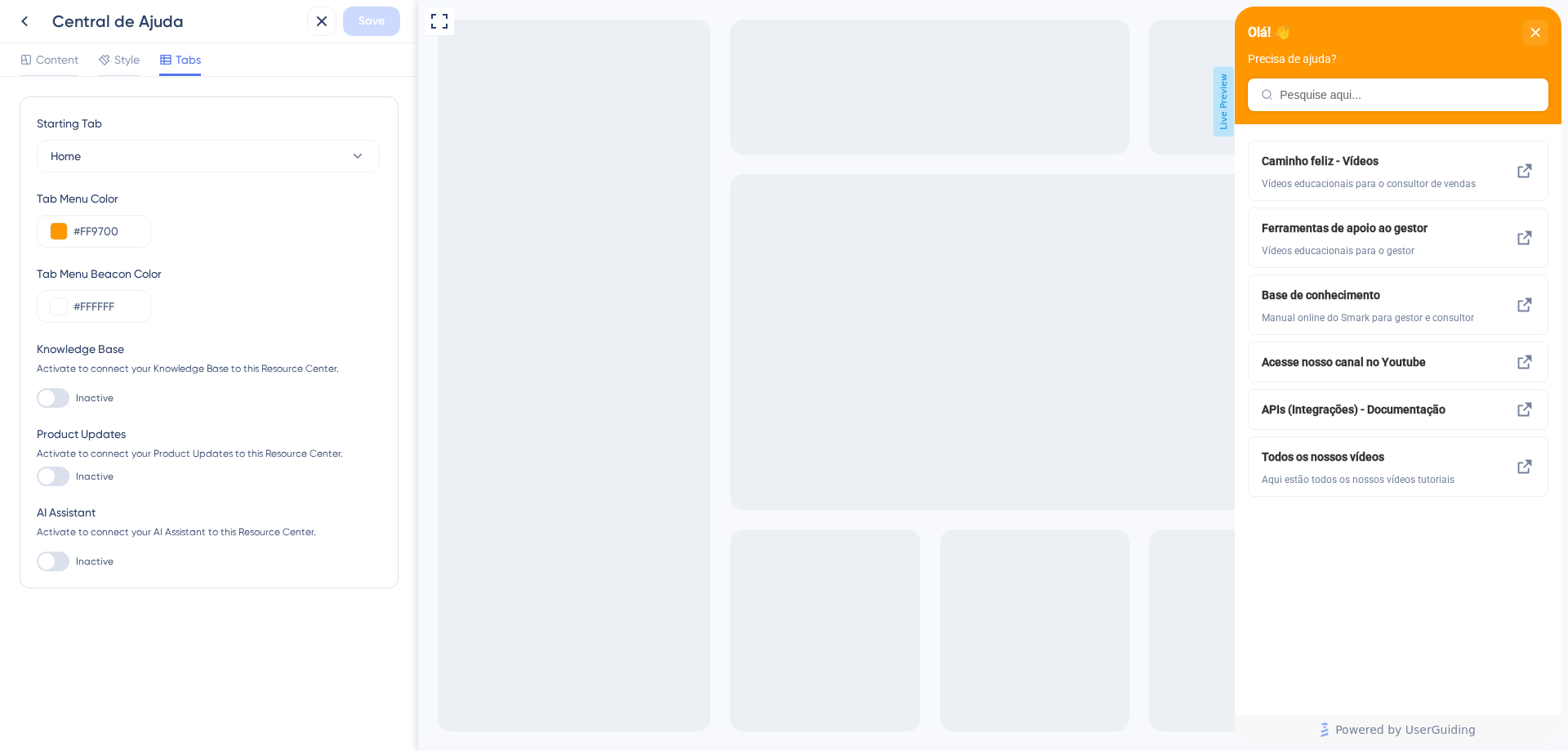
click at [56, 479] on div at bounding box center [53, 475] width 33 height 19
click at [37, 477] on input "Inactive" at bounding box center [36, 476] width 1 height 1
checkbox input "true"
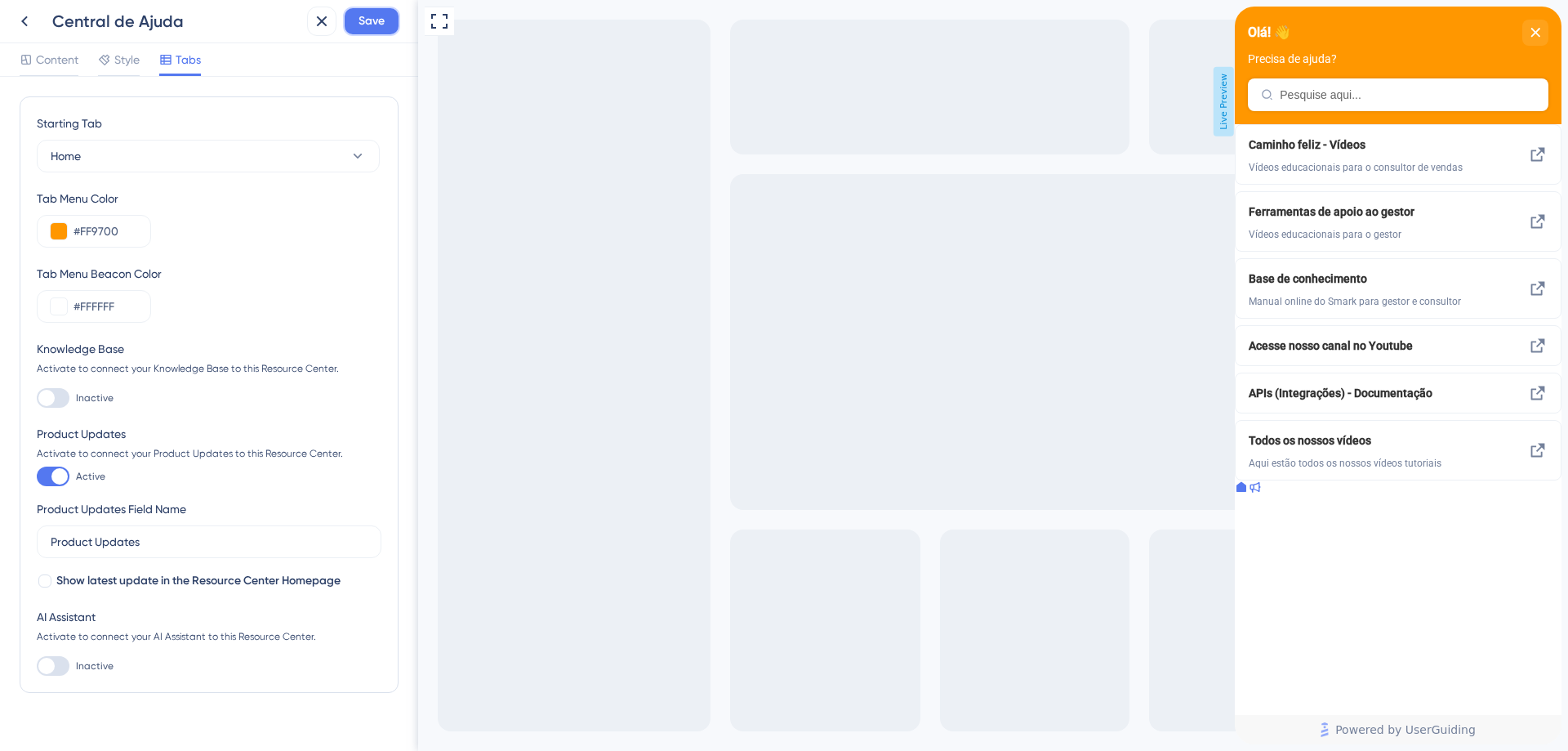
click at [366, 22] on span "Save" at bounding box center [371, 21] width 26 height 19
click at [50, 588] on label "Show latest update in the Resource Center Homepage" at bounding box center [189, 580] width 304 height 19
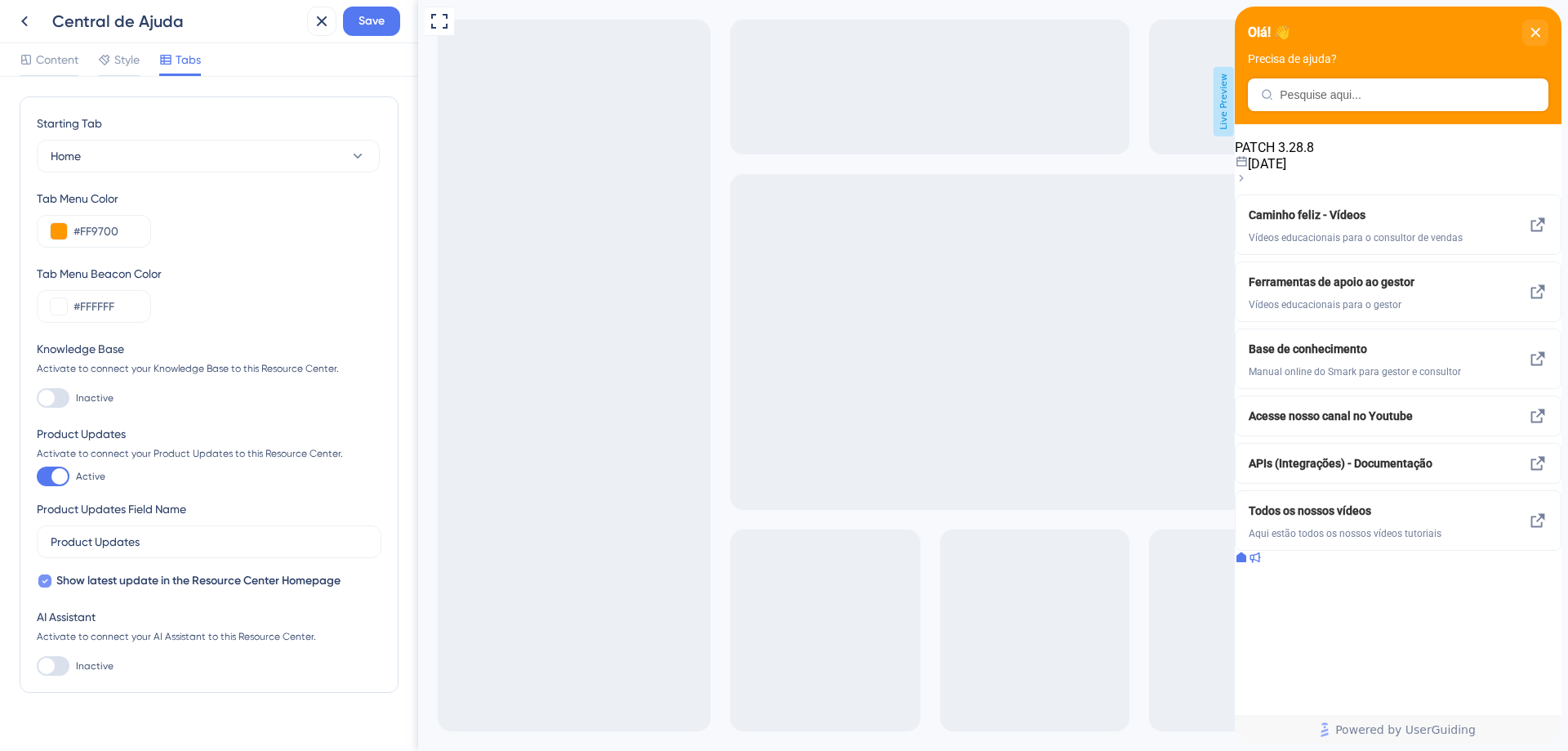
click at [39, 581] on div at bounding box center [45, 581] width 13 height 13
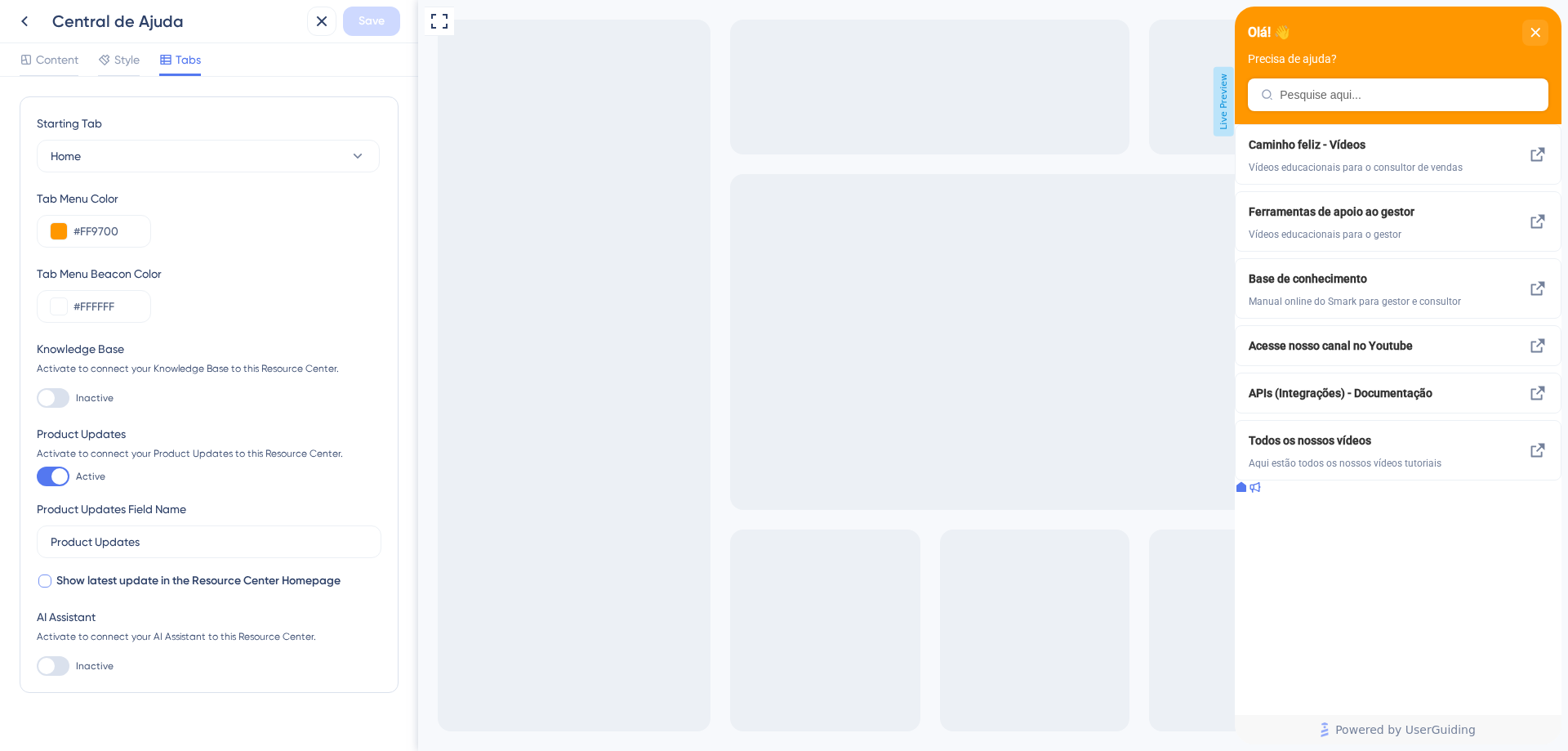
click at [43, 581] on div at bounding box center [45, 581] width 13 height 13
checkbox input "true"
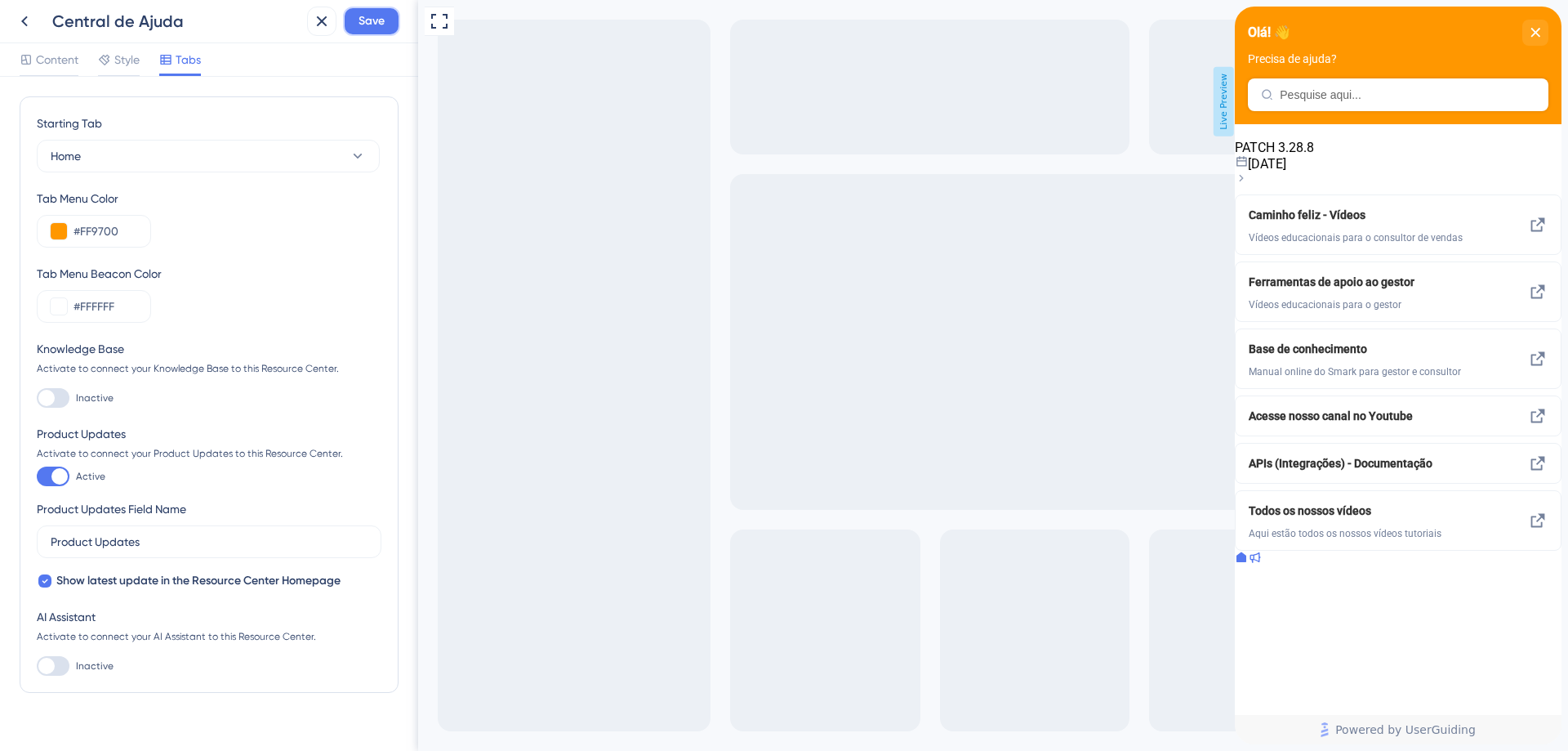
click at [365, 24] on span "Save" at bounding box center [371, 21] width 26 height 19
click at [1260, 564] on icon at bounding box center [1255, 557] width 13 height 13
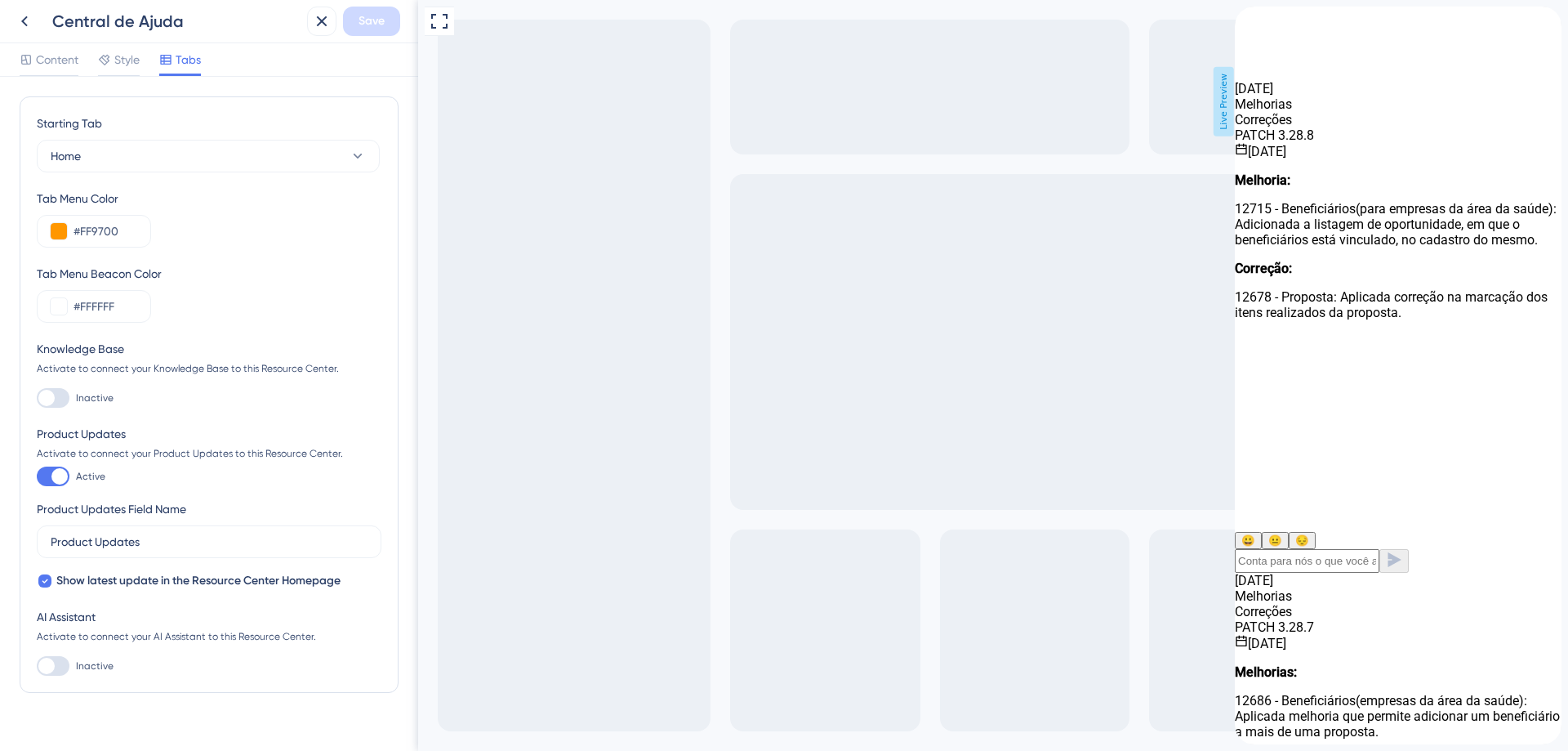
click at [1260, 55] on div "close resource center" at bounding box center [1247, 67] width 26 height 26
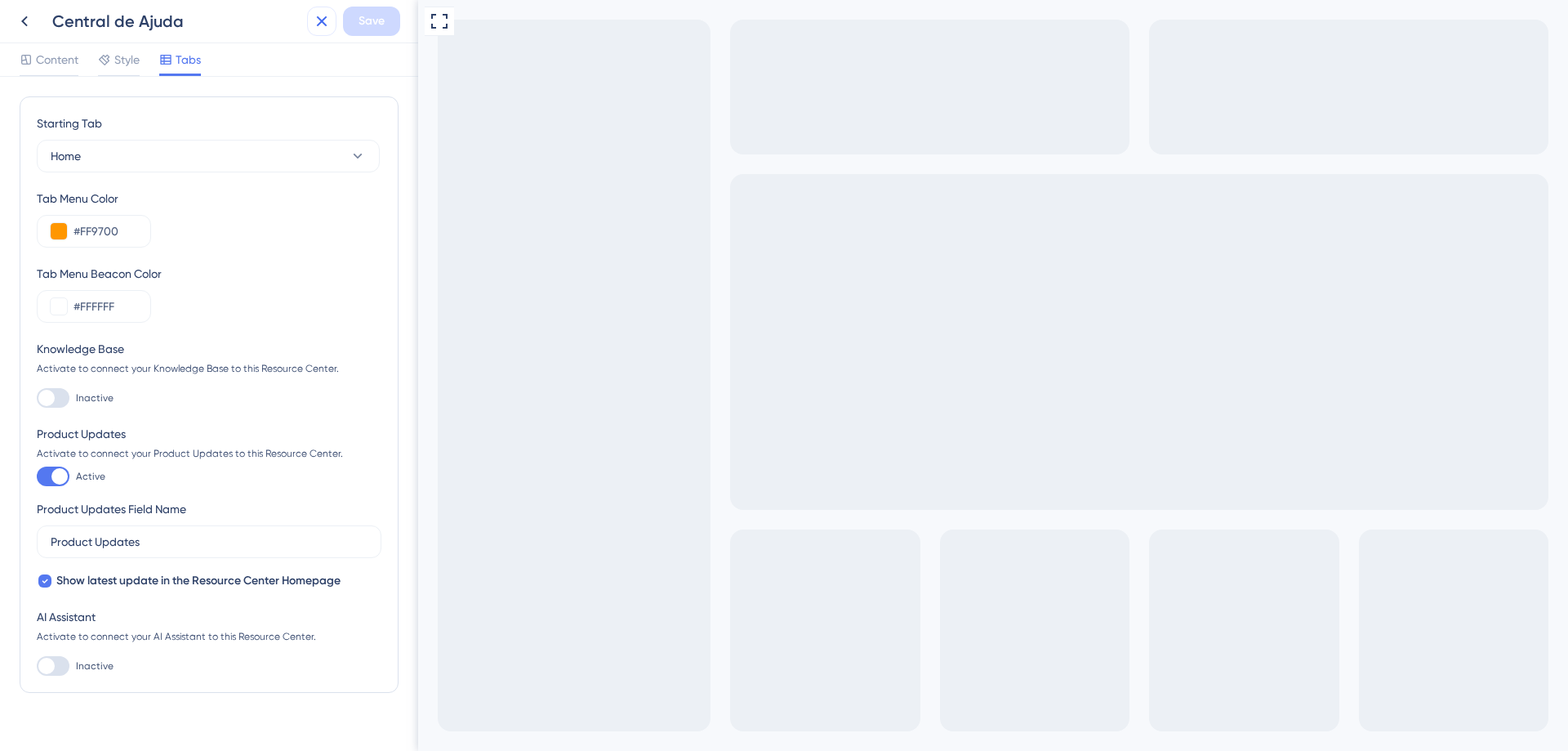
click at [322, 27] on icon at bounding box center [321, 21] width 19 height 19
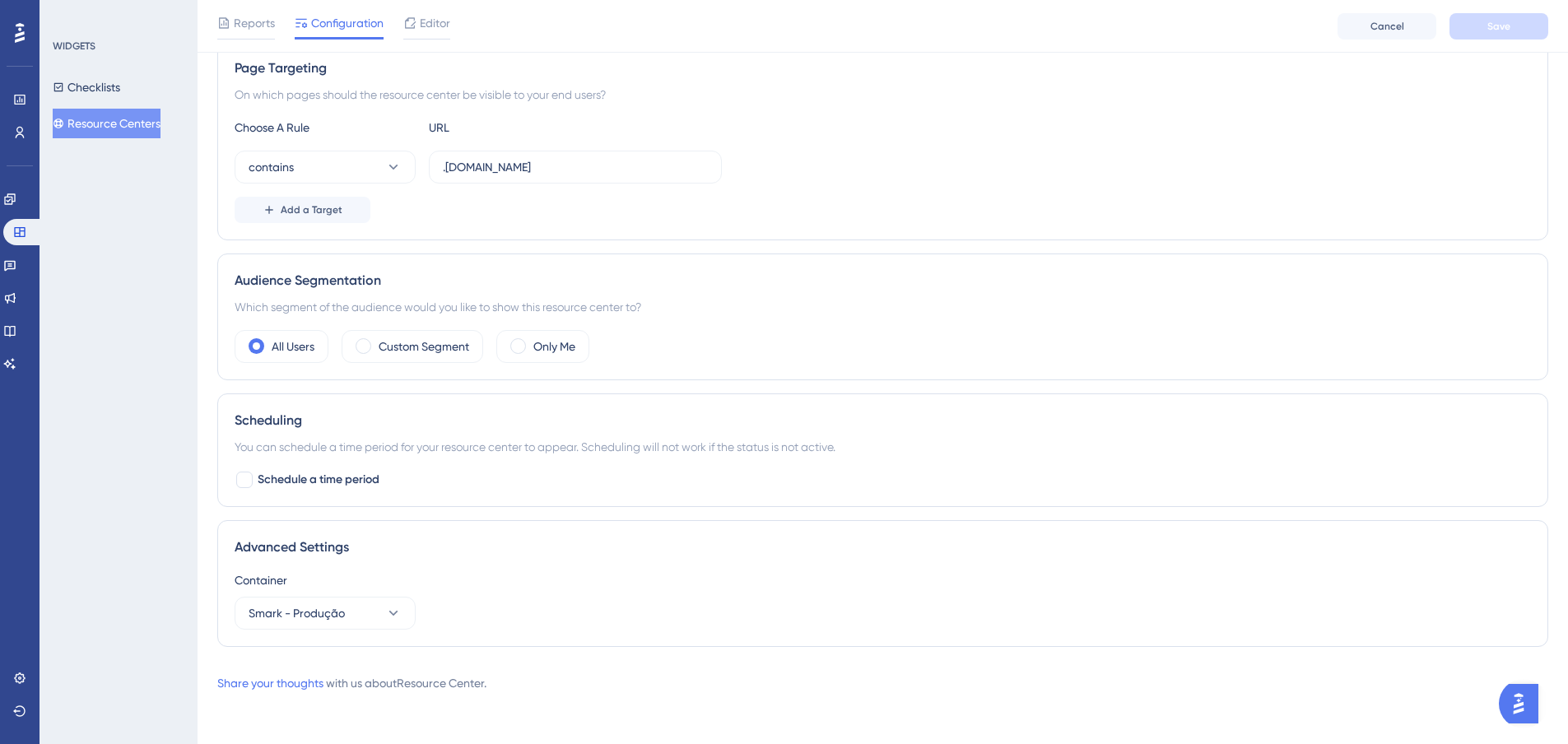
scroll to position [311, 0]
click at [438, 34] on div "Editor" at bounding box center [426, 26] width 47 height 26
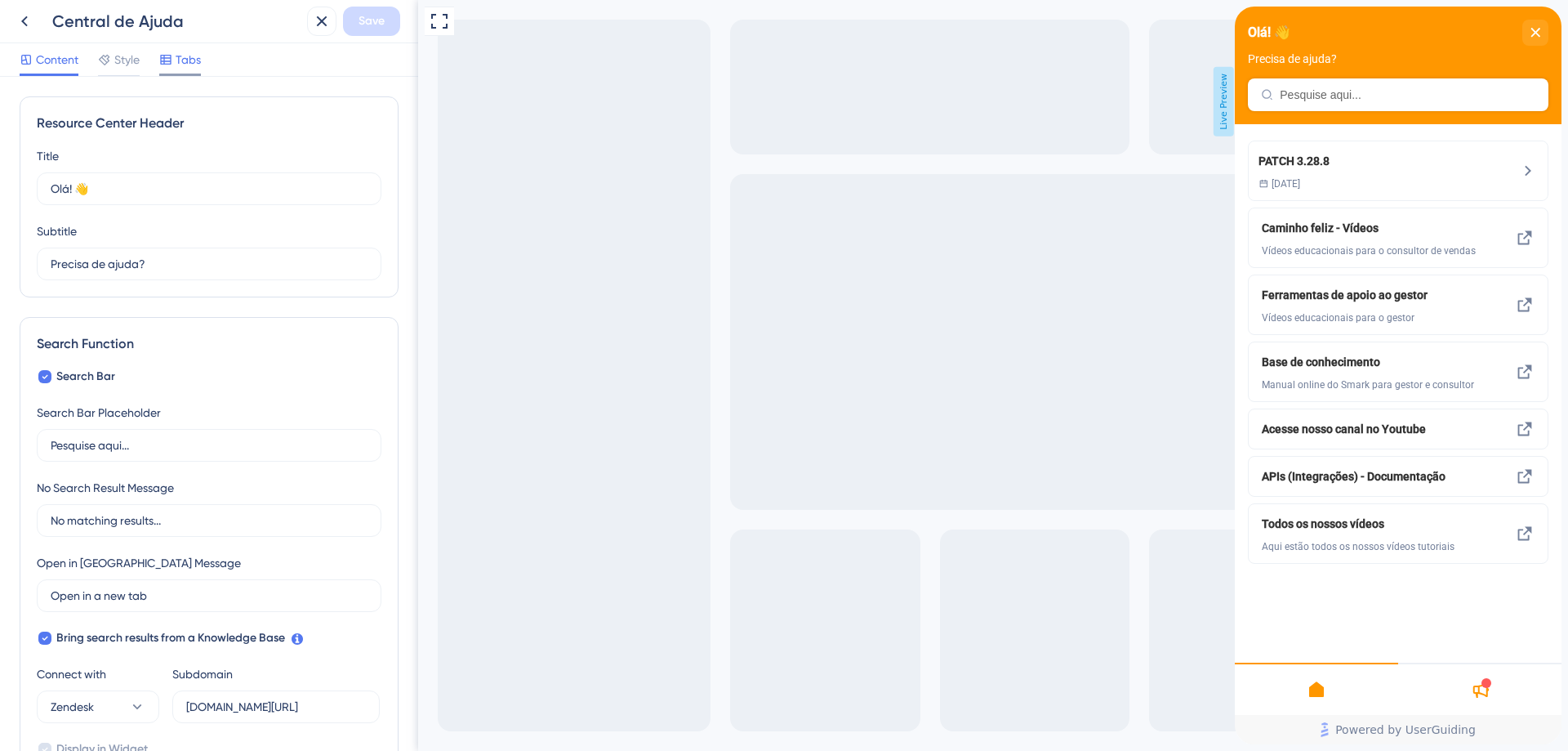
click at [165, 68] on div at bounding box center [166, 59] width 13 height 19
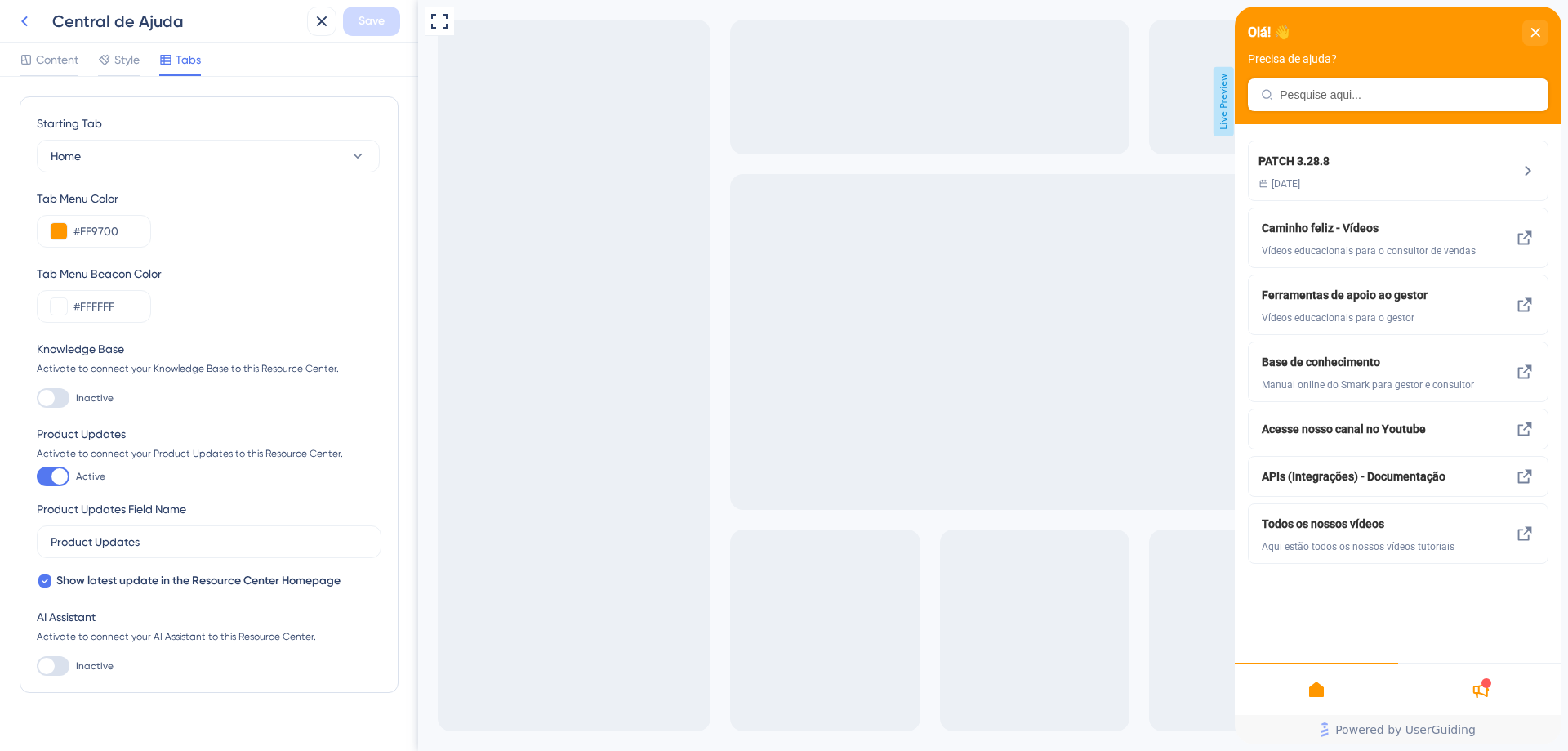
click at [30, 30] on icon at bounding box center [24, 21] width 19 height 19
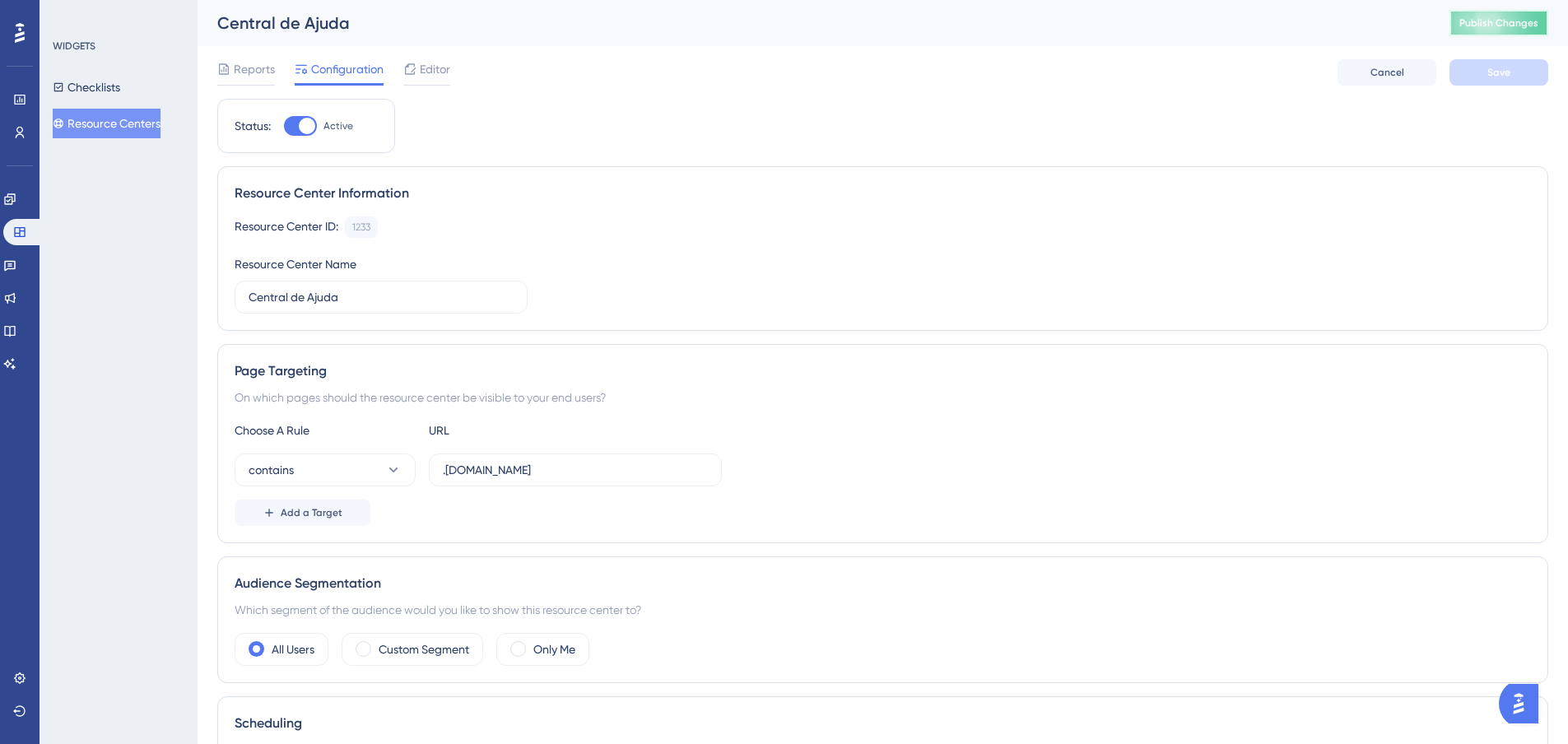
click at [1486, 14] on button "Publish Changes" at bounding box center [1499, 23] width 99 height 26
click at [419, 66] on div "Editor" at bounding box center [426, 69] width 47 height 20
